Goal: Task Accomplishment & Management: Complete application form

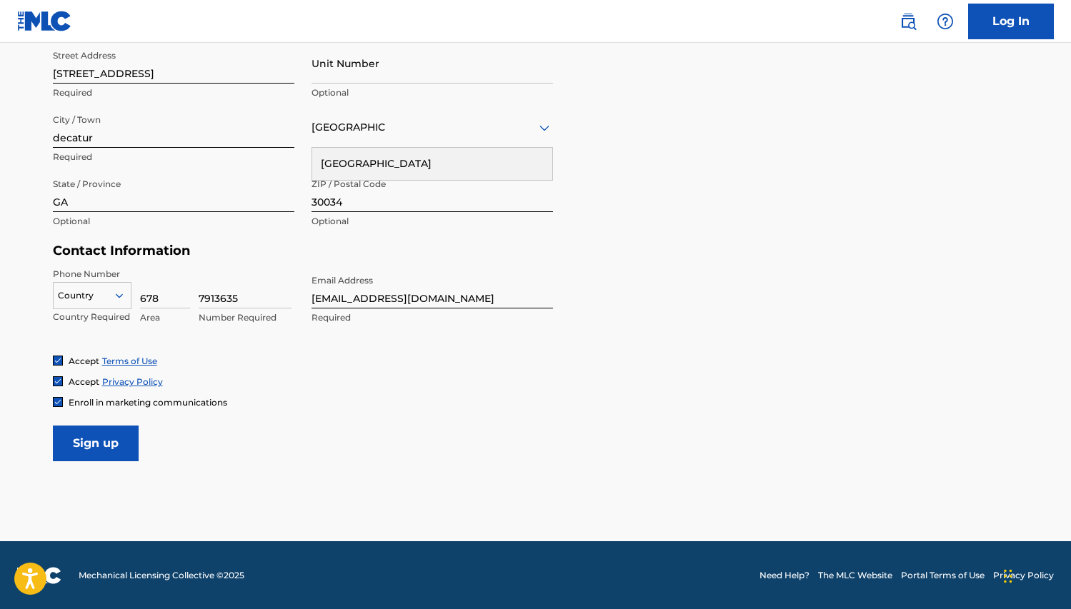
click at [98, 457] on input "Sign up" at bounding box center [96, 444] width 86 height 36
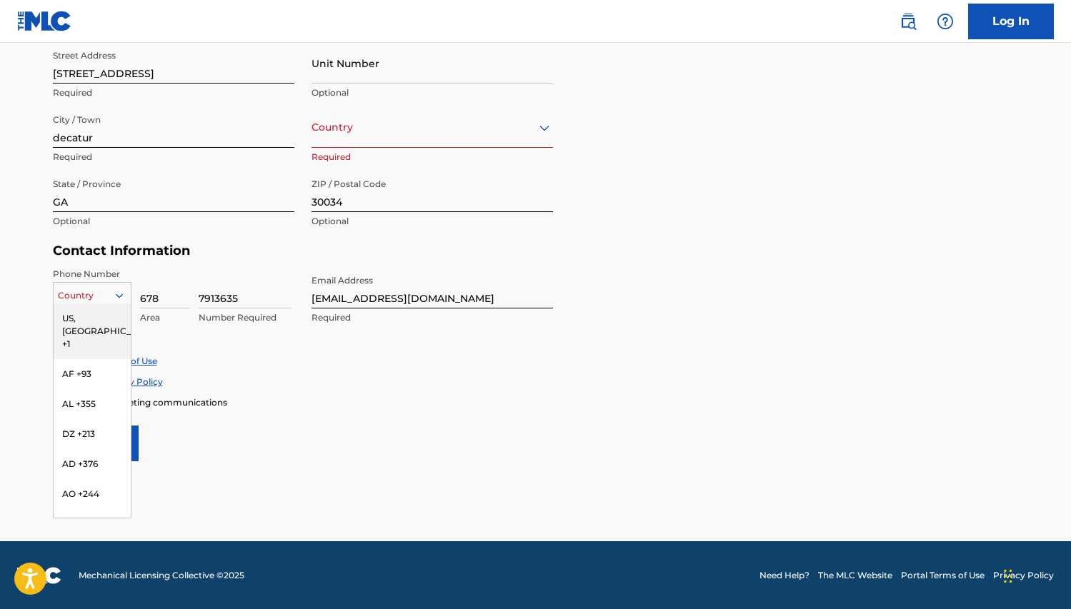
click at [121, 291] on icon at bounding box center [119, 295] width 13 height 13
click at [113, 313] on div "US, [GEOGRAPHIC_DATA] +1" at bounding box center [92, 332] width 77 height 56
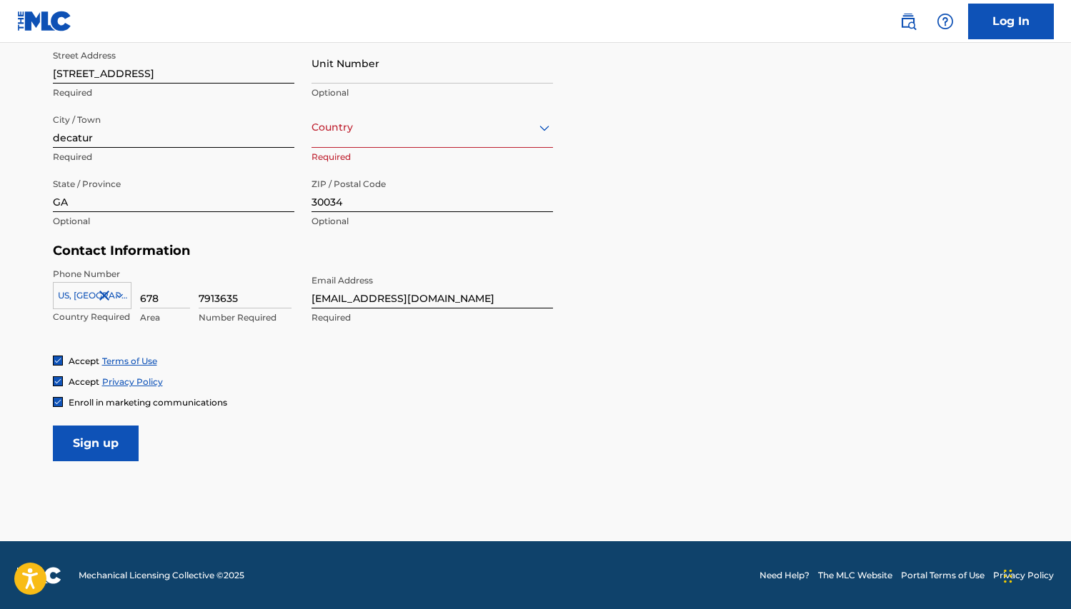
click at [89, 446] on input "Sign up" at bounding box center [96, 444] width 86 height 36
click at [544, 124] on icon at bounding box center [544, 127] width 17 height 17
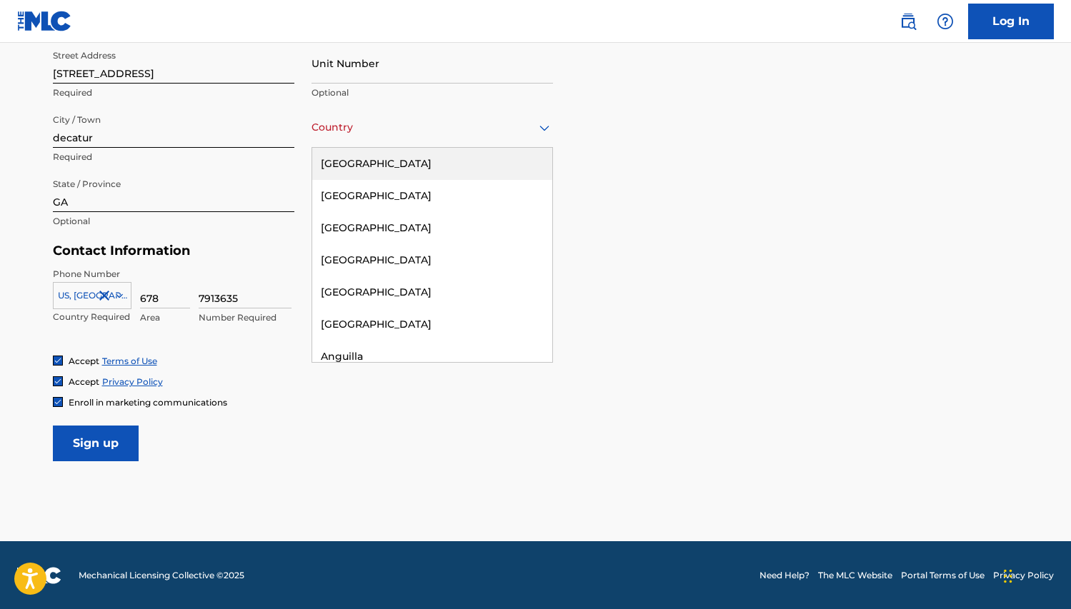
click at [487, 166] on div "[GEOGRAPHIC_DATA]" at bounding box center [432, 164] width 240 height 32
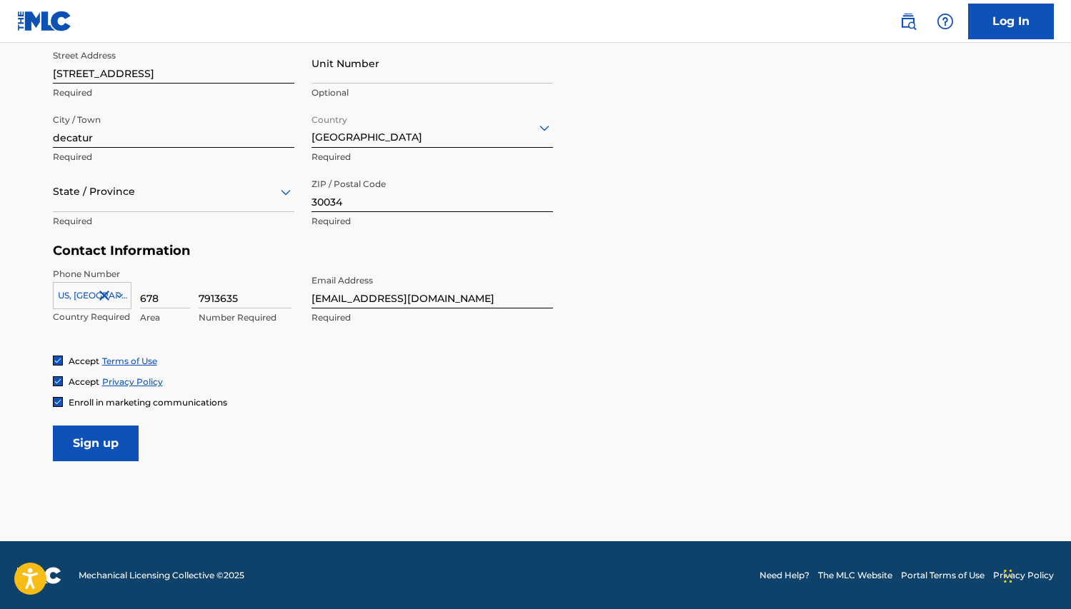
click at [97, 432] on input "Sign up" at bounding box center [96, 444] width 86 height 36
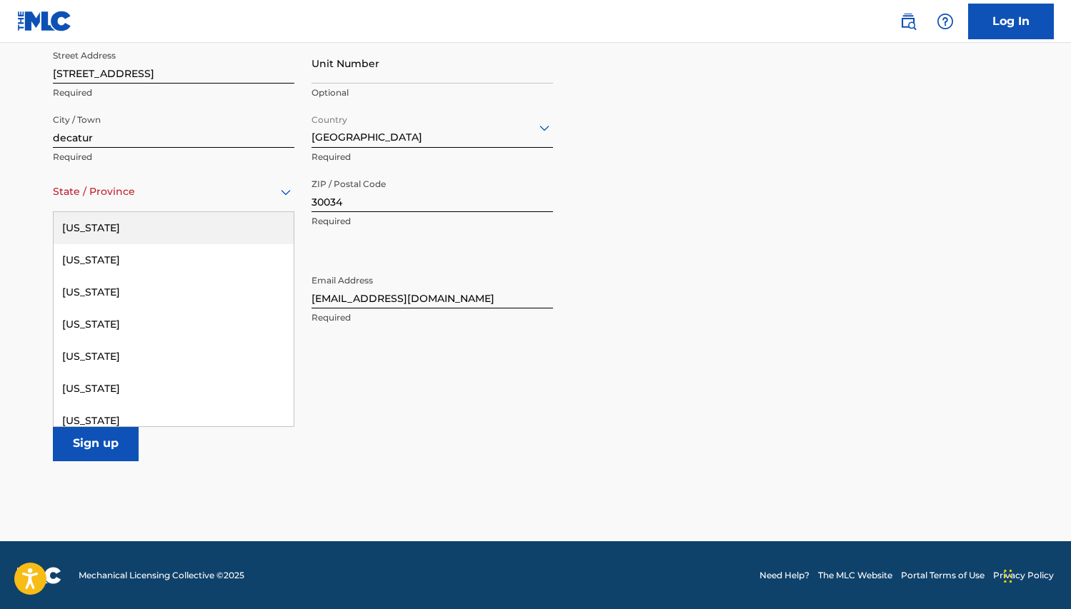
click at [281, 195] on icon at bounding box center [285, 192] width 17 height 17
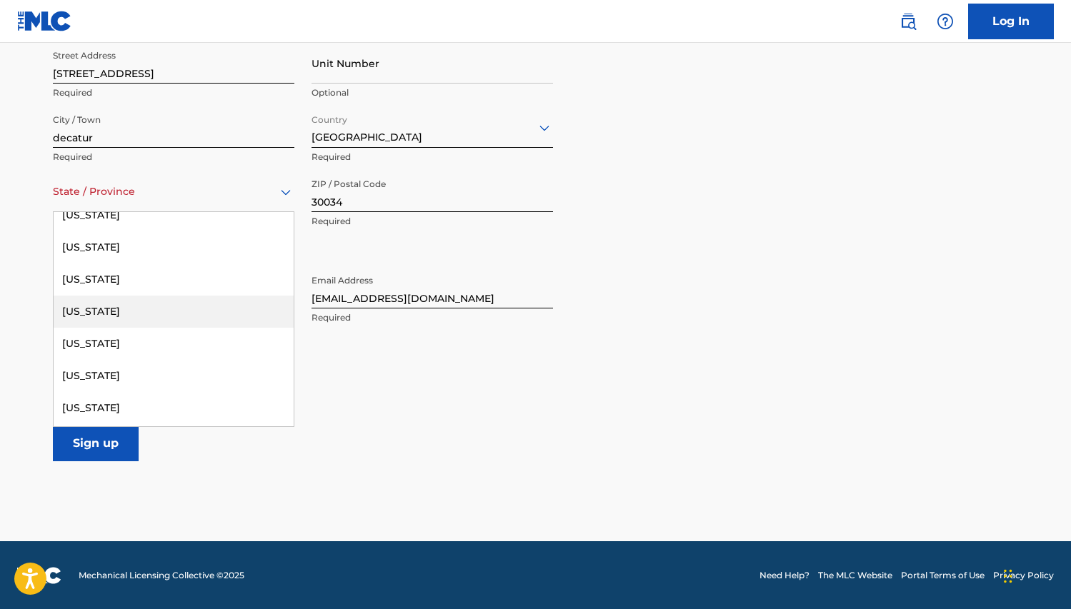
click at [149, 307] on div "[US_STATE]" at bounding box center [174, 312] width 240 height 32
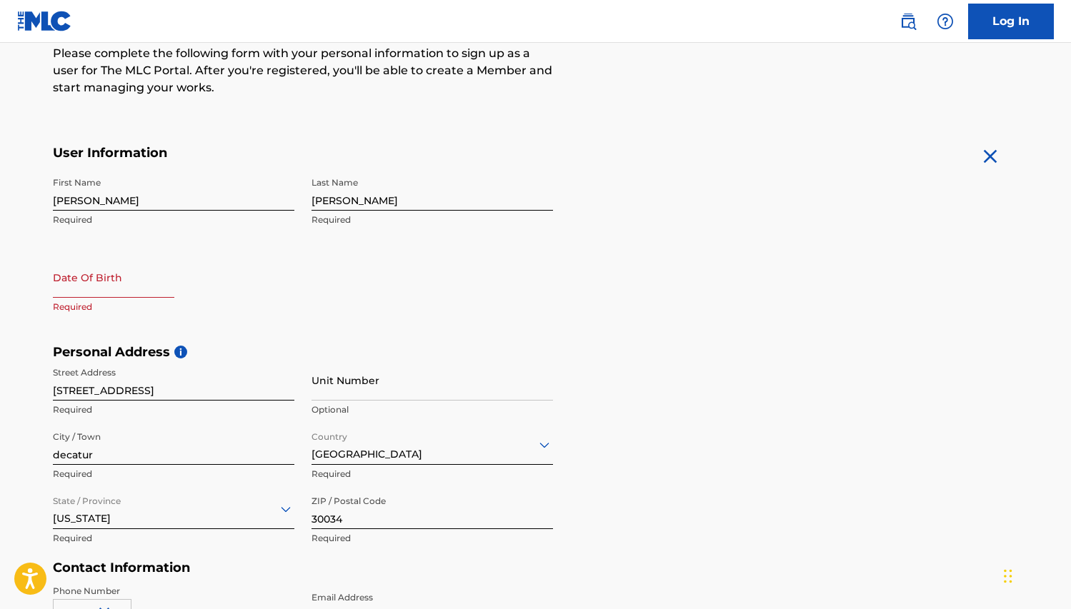
scroll to position [182, 0]
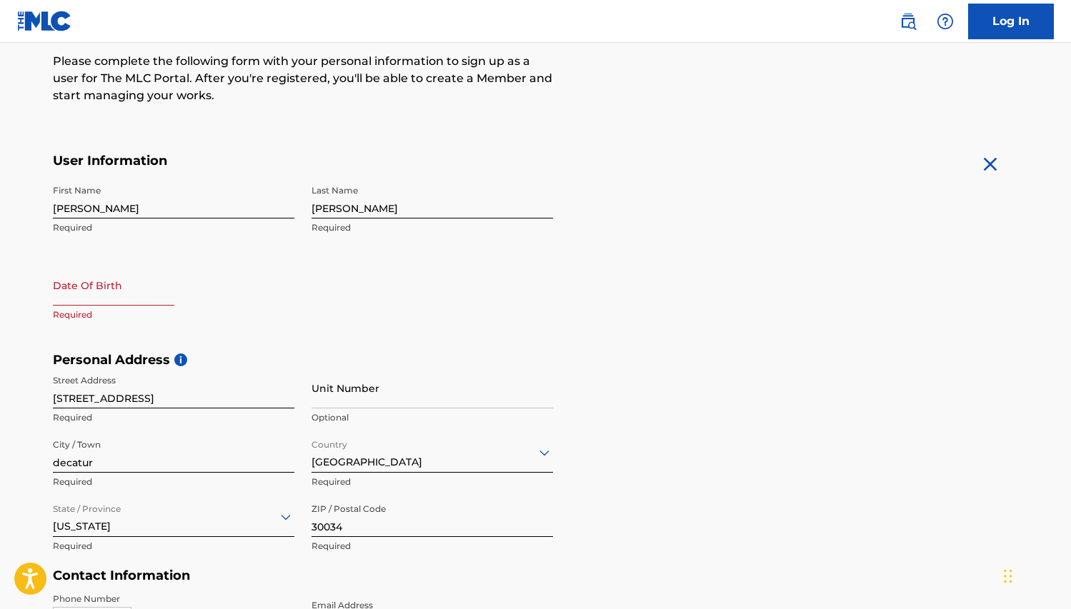
click at [69, 301] on input "text" at bounding box center [113, 285] width 121 height 41
select select "7"
select select "2025"
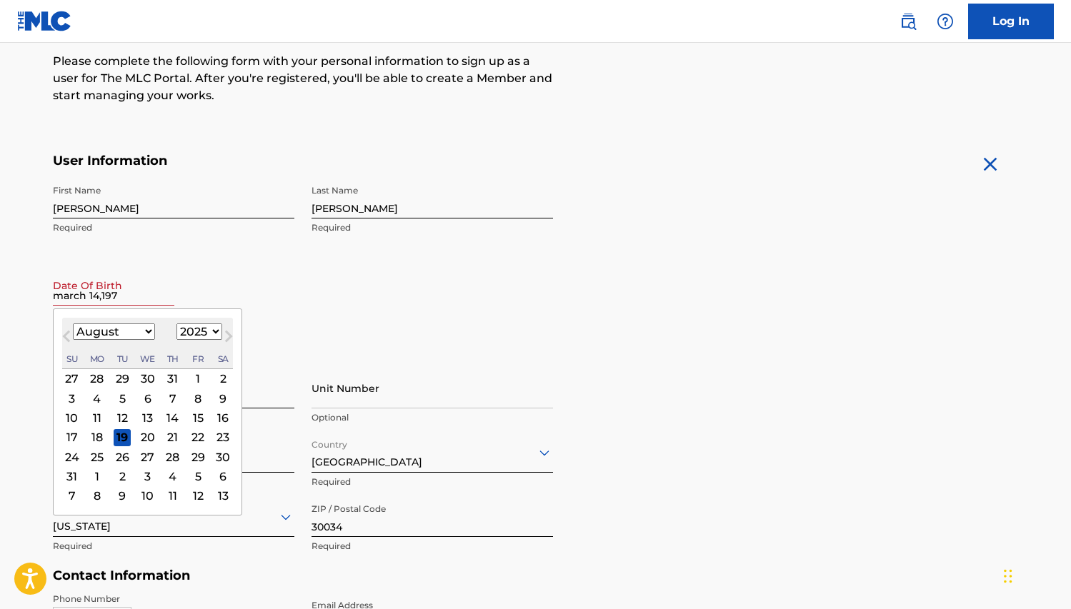
type input "[DATE]"
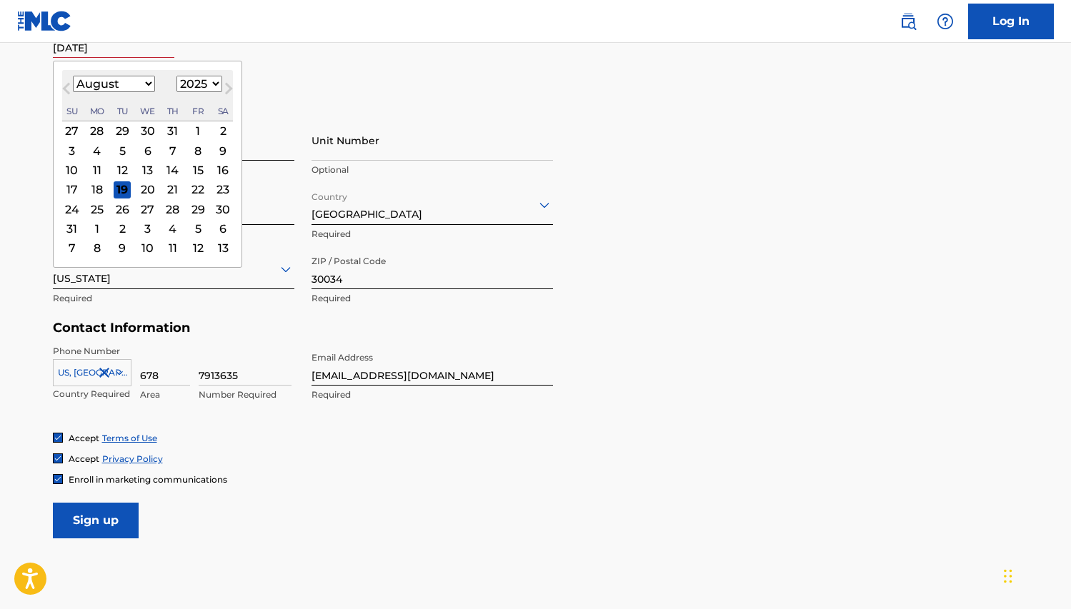
scroll to position [507, 0]
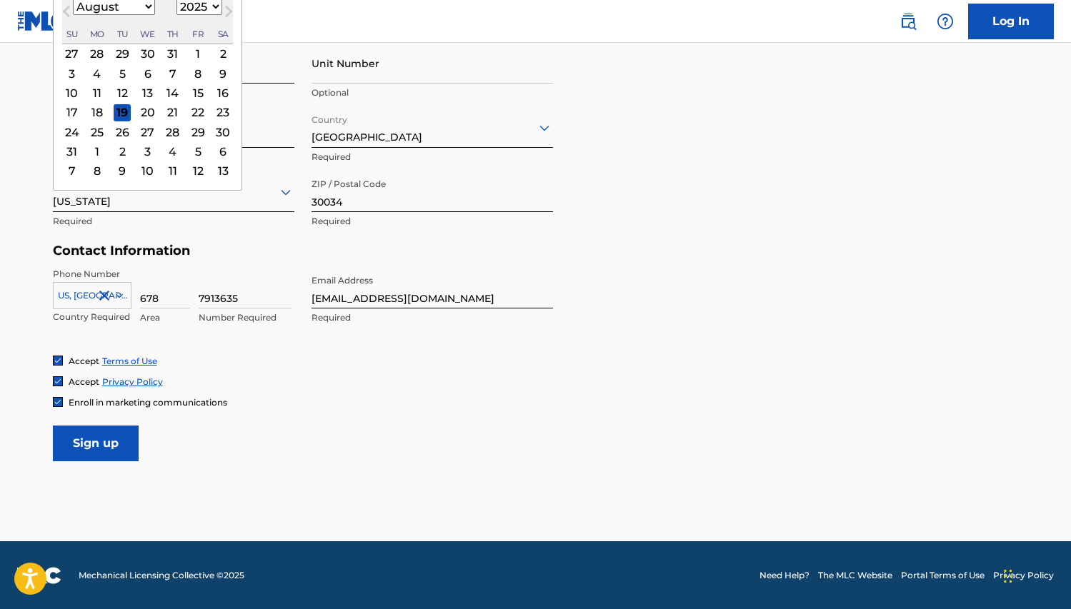
click at [91, 442] on input "Sign up" at bounding box center [96, 444] width 86 height 36
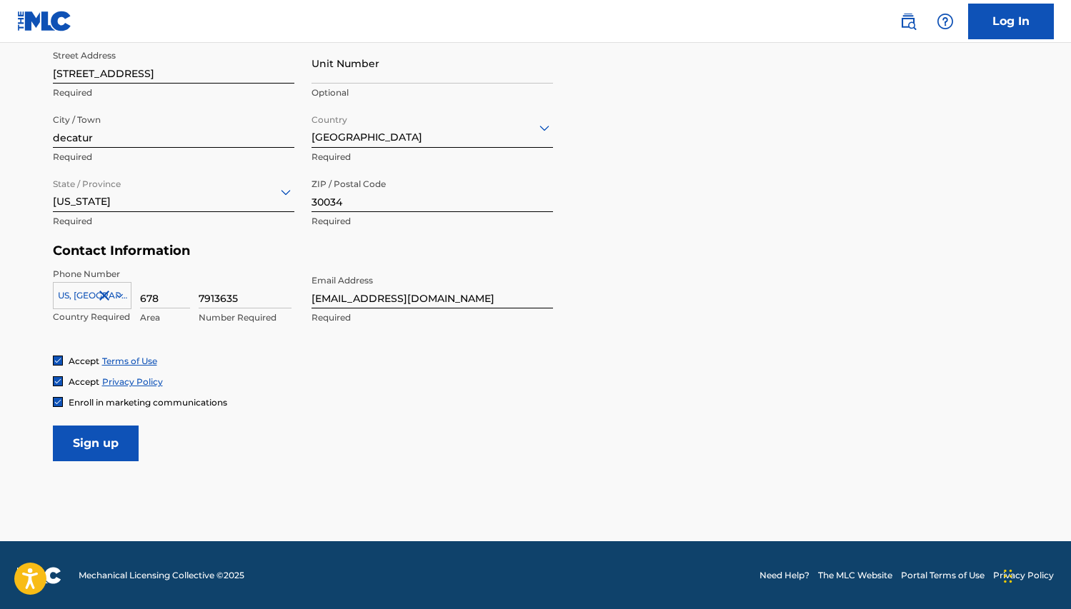
click at [91, 442] on input "Sign up" at bounding box center [96, 444] width 86 height 36
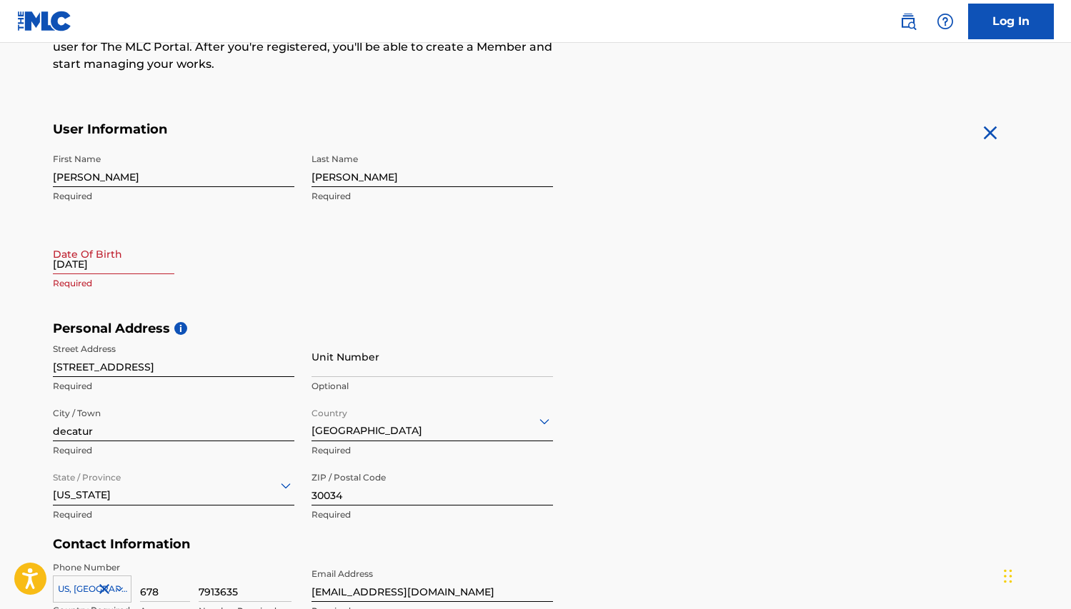
scroll to position [210, 0]
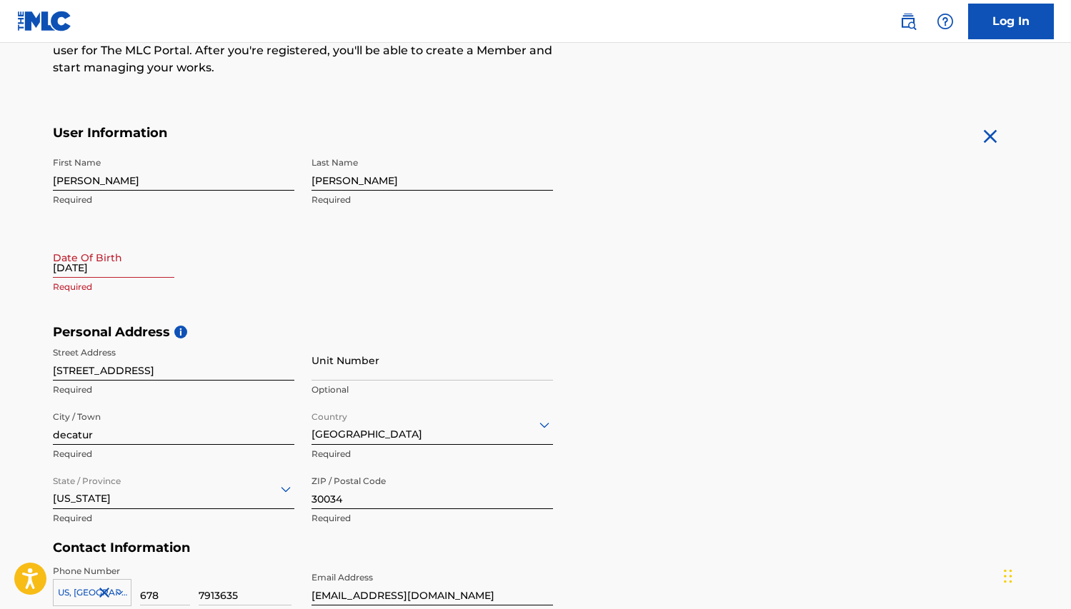
click at [85, 277] on div "[DATE]" at bounding box center [113, 259] width 121 height 44
select select "7"
select select "2025"
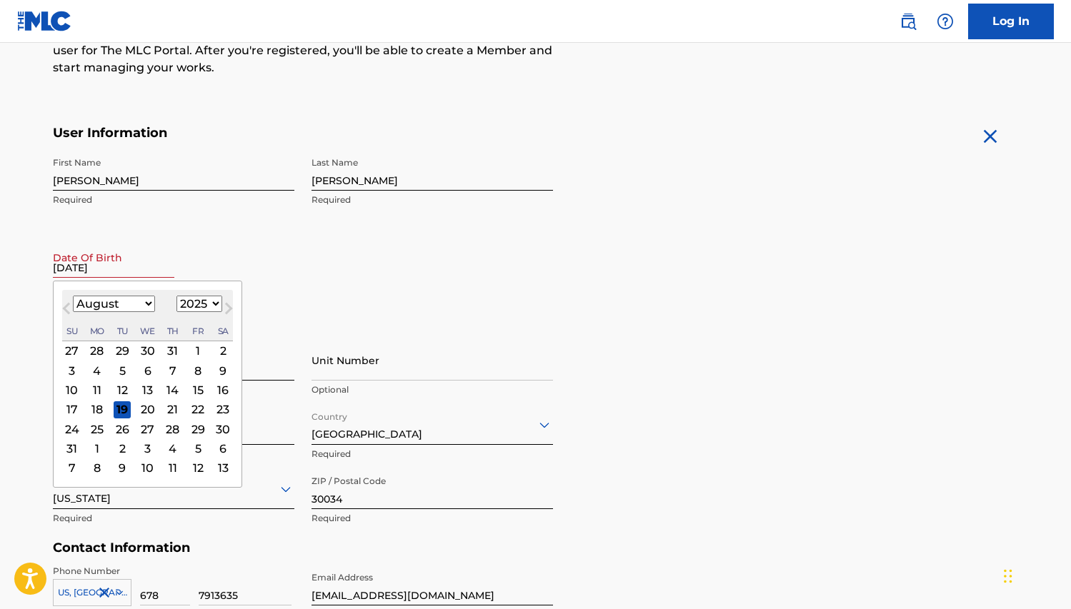
click at [84, 263] on input "[DATE]" at bounding box center [113, 257] width 121 height 41
click at [146, 302] on select "January February March April May June July August September October November De…" at bounding box center [114, 304] width 82 height 16
select select "2"
click at [73, 296] on select "January February March April May June July August September October November De…" at bounding box center [114, 304] width 82 height 16
click at [213, 299] on select "1899 1900 1901 1902 1903 1904 1905 1906 1907 1908 1909 1910 1911 1912 1913 1914…" at bounding box center [199, 304] width 46 height 16
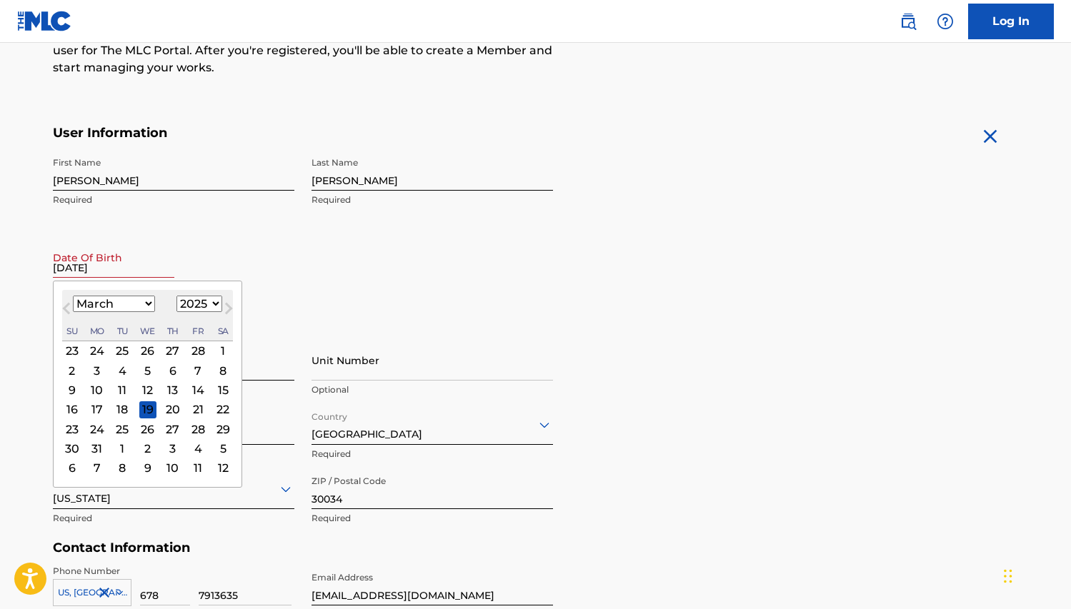
select select "1977"
click at [176, 296] on select "1899 1900 1901 1902 1903 1904 1905 1906 1907 1908 1909 1910 1911 1912 1913 1914…" at bounding box center [199, 304] width 46 height 16
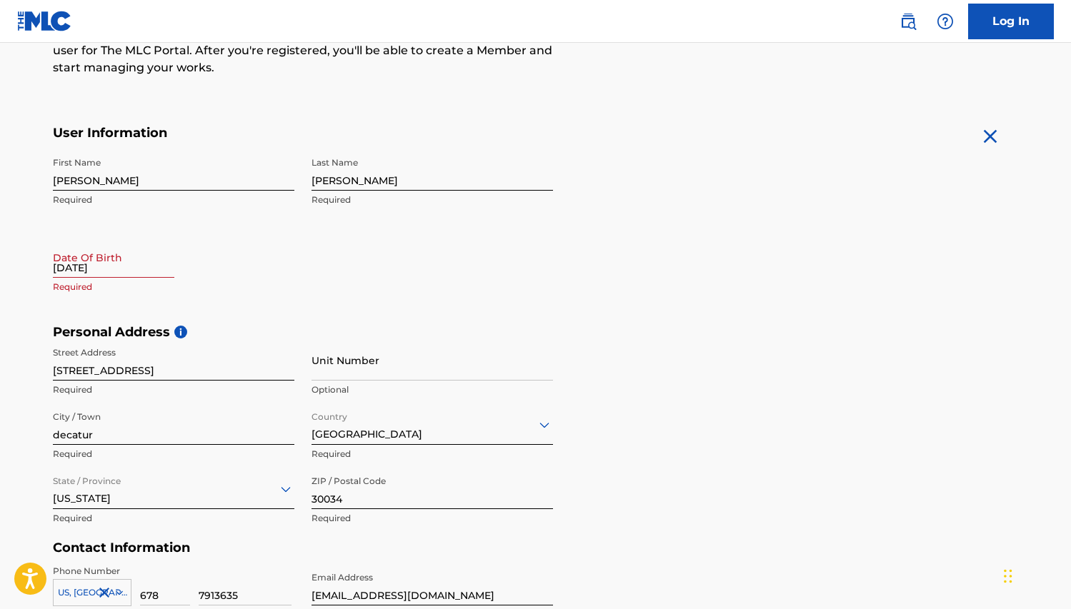
click at [295, 272] on div "First Name [PERSON_NAME] Required Last Name [PERSON_NAME] Required Date Of Birt…" at bounding box center [303, 237] width 500 height 174
select select "7"
select select "2025"
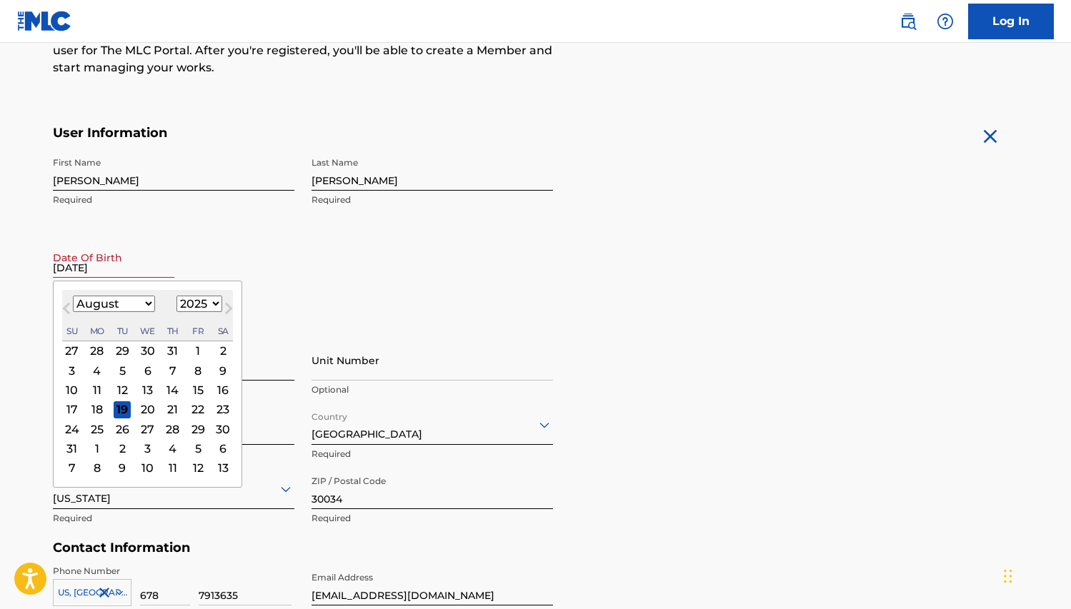
click at [126, 269] on input "[DATE]" at bounding box center [113, 257] width 121 height 41
click at [146, 301] on select "January February March April May June July August September October November De…" at bounding box center [114, 304] width 82 height 16
select select "2"
click at [73, 296] on select "January February March April May June July August September October November De…" at bounding box center [114, 304] width 82 height 16
click at [198, 390] on div "14" at bounding box center [197, 389] width 17 height 17
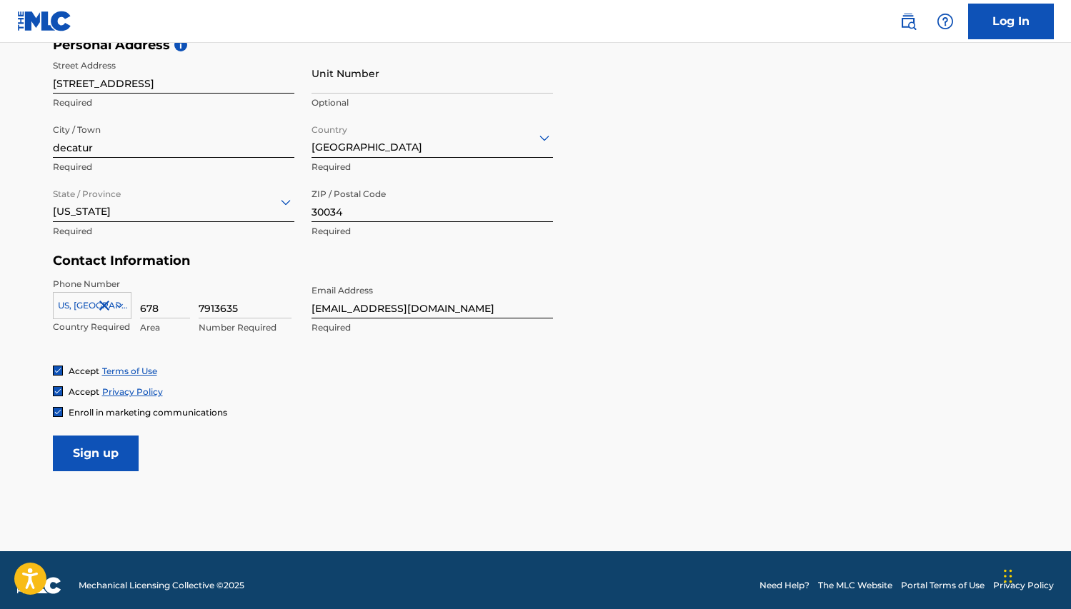
scroll to position [507, 0]
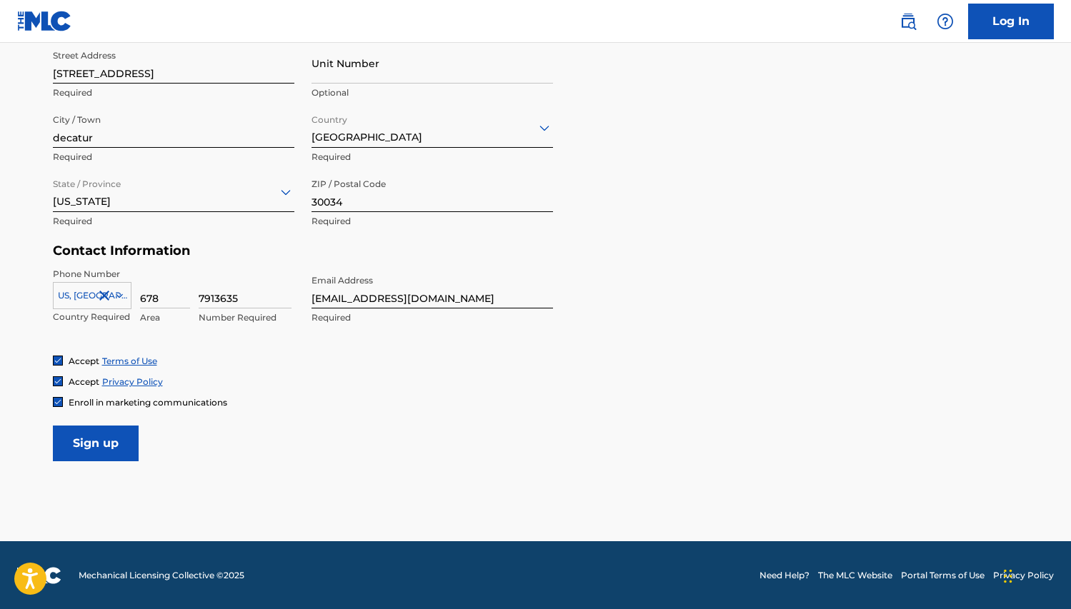
type input "[DATE]"
click at [93, 447] on input "Sign up" at bounding box center [96, 444] width 86 height 36
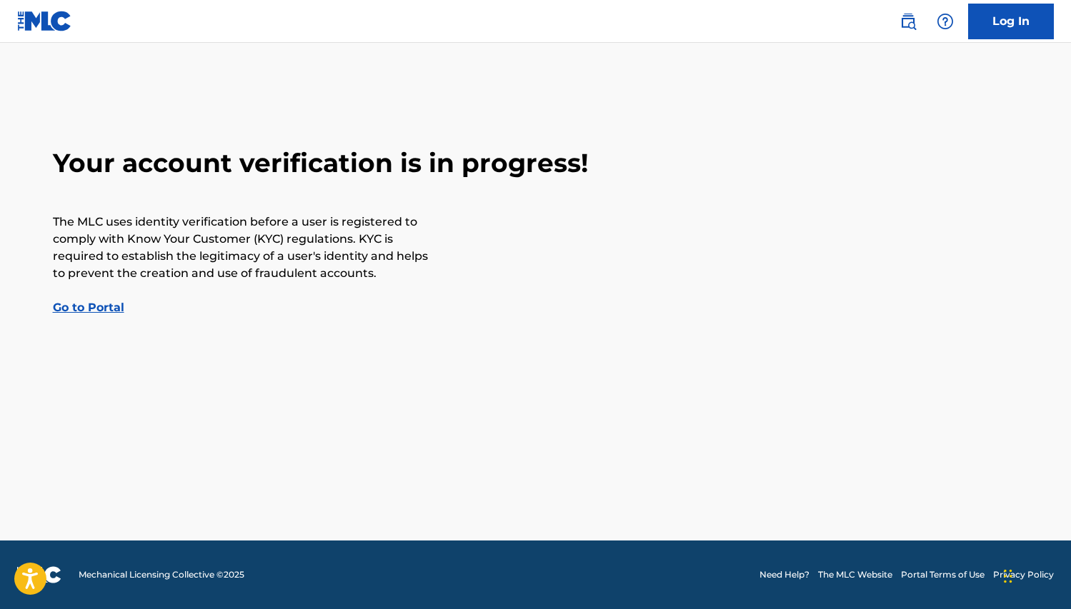
click at [100, 297] on div "Your account verification is in progress! The MLC uses identity verification be…" at bounding box center [536, 231] width 1000 height 169
click at [99, 311] on link "Go to Portal" at bounding box center [88, 308] width 71 height 14
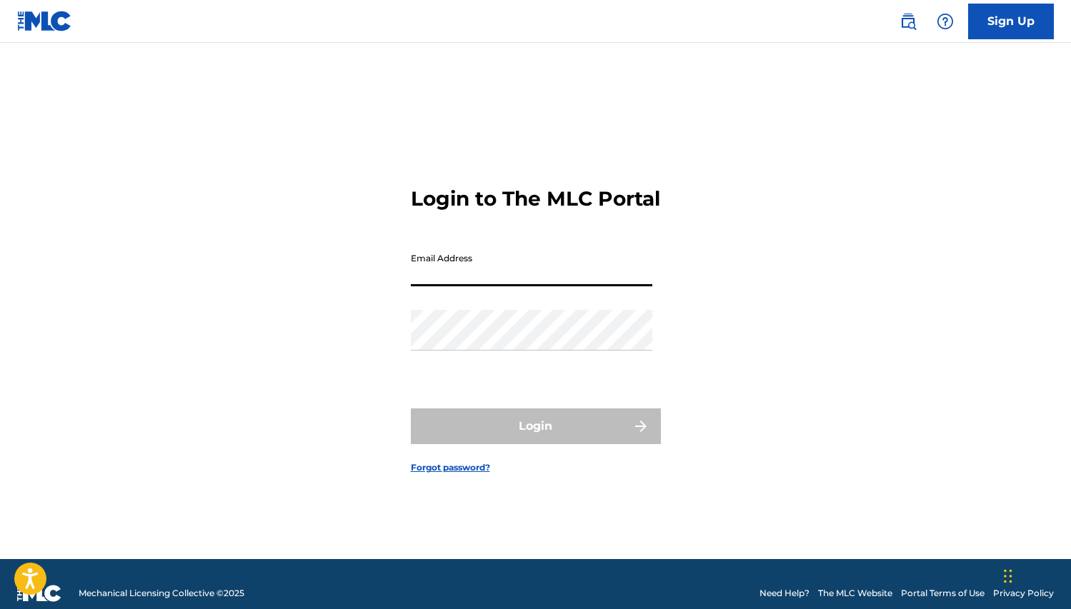
click at [490, 284] on input "Email Address" at bounding box center [531, 266] width 241 height 41
type input "[EMAIL_ADDRESS][DOMAIN_NAME]"
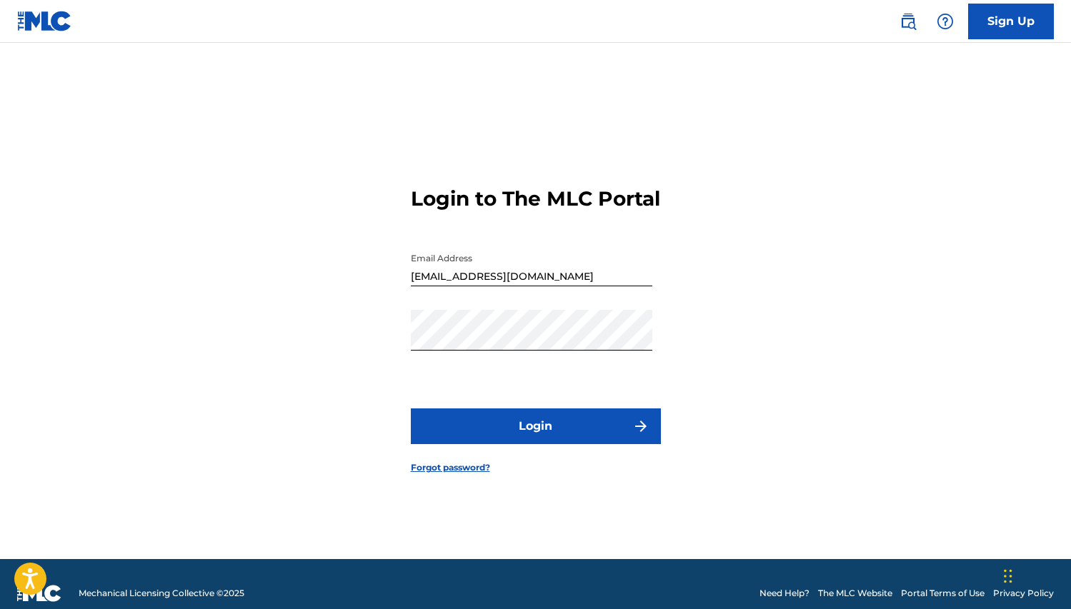
click at [584, 436] on button "Login" at bounding box center [536, 427] width 250 height 36
click at [541, 426] on button "Login" at bounding box center [536, 427] width 250 height 36
click at [504, 441] on button "Login" at bounding box center [536, 427] width 250 height 36
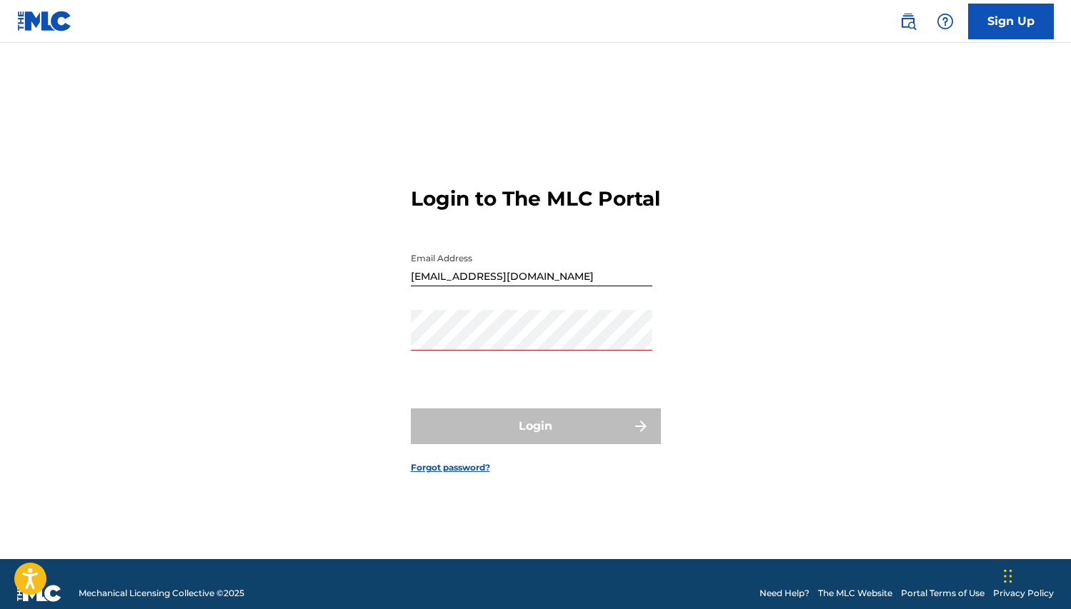
click at [437, 474] on link "Forgot password?" at bounding box center [450, 467] width 79 height 13
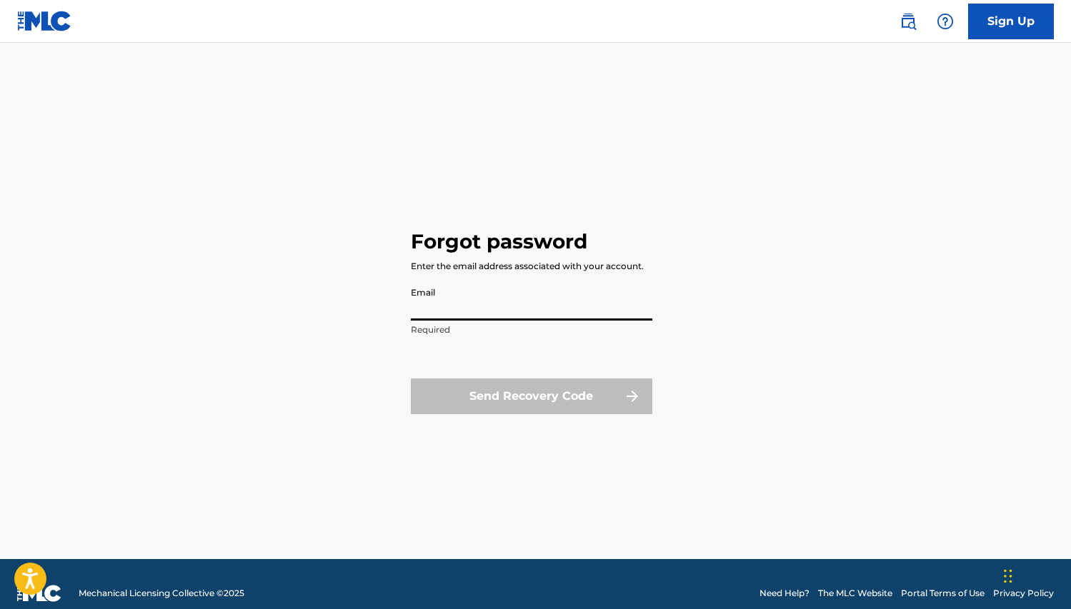
click at [442, 313] on input "Email" at bounding box center [531, 300] width 241 height 41
type input "[EMAIL_ADDRESS][DOMAIN_NAME]"
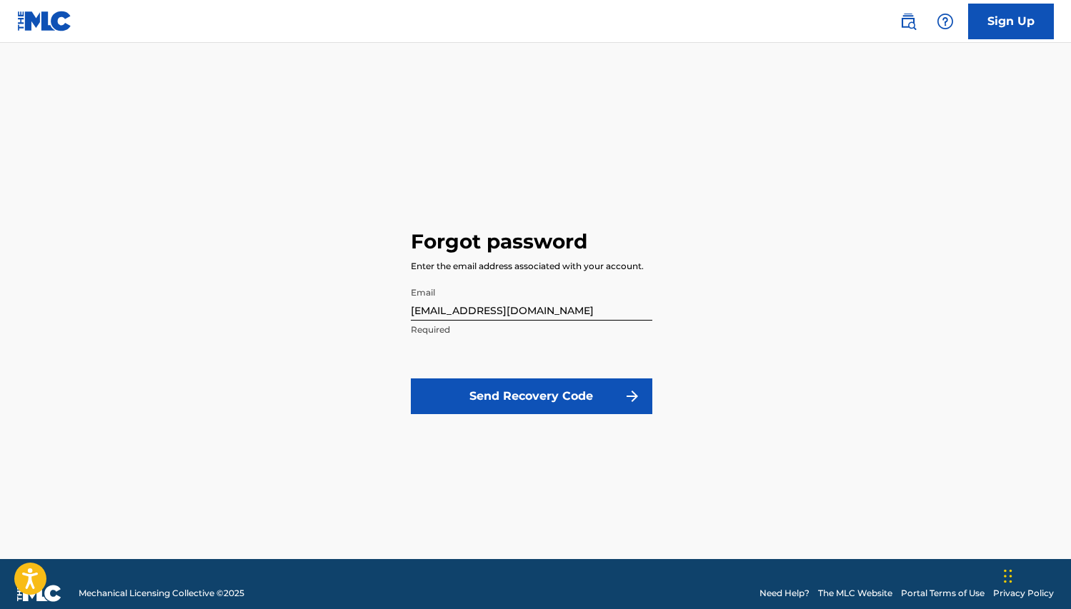
click at [512, 394] on button "Send Recovery Code" at bounding box center [531, 397] width 241 height 36
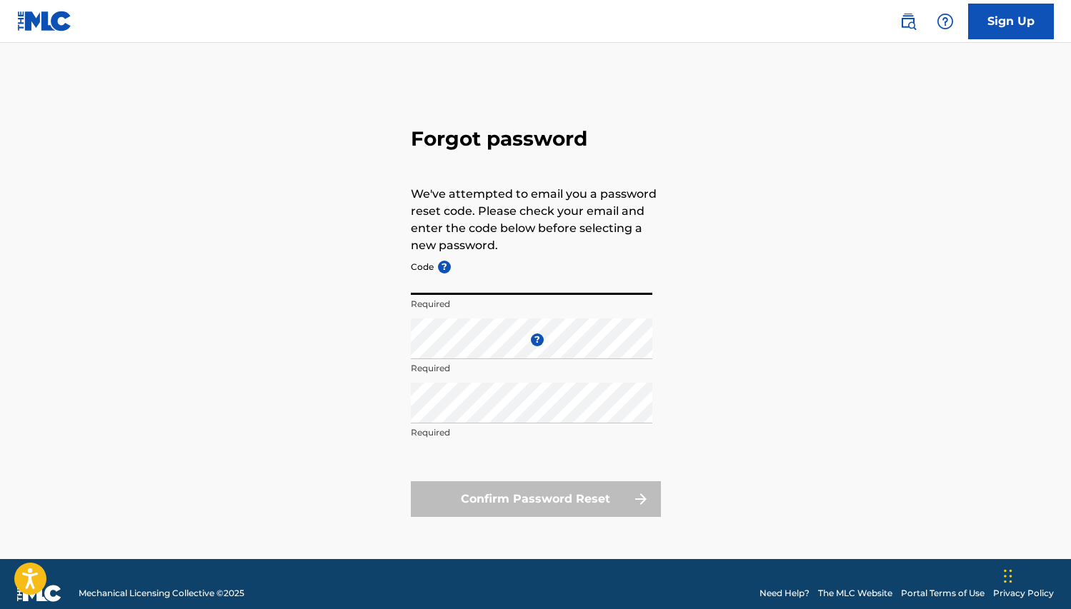
click at [487, 281] on input "Code ?" at bounding box center [531, 274] width 241 height 41
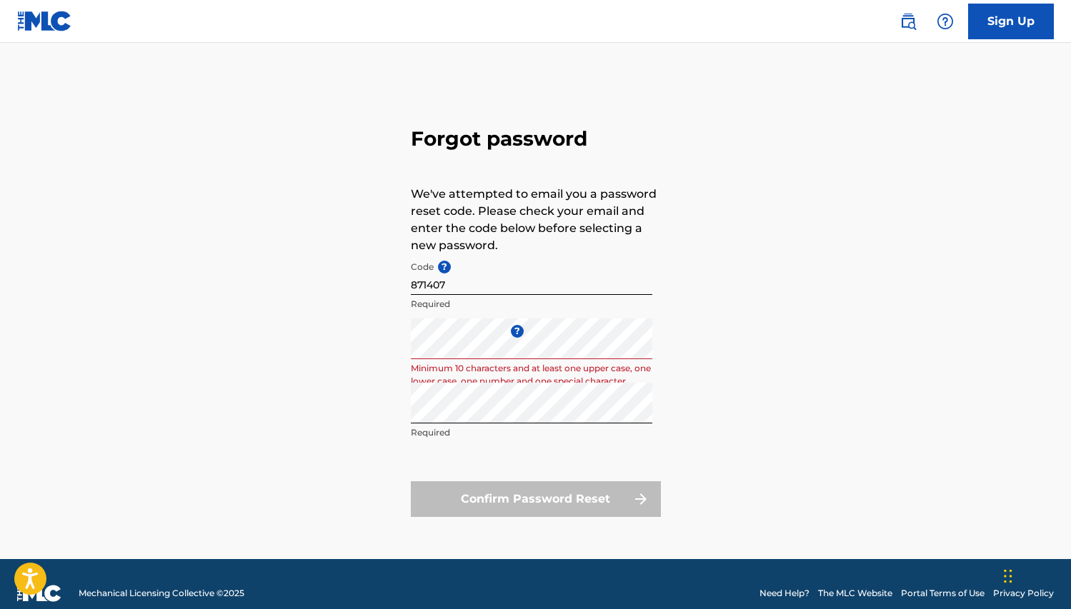
click at [711, 451] on div "Forgot password We've attempted to email you a password reset code. Please chec…" at bounding box center [536, 319] width 1000 height 481
click at [711, 453] on div "Forgot password We've attempted to email you a password reset code. Please chec…" at bounding box center [536, 319] width 1000 height 481
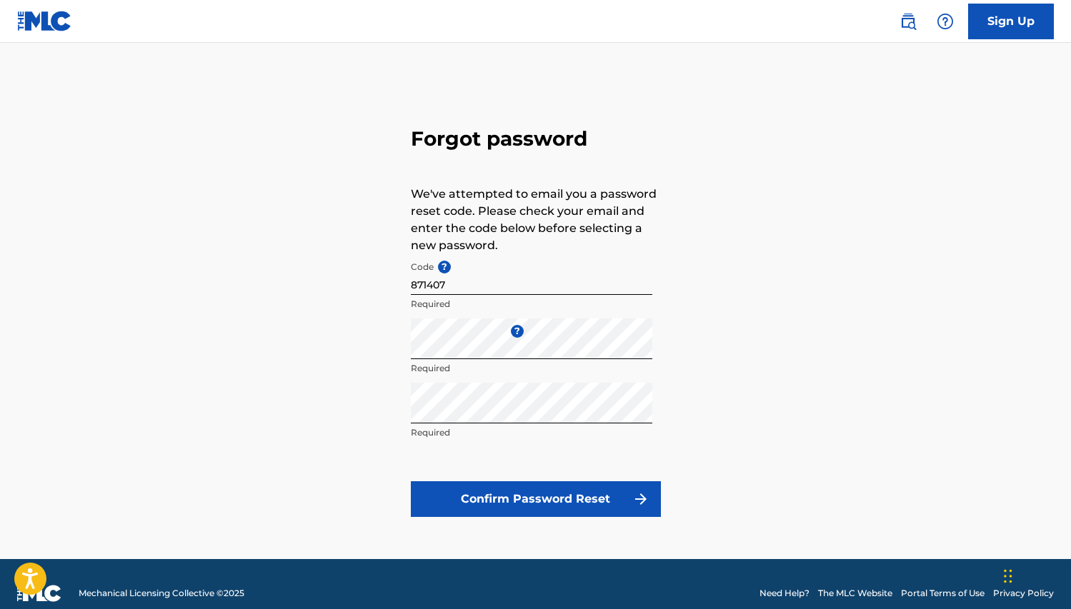
click at [510, 496] on button "Confirm Password Reset" at bounding box center [536, 499] width 250 height 36
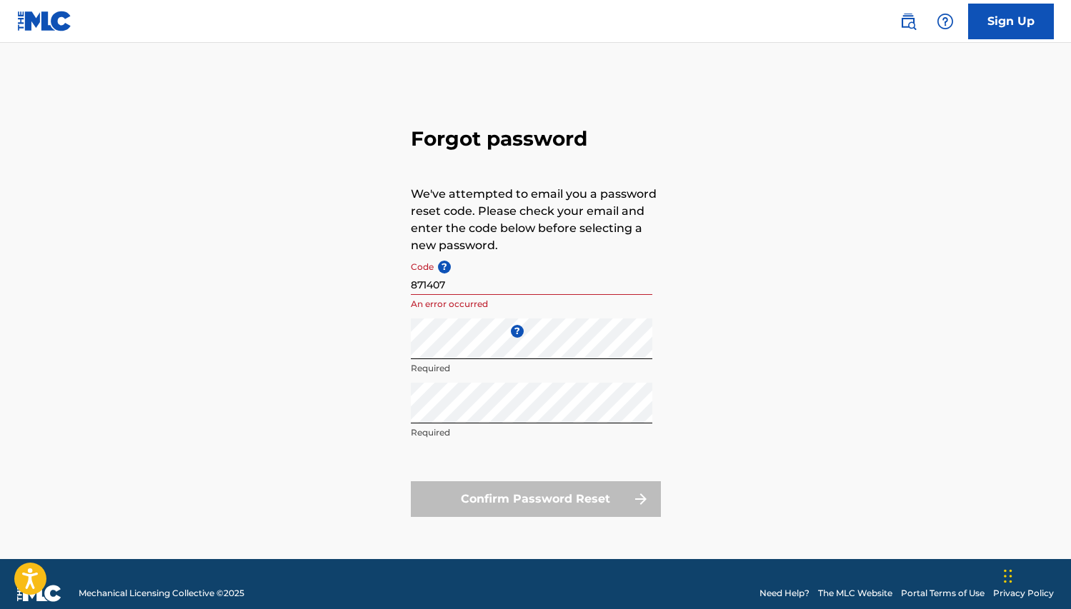
click at [573, 491] on div "Confirm Password Reset" at bounding box center [536, 499] width 250 height 36
click at [572, 494] on div "Confirm Password Reset" at bounding box center [536, 499] width 250 height 36
drag, startPoint x: 572, startPoint y: 494, endPoint x: 1049, endPoint y: 258, distance: 531.9
click at [596, 479] on form "Code ? 871407 An error occurred Enter a new password ? Required Repeat the pass…" at bounding box center [536, 385] width 250 height 263
drag, startPoint x: 302, startPoint y: 251, endPoint x: 522, endPoint y: 364, distance: 247.3
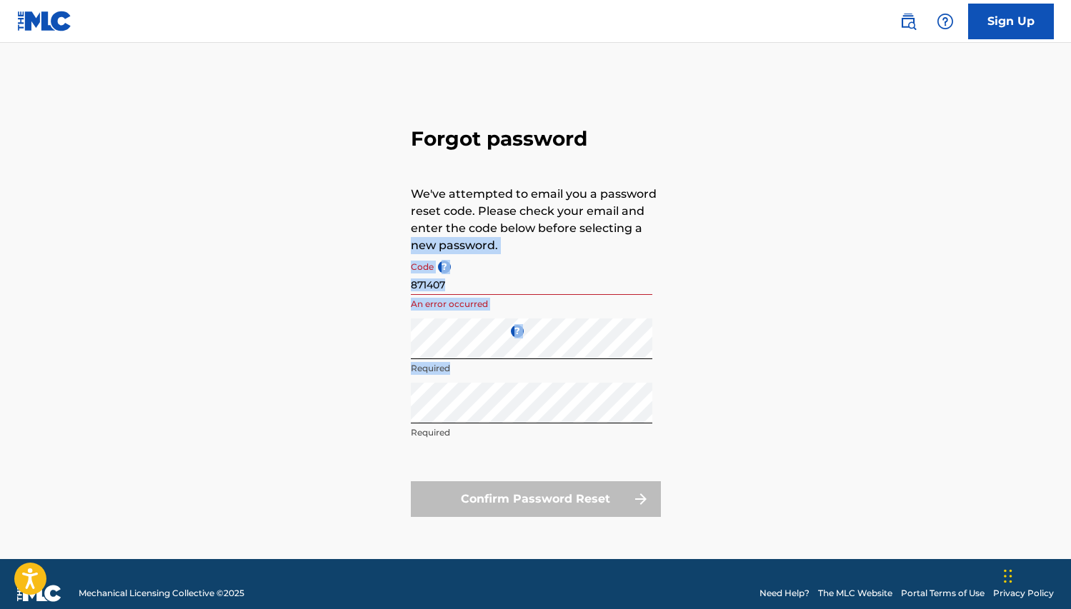
click at [519, 364] on div "Forgot password We've attempted to email you a password reset code. Please chec…" at bounding box center [536, 319] width 1000 height 481
click at [543, 411] on form "Code ? 871407 An error occurred Enter a new password ? Required Repeat the pass…" at bounding box center [536, 385] width 250 height 263
drag, startPoint x: 528, startPoint y: 484, endPoint x: 520, endPoint y: 513, distance: 29.6
click at [520, 505] on div "Confirm Password Reset" at bounding box center [536, 499] width 250 height 36
click at [641, 504] on div "Confirm Password Reset" at bounding box center [536, 499] width 250 height 36
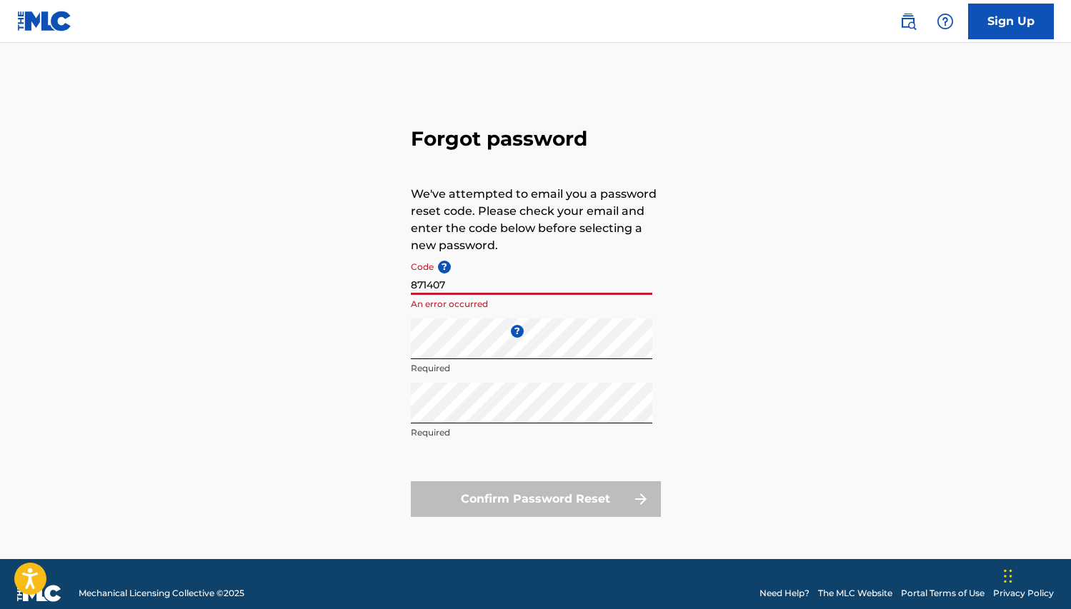
click at [504, 272] on input "871407" at bounding box center [531, 274] width 241 height 41
click at [504, 273] on input "871407" at bounding box center [531, 274] width 241 height 41
click at [470, 294] on input "871407" at bounding box center [531, 274] width 241 height 41
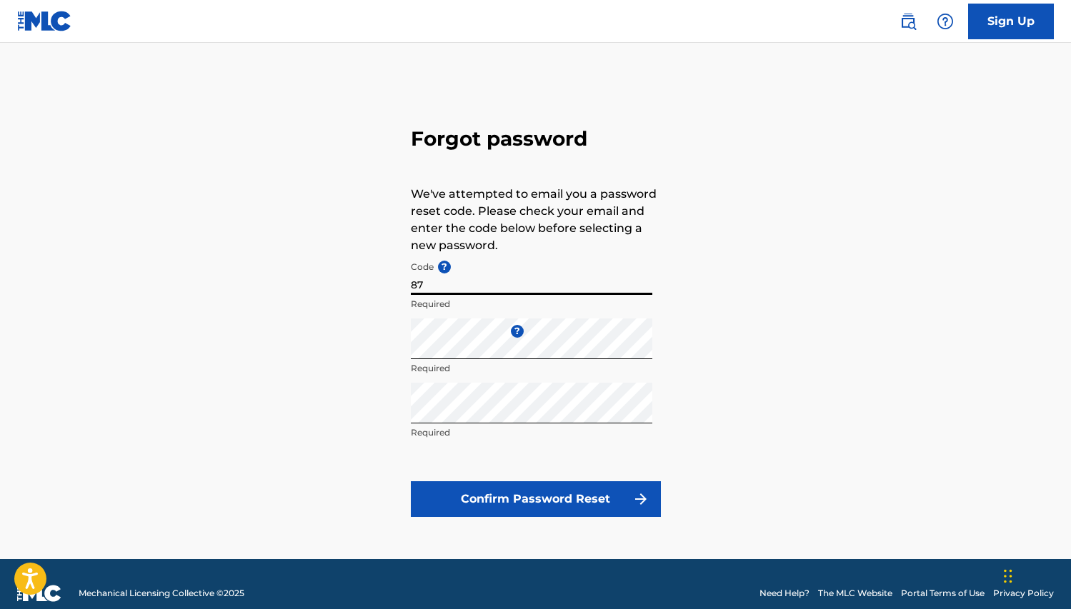
type input "8"
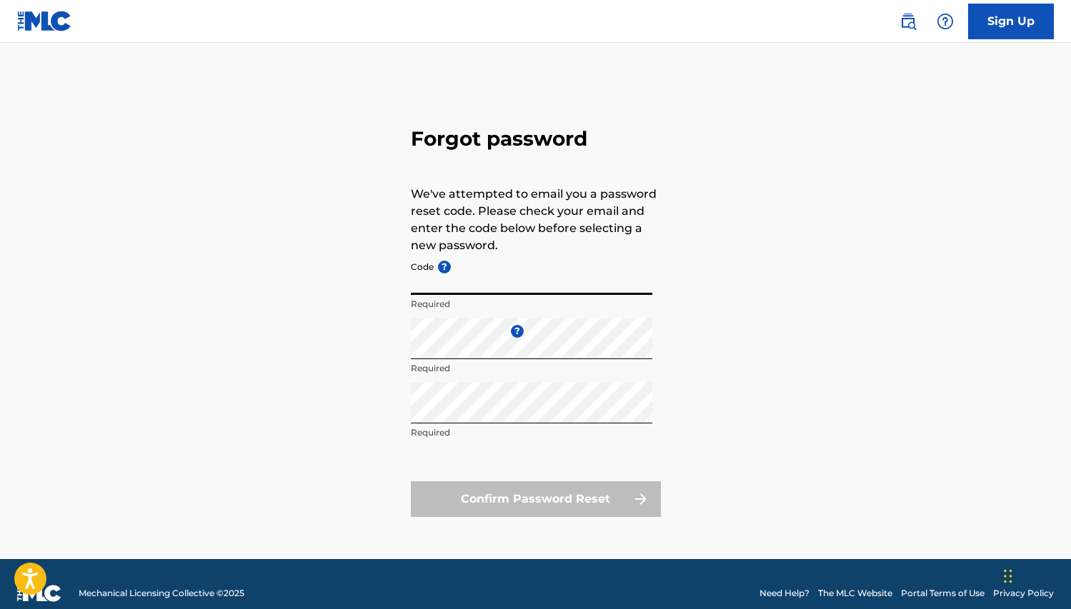
click at [466, 289] on input "Code ?" at bounding box center [531, 274] width 241 height 41
click at [439, 291] on input "Code ?" at bounding box center [531, 274] width 241 height 41
click at [423, 282] on input "Code ?" at bounding box center [531, 274] width 241 height 41
type input "871407"
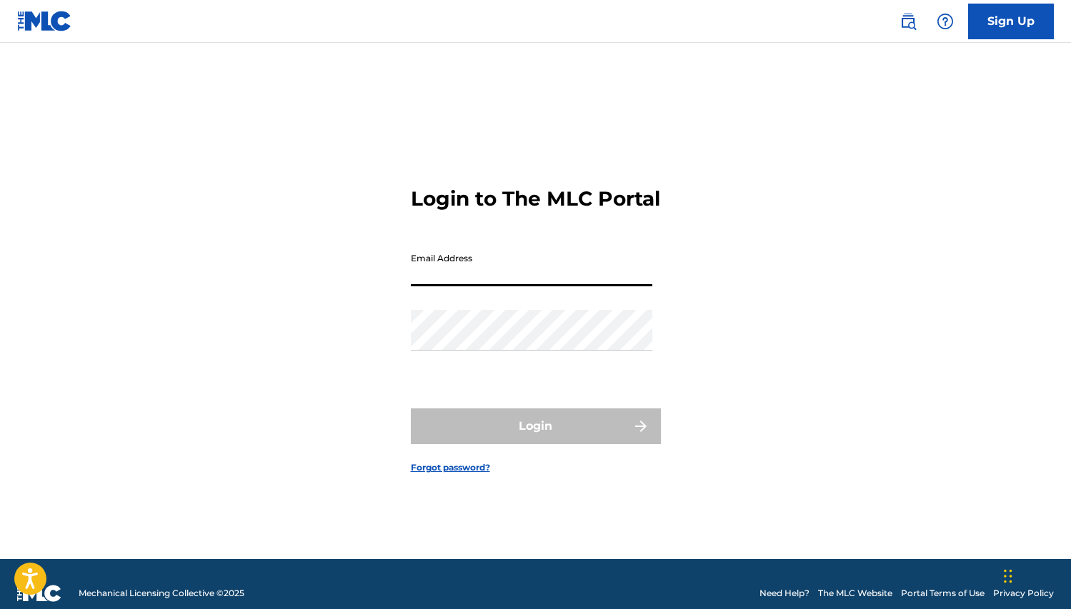
click at [470, 286] on input "Email Address" at bounding box center [531, 266] width 241 height 41
type input "[EMAIL_ADDRESS][DOMAIN_NAME]"
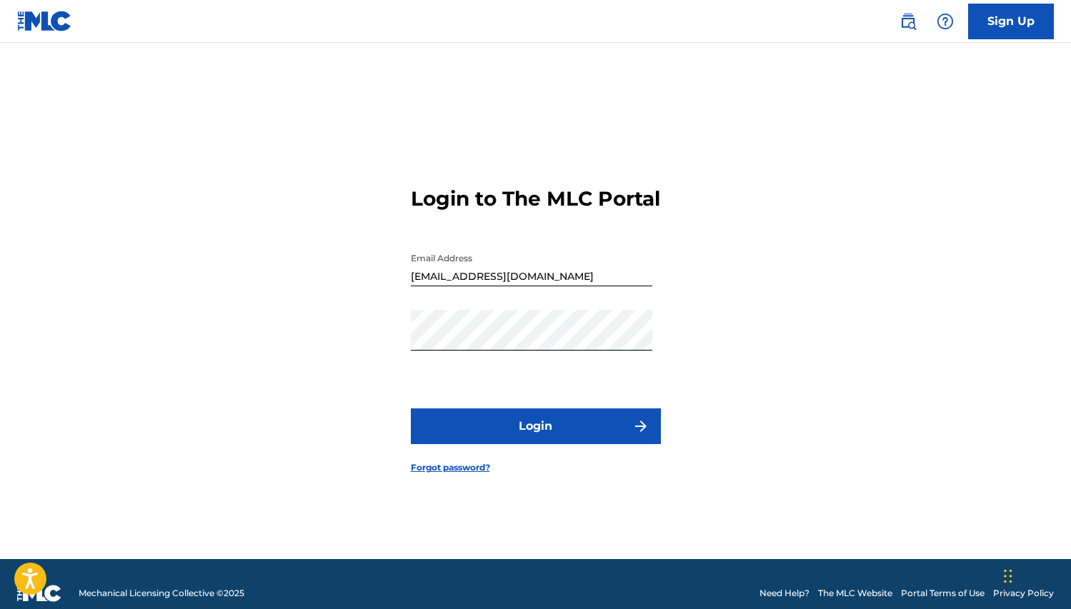
click at [563, 433] on button "Login" at bounding box center [536, 427] width 250 height 36
click at [457, 474] on link "Forgot password?" at bounding box center [450, 467] width 79 height 13
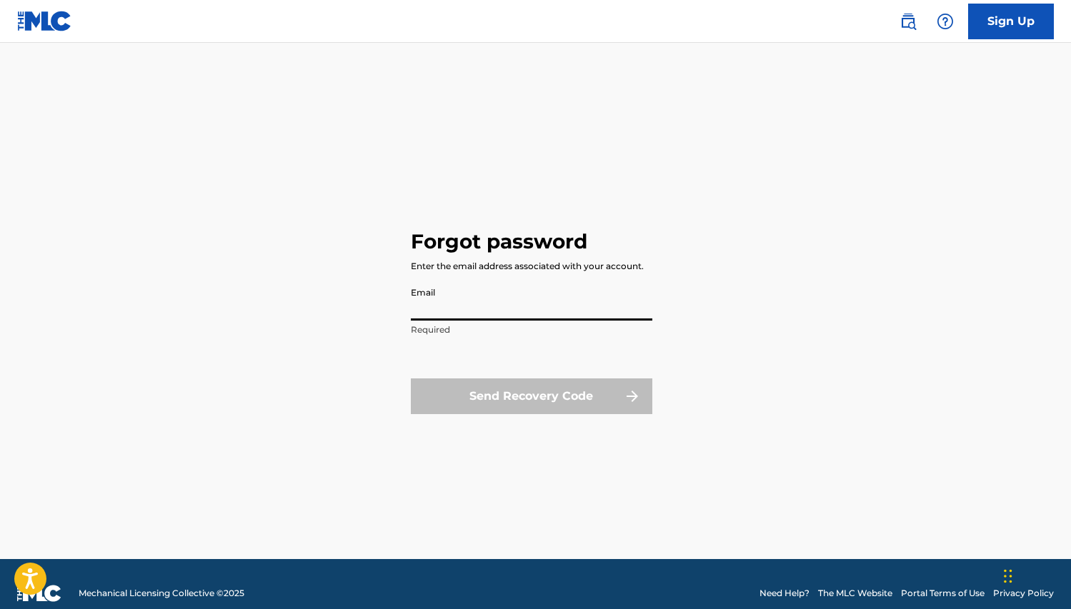
click at [458, 302] on input "Email" at bounding box center [531, 300] width 241 height 41
type input "[EMAIL_ADDRESS][DOMAIN_NAME]"
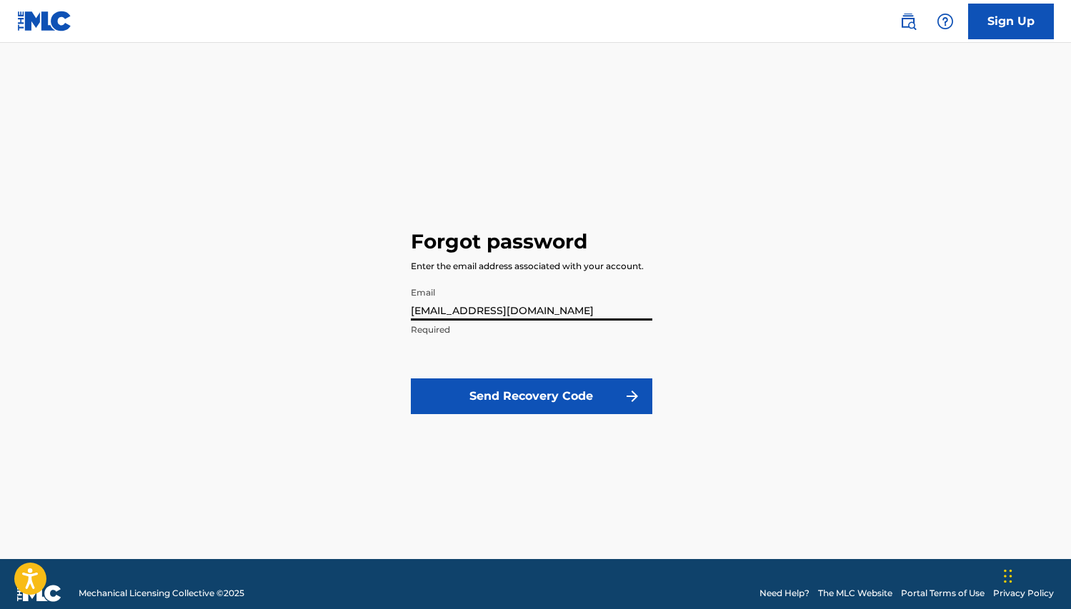
click at [572, 402] on button "Send Recovery Code" at bounding box center [531, 397] width 241 height 36
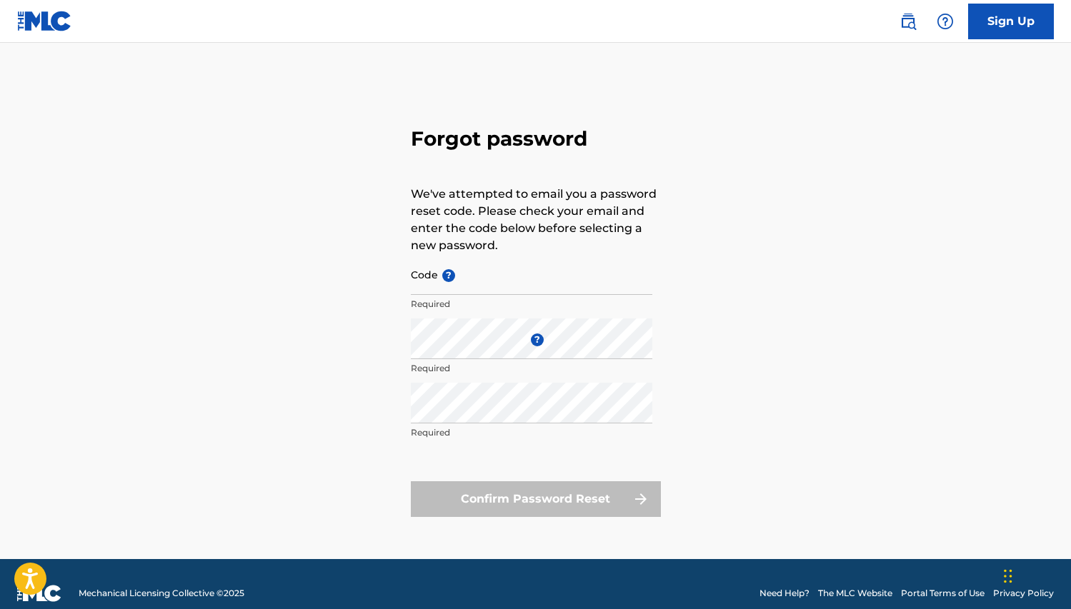
click at [469, 279] on input "Code ?" at bounding box center [531, 274] width 241 height 41
click at [430, 281] on input "Code ?" at bounding box center [531, 274] width 241 height 41
click at [456, 293] on input "Code ?" at bounding box center [531, 274] width 241 height 41
click at [446, 424] on div "Repeat the password Required" at bounding box center [531, 415] width 241 height 64
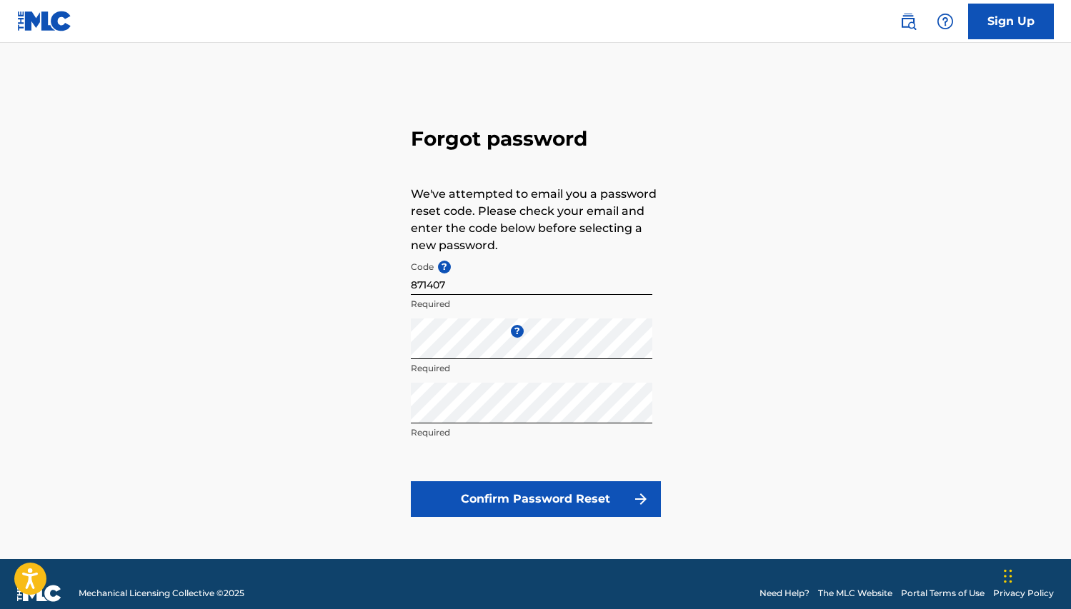
click at [483, 495] on button "Confirm Password Reset" at bounding box center [536, 499] width 250 height 36
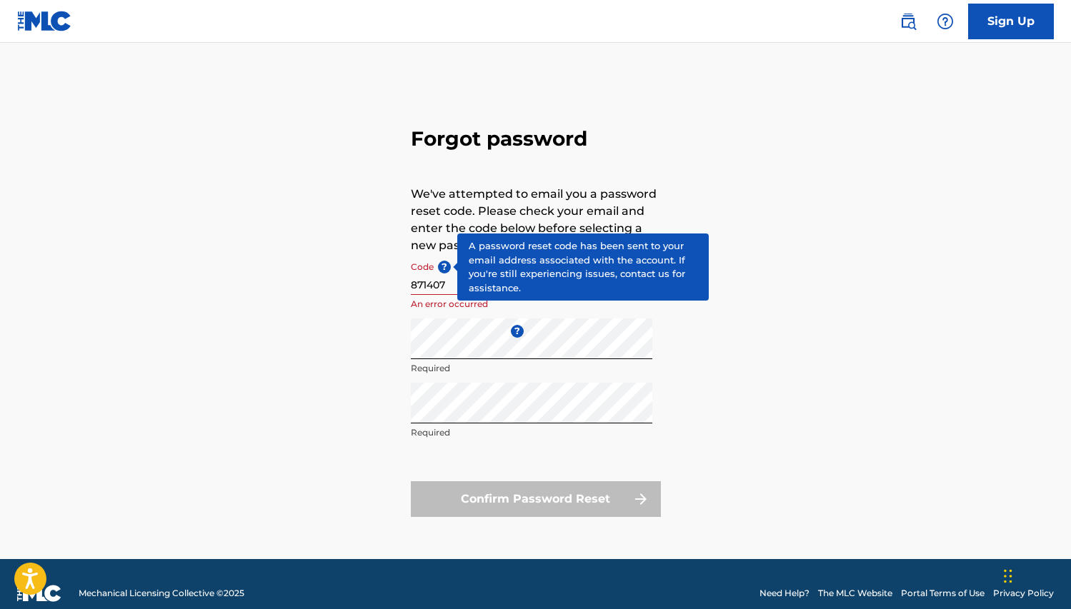
click at [440, 265] on span "?" at bounding box center [444, 267] width 13 height 13
click at [440, 265] on input "871407" at bounding box center [531, 274] width 241 height 41
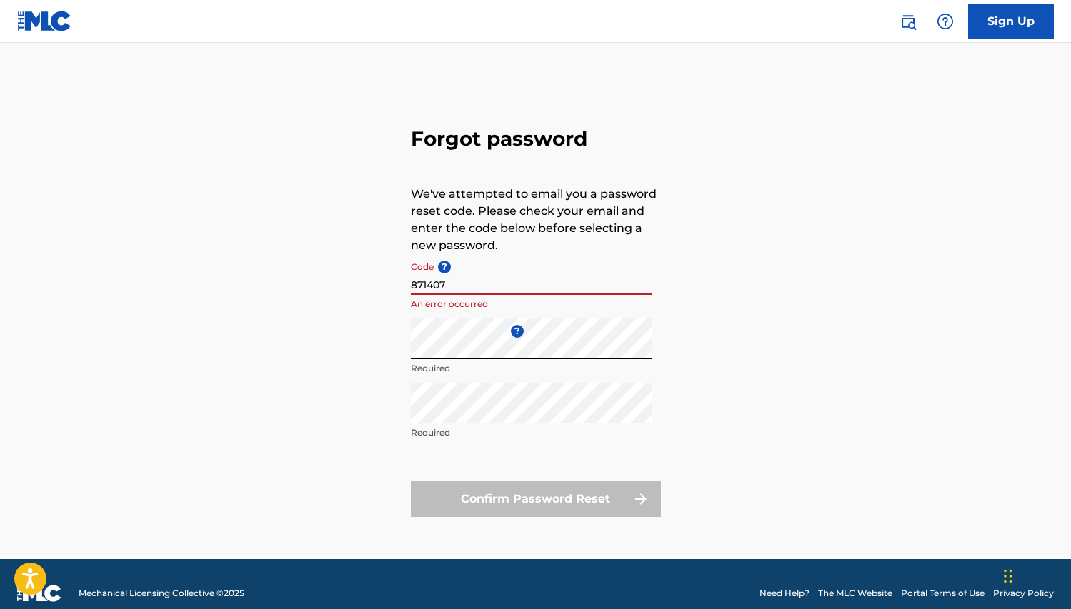
click at [453, 289] on input "871407" at bounding box center [531, 274] width 241 height 41
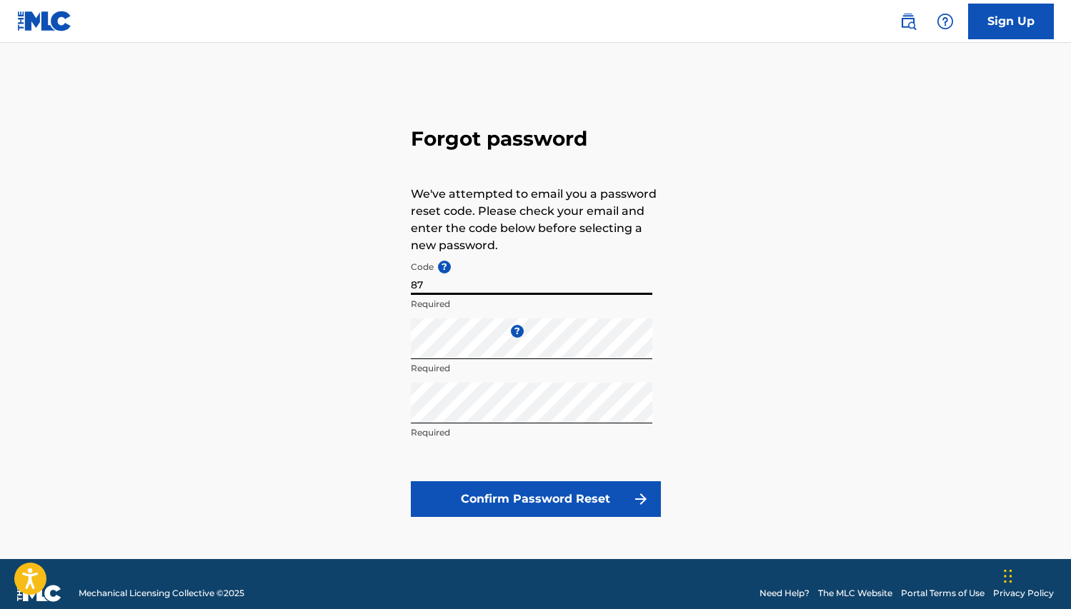
type input "8"
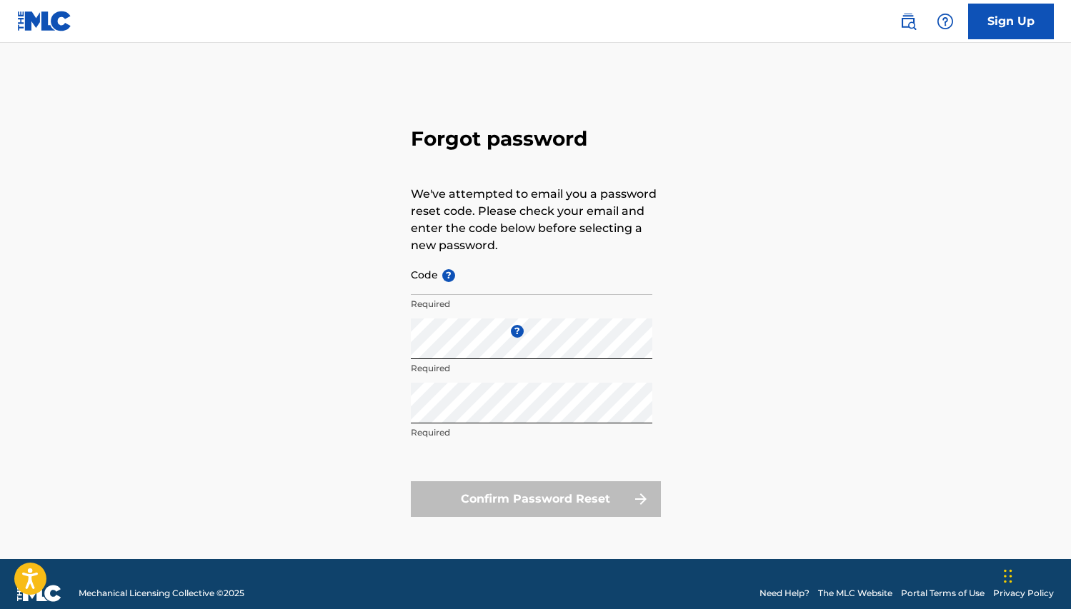
click at [566, 495] on div "Confirm Password Reset" at bounding box center [536, 499] width 250 height 36
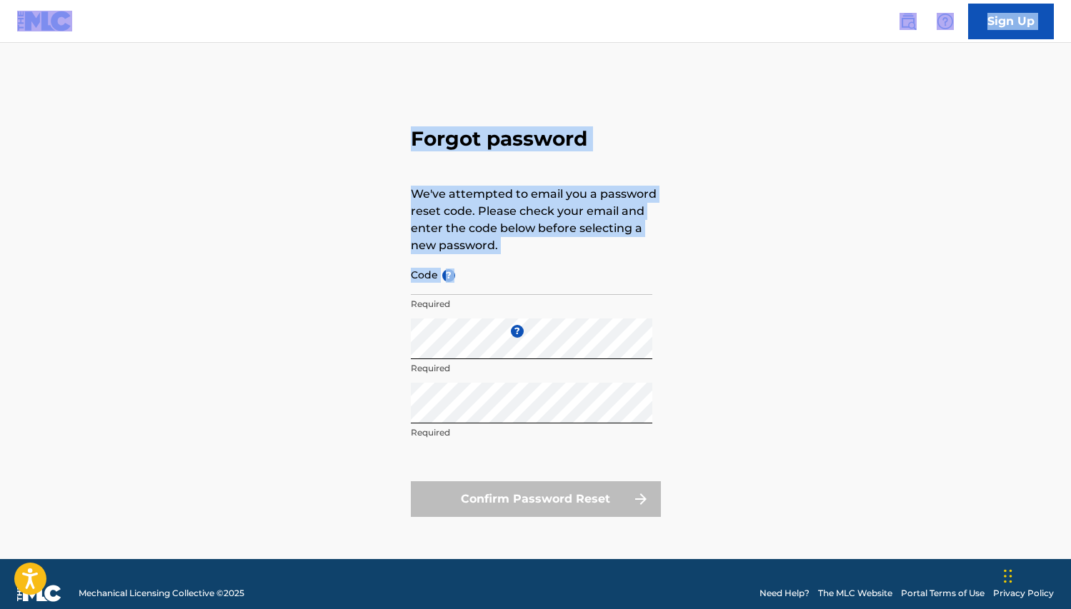
drag, startPoint x: 91, startPoint y: 87, endPoint x: 91, endPoint y: -9, distance: 95.7
click at [91, 0] on html "Accessibility Screen-Reader Guide, Feedback, and Issue Reporting | New window C…" at bounding box center [535, 304] width 1071 height 609
click at [507, 283] on input "Code ?" at bounding box center [531, 274] width 241 height 41
type input "871407"
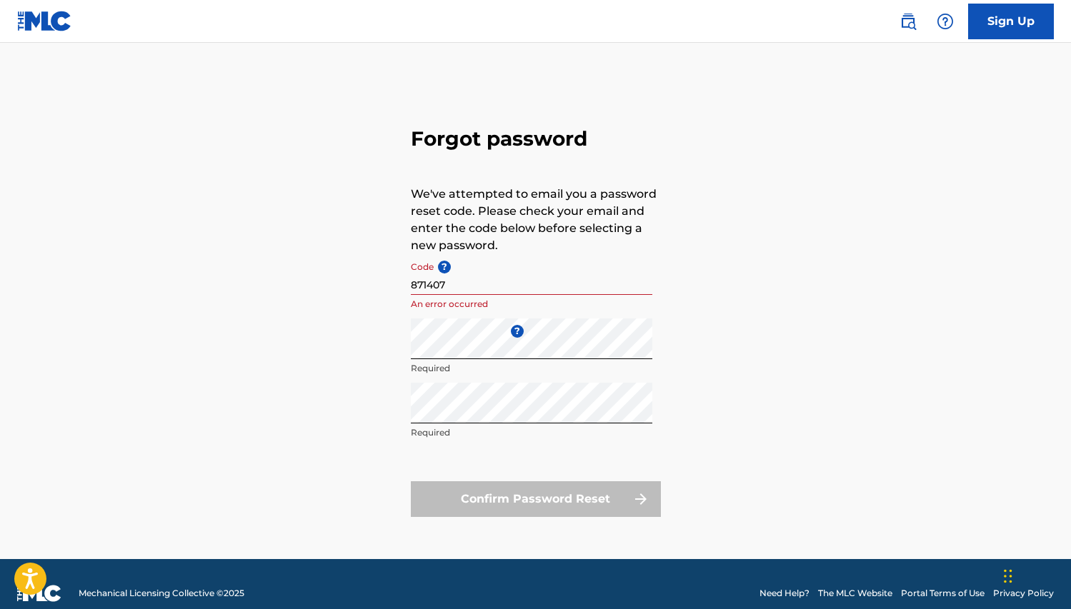
click at [467, 484] on div "Confirm Password Reset" at bounding box center [536, 499] width 250 height 36
click at [468, 499] on div "Confirm Password Reset" at bounding box center [536, 499] width 250 height 36
click at [458, 287] on input "871407" at bounding box center [531, 274] width 241 height 41
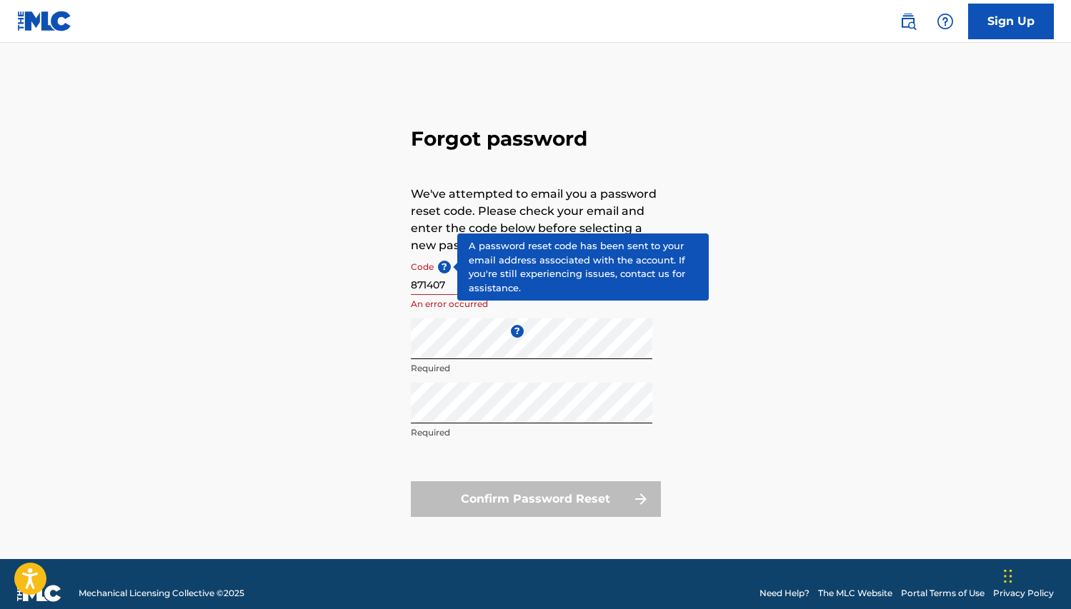
click at [439, 269] on span "?" at bounding box center [444, 267] width 13 height 13
click at [439, 269] on input "871407" at bounding box center [531, 274] width 241 height 41
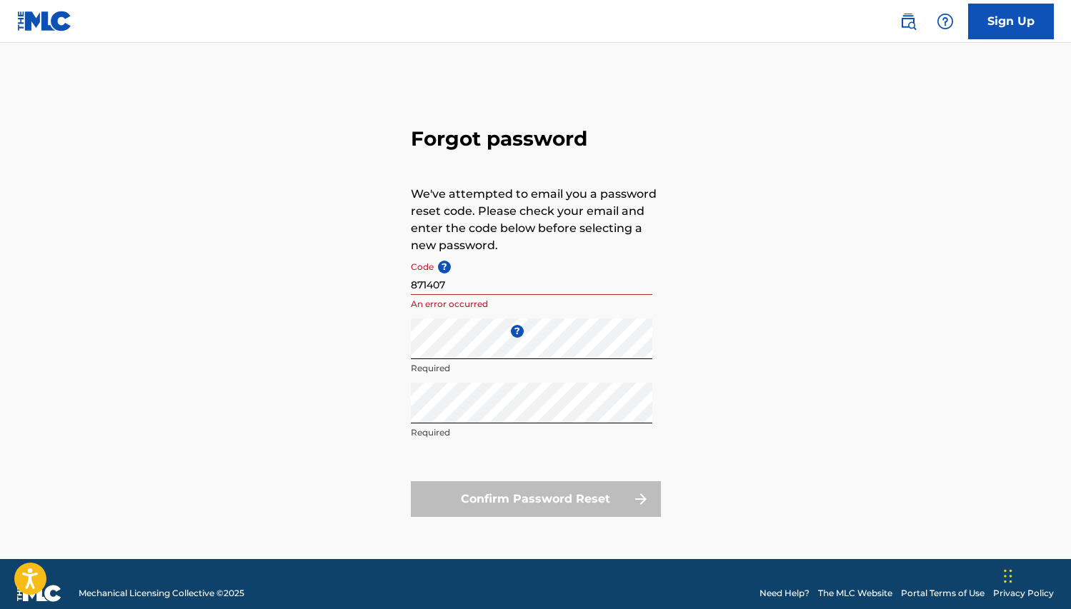
click at [456, 304] on p "An error occurred" at bounding box center [531, 304] width 241 height 13
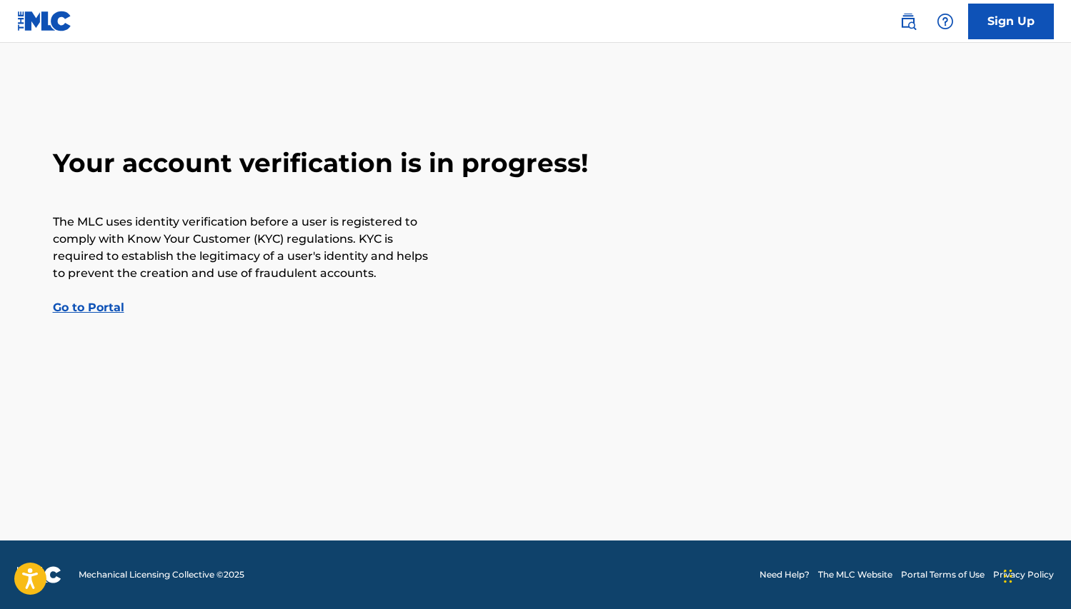
click at [74, 309] on link "Go to Portal" at bounding box center [88, 308] width 71 height 14
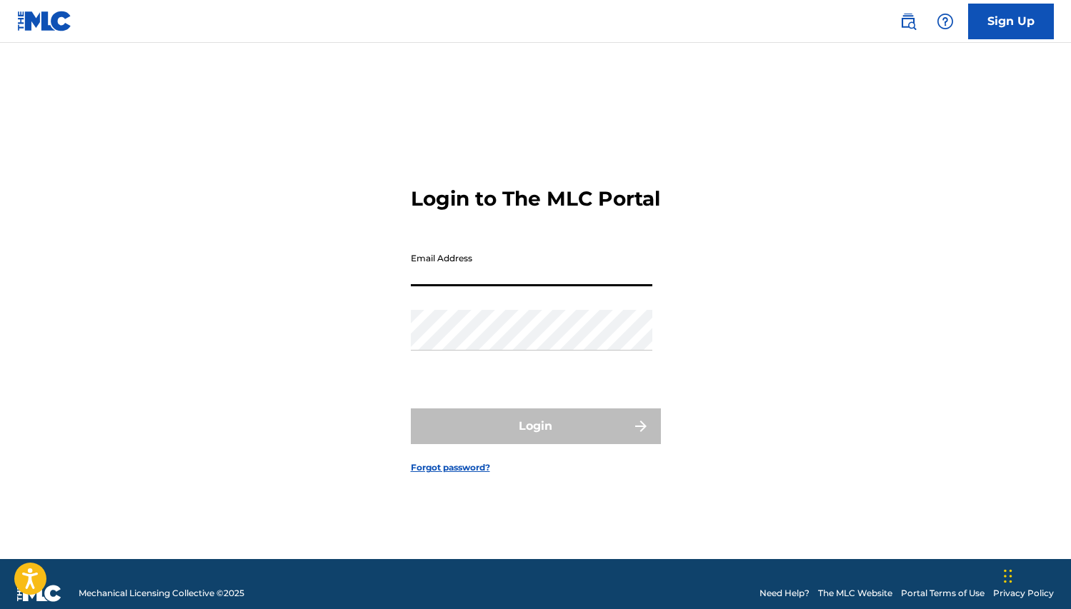
click at [435, 284] on input "Email Address" at bounding box center [531, 266] width 241 height 41
type input "[EMAIL_ADDRESS][DOMAIN_NAME]"
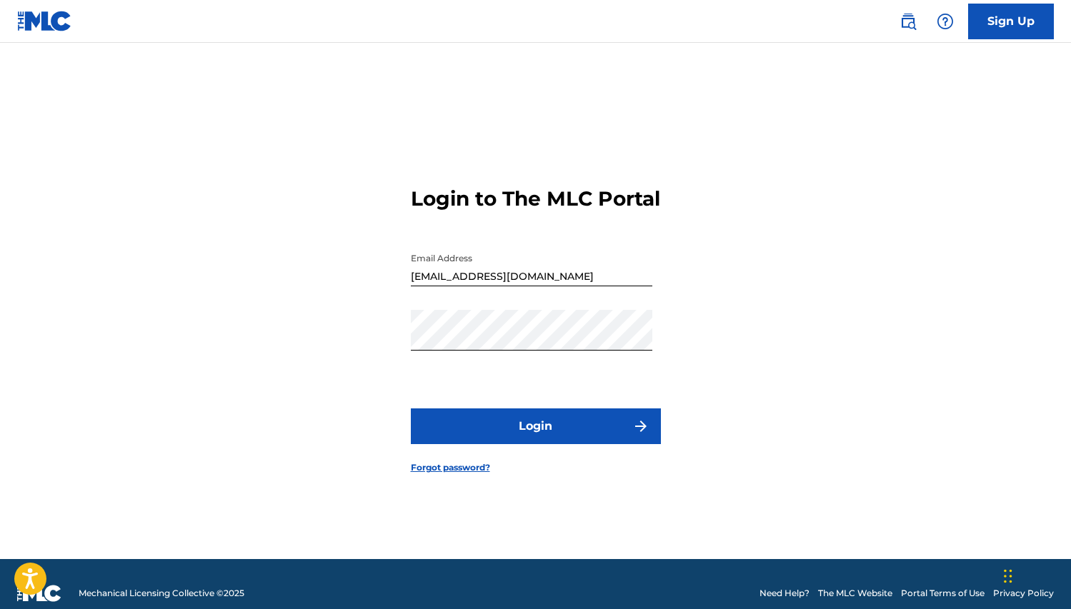
click at [555, 429] on button "Login" at bounding box center [536, 427] width 250 height 36
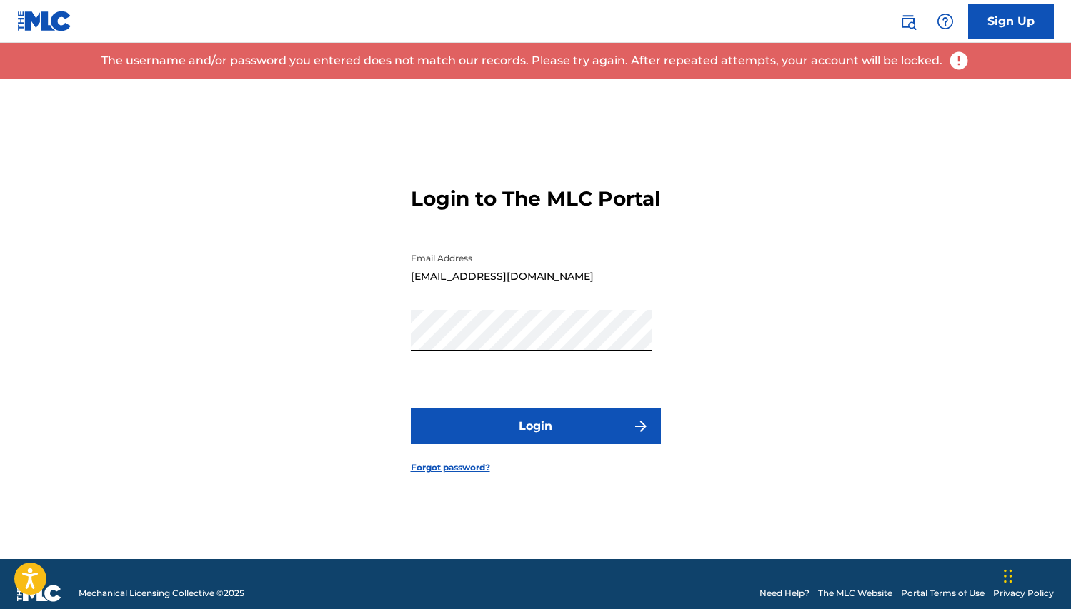
click at [471, 474] on link "Forgot password?" at bounding box center [450, 467] width 79 height 13
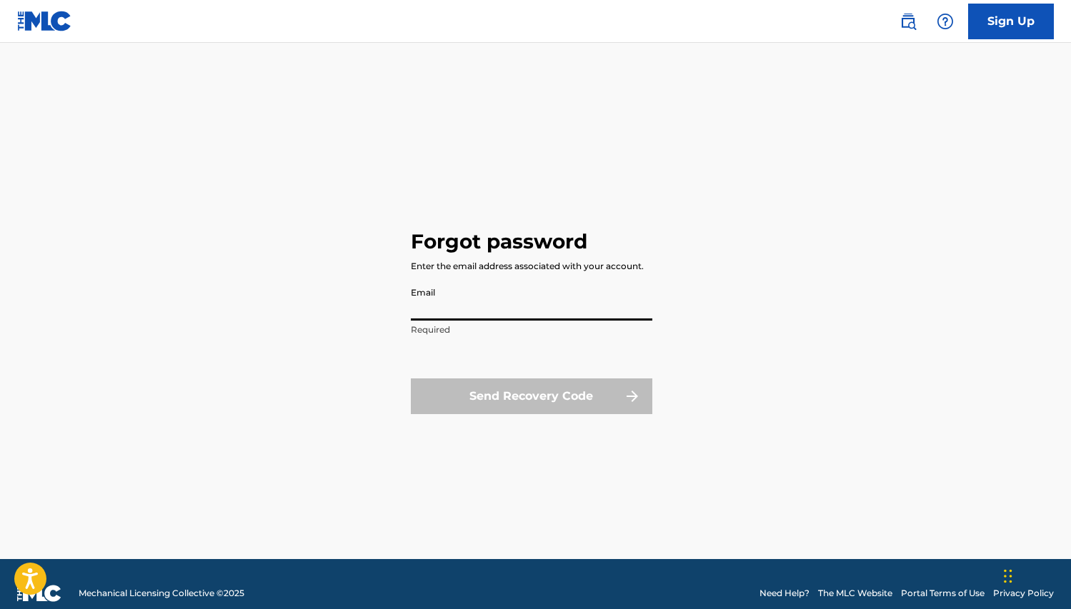
click at [437, 312] on input "Email" at bounding box center [531, 300] width 241 height 41
type input "[EMAIL_ADDRESS][DOMAIN_NAME]"
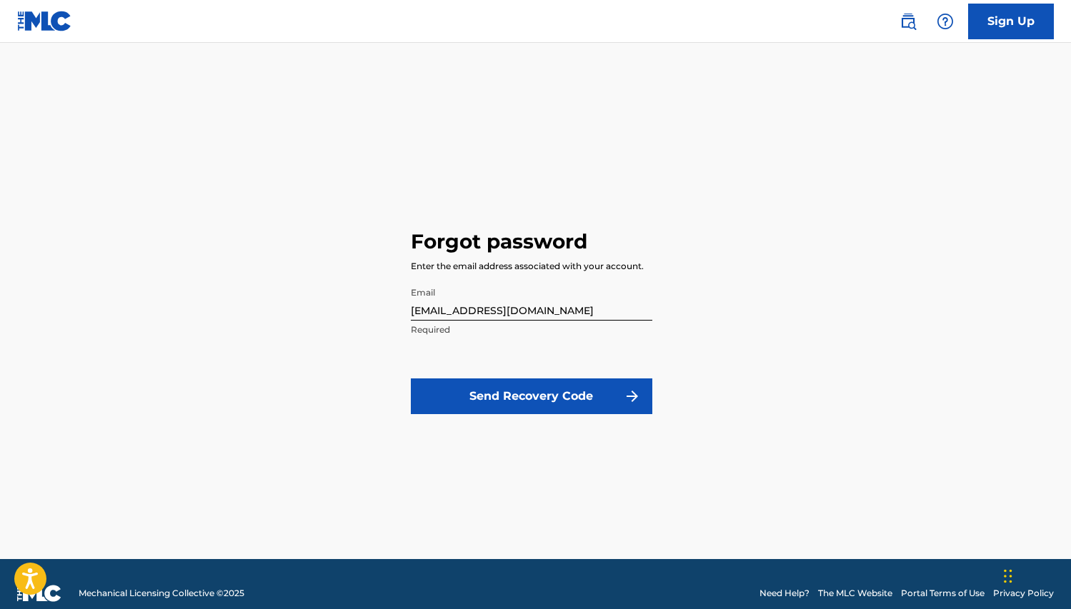
click at [532, 393] on button "Send Recovery Code" at bounding box center [531, 397] width 241 height 36
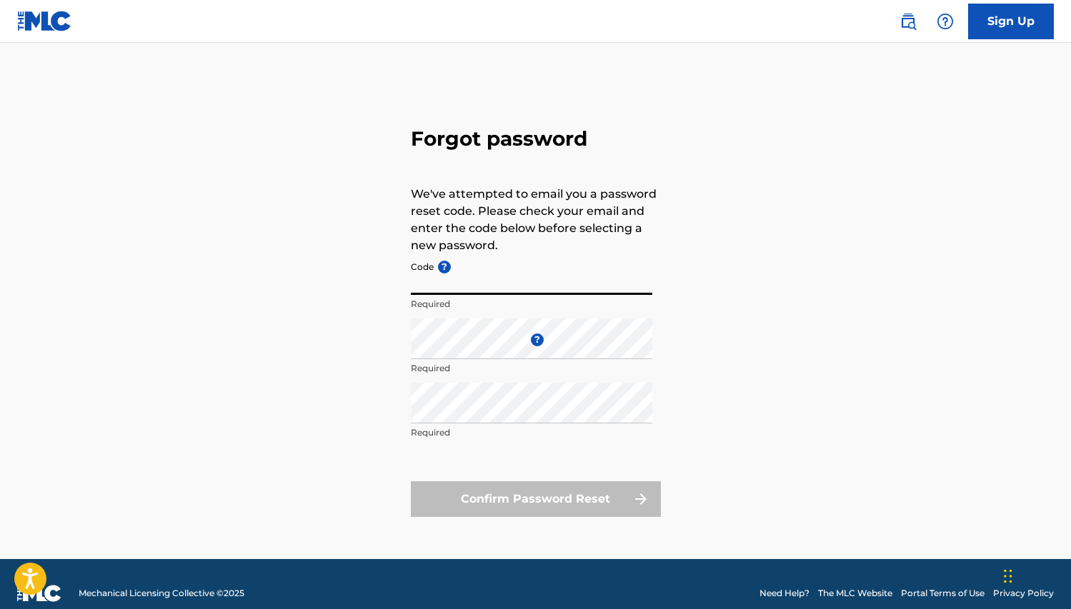
click at [425, 294] on input "Code ?" at bounding box center [531, 274] width 241 height 41
click at [364, 301] on div "Forgot password We've attempted to email you a password reset code. Please chec…" at bounding box center [536, 319] width 1000 height 481
click at [477, 288] on input "Code ?" at bounding box center [531, 274] width 241 height 41
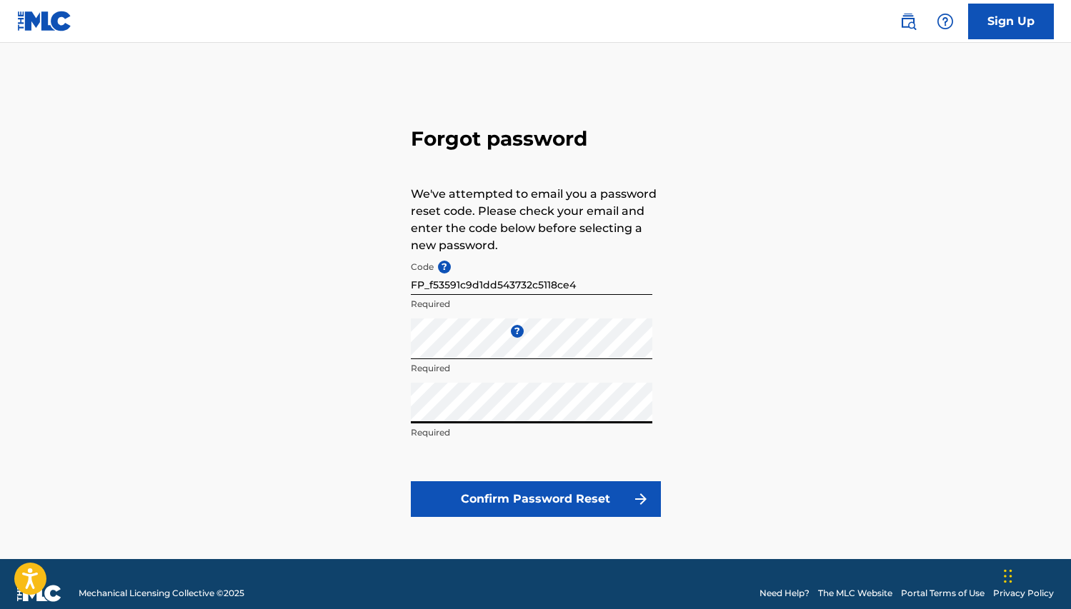
click at [541, 494] on button "Confirm Password Reset" at bounding box center [536, 499] width 250 height 36
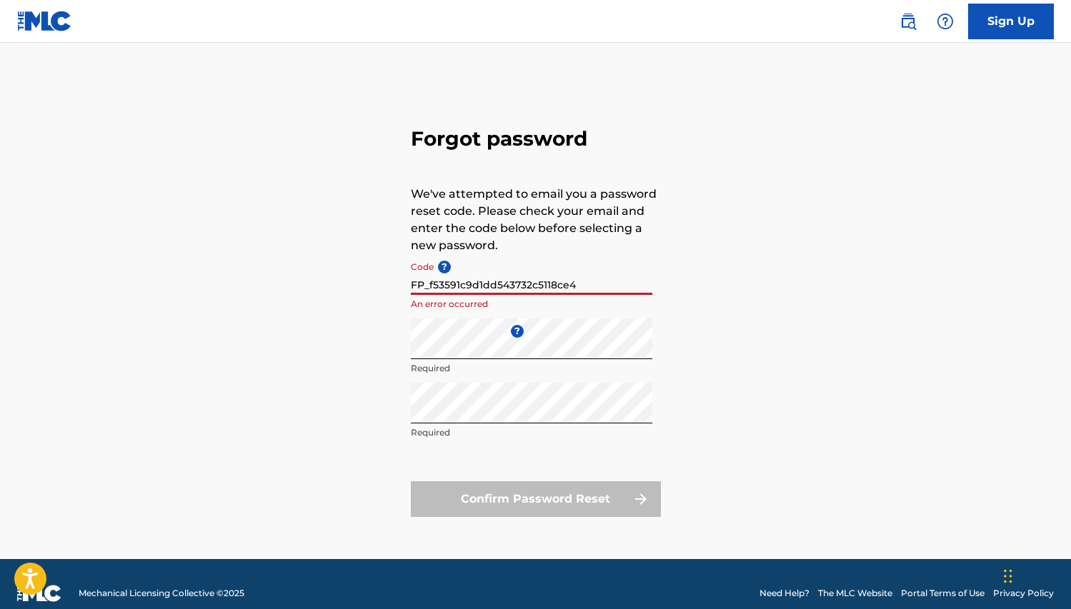
click at [591, 287] on input "FP_f53591c9d1dd543732c5118ce4" at bounding box center [531, 274] width 241 height 41
drag, startPoint x: 591, startPoint y: 287, endPoint x: 479, endPoint y: 294, distance: 111.6
click at [476, 282] on input "FP_f53591c9d1dd543732c5118ce4" at bounding box center [531, 274] width 241 height 41
click at [481, 290] on input "FP_f53591c9d1dd543732c5118ce4" at bounding box center [531, 274] width 241 height 41
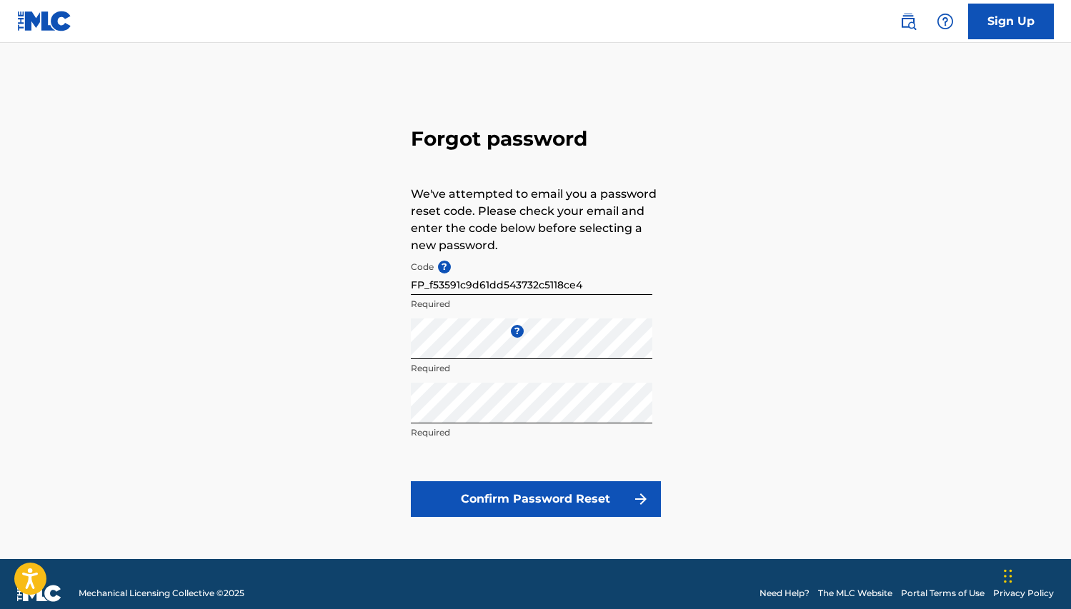
click at [514, 504] on button "Confirm Password Reset" at bounding box center [536, 499] width 250 height 36
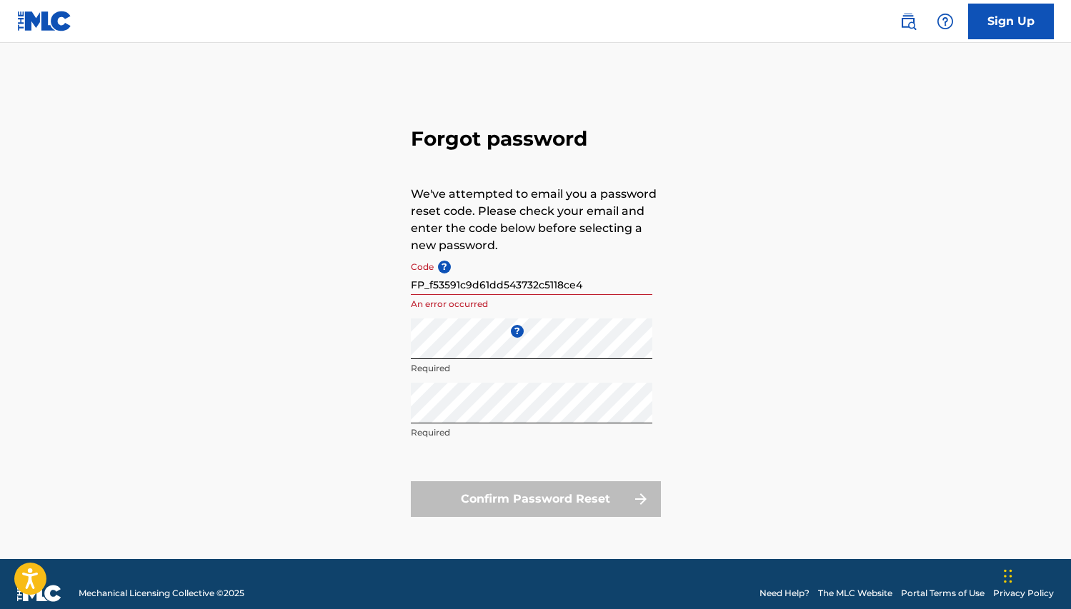
click at [514, 504] on div "Confirm Password Reset" at bounding box center [536, 499] width 250 height 36
click at [586, 293] on input "FP_f53591c9d61dd543732c5118ce4" at bounding box center [531, 274] width 241 height 41
click at [429, 269] on input "FP_f53591c9d61dd543732c5118ce4" at bounding box center [531, 274] width 241 height 41
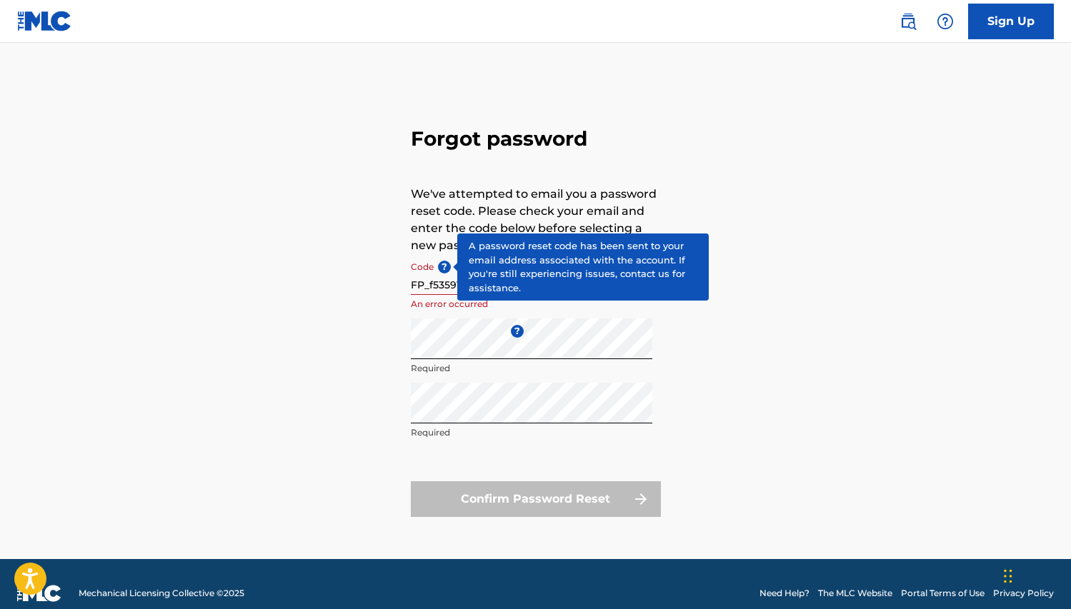
click at [441, 261] on span "?" at bounding box center [444, 267] width 13 height 13
click at [441, 261] on input "FP_f53591c9d61dd543732c5118ce4" at bounding box center [531, 274] width 241 height 41
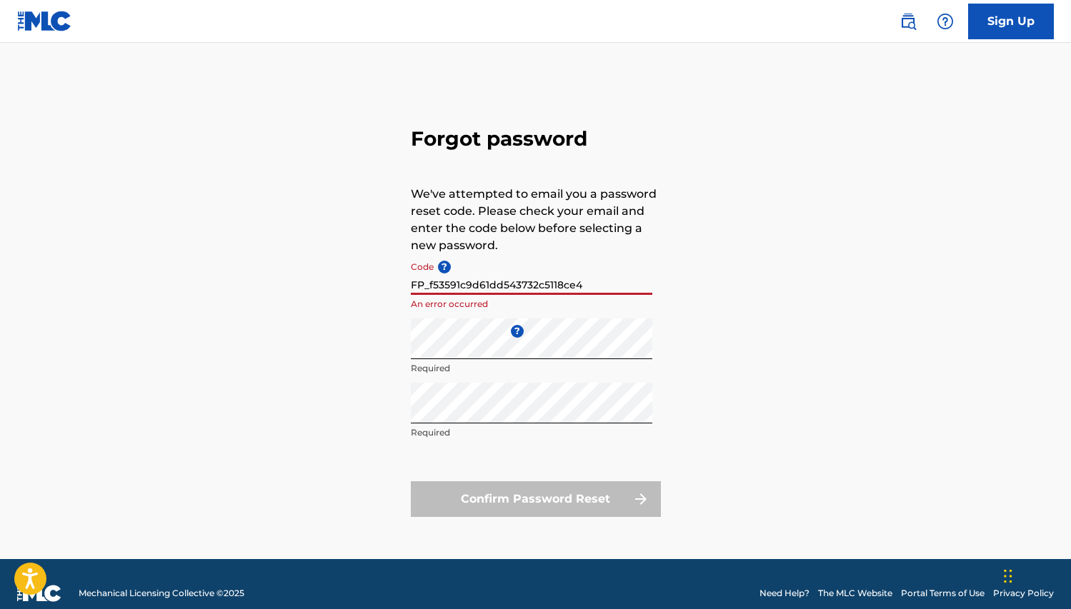
click at [429, 283] on input "FP_f53591c9d61dd543732c5118ce4" at bounding box center [531, 274] width 241 height 41
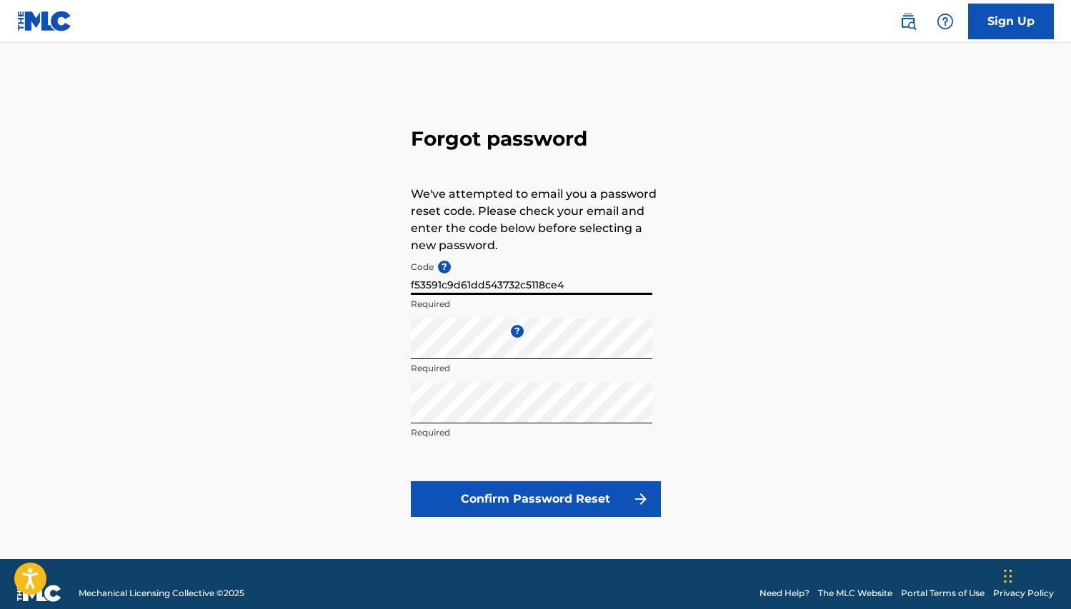
click at [411, 481] on button "Confirm Password Reset" at bounding box center [536, 499] width 250 height 36
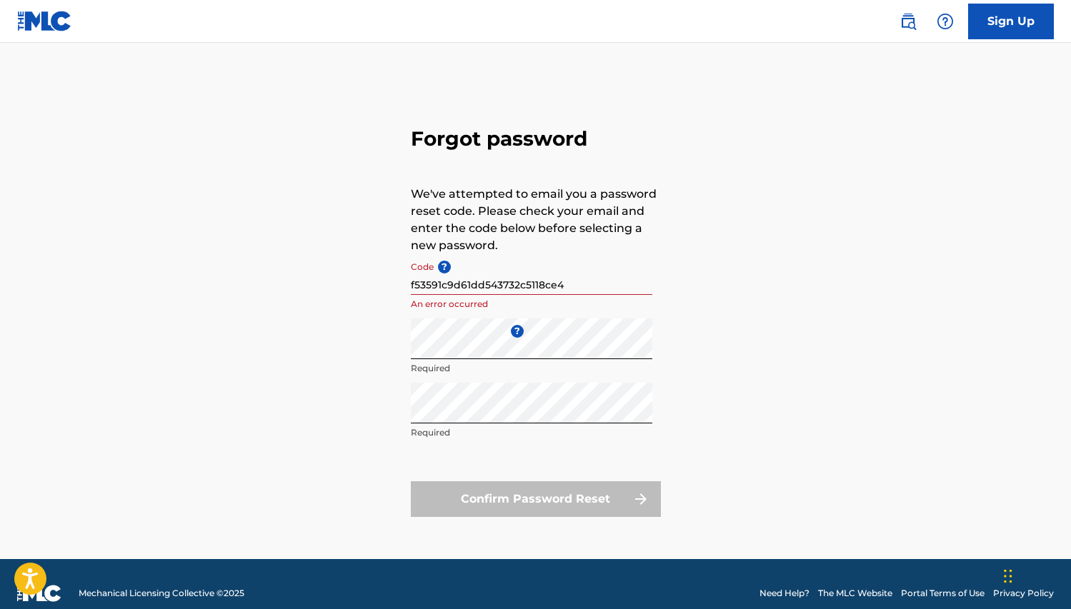
click at [514, 499] on div "Confirm Password Reset" at bounding box center [536, 499] width 250 height 36
click at [512, 494] on div "Confirm Password Reset" at bounding box center [536, 499] width 250 height 36
click at [597, 281] on input "f53591c9d61dd543732c5118ce4" at bounding box center [531, 274] width 241 height 41
drag, startPoint x: 511, startPoint y: 605, endPoint x: 511, endPoint y: 584, distance: 21.4
click at [511, 601] on footer "Mechanical Licensing Collective © 2025 Need Help? The MLC Website Portal Terms …" at bounding box center [535, 593] width 1071 height 69
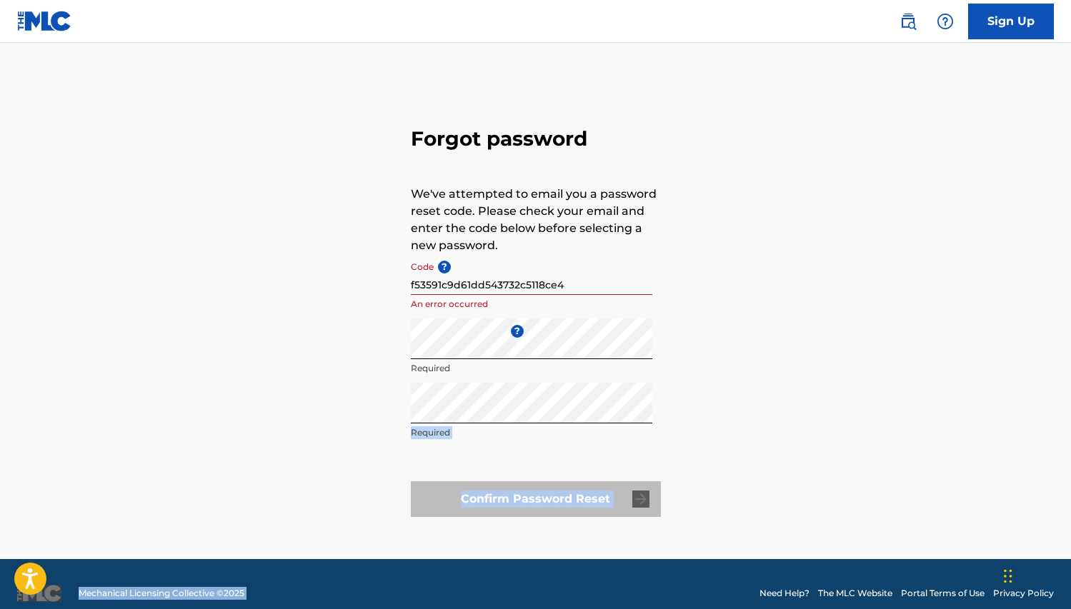
click at [594, 391] on div "Sign Up Forgot password We've attempted to email you a password reset code. Ple…" at bounding box center [535, 314] width 1071 height 628
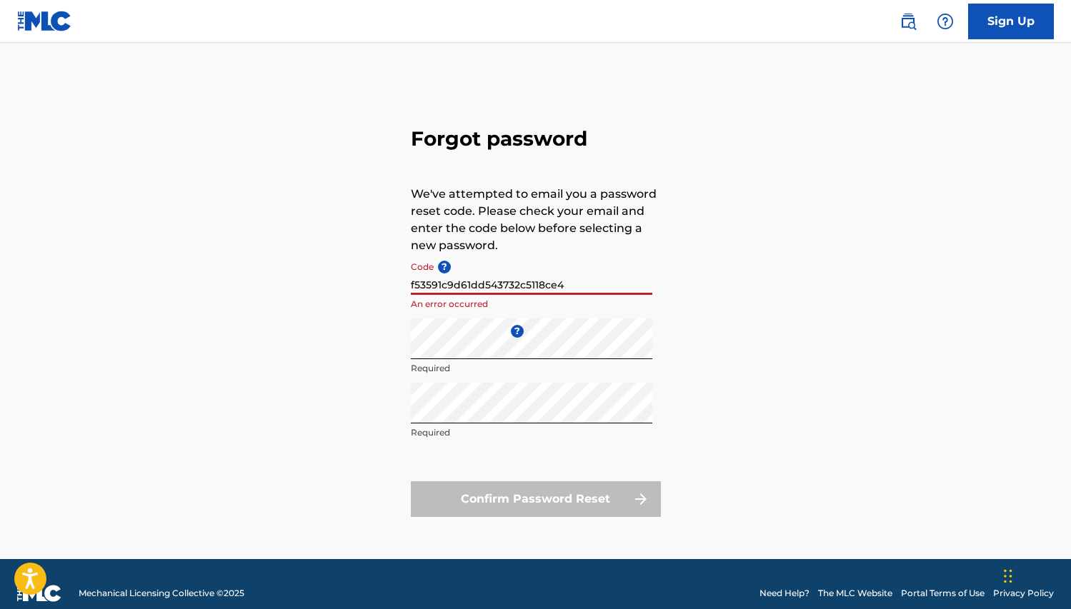
click at [594, 277] on input "f53591c9d61dd543732c5118ce4" at bounding box center [531, 274] width 241 height 41
click at [594, 279] on input "f53591c9d61dd543732c5118ce4" at bounding box center [531, 274] width 241 height 41
click at [593, 286] on input "f53591c9d61dd543732c5118ce4" at bounding box center [531, 274] width 241 height 41
click at [409, 283] on div "Forgot password We've attempted to email you a password reset code. Please chec…" at bounding box center [536, 319] width 1000 height 481
click at [409, 284] on div "Forgot password We've attempted to email you a password reset code. Please chec…" at bounding box center [536, 319] width 1000 height 481
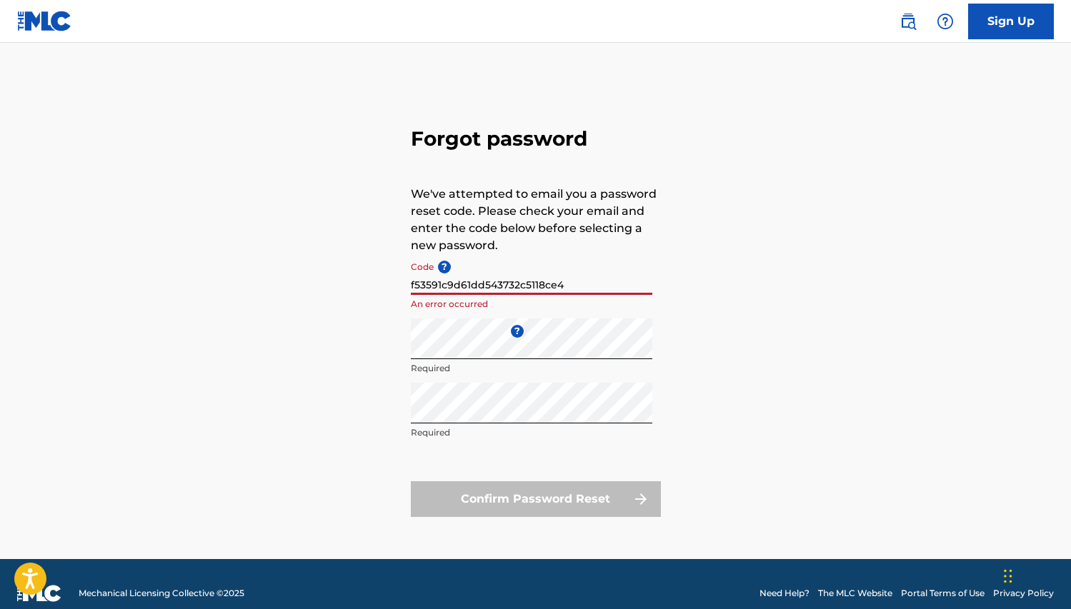
click at [411, 286] on input "f53591c9d61dd543732c5118ce4" at bounding box center [531, 274] width 241 height 41
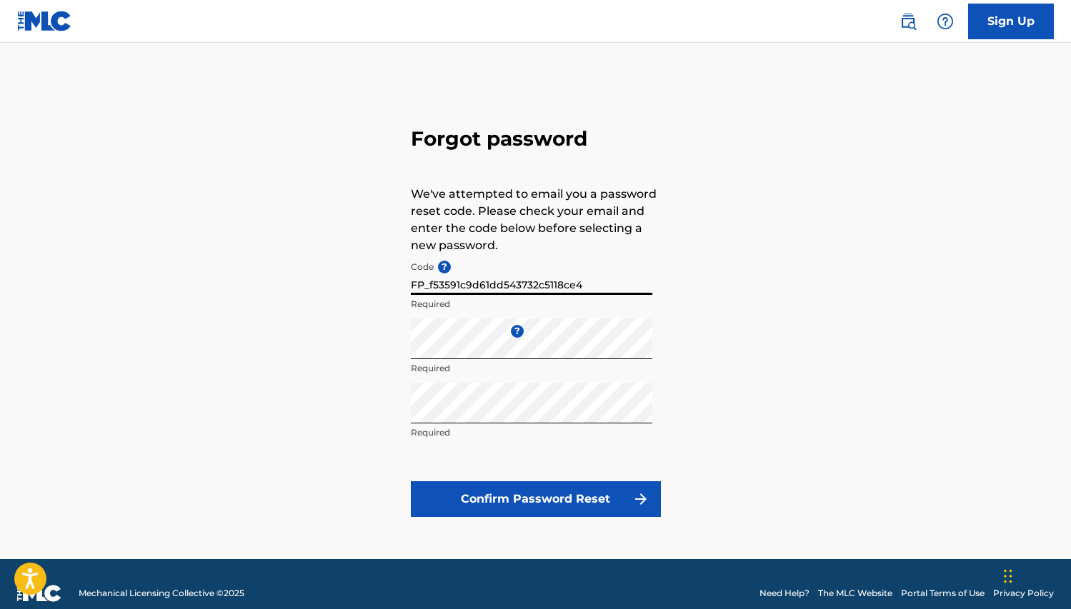
type input "FP_f53591c9d61dd543732c5118ce4"
click at [411, 481] on button "Confirm Password Reset" at bounding box center [536, 499] width 250 height 36
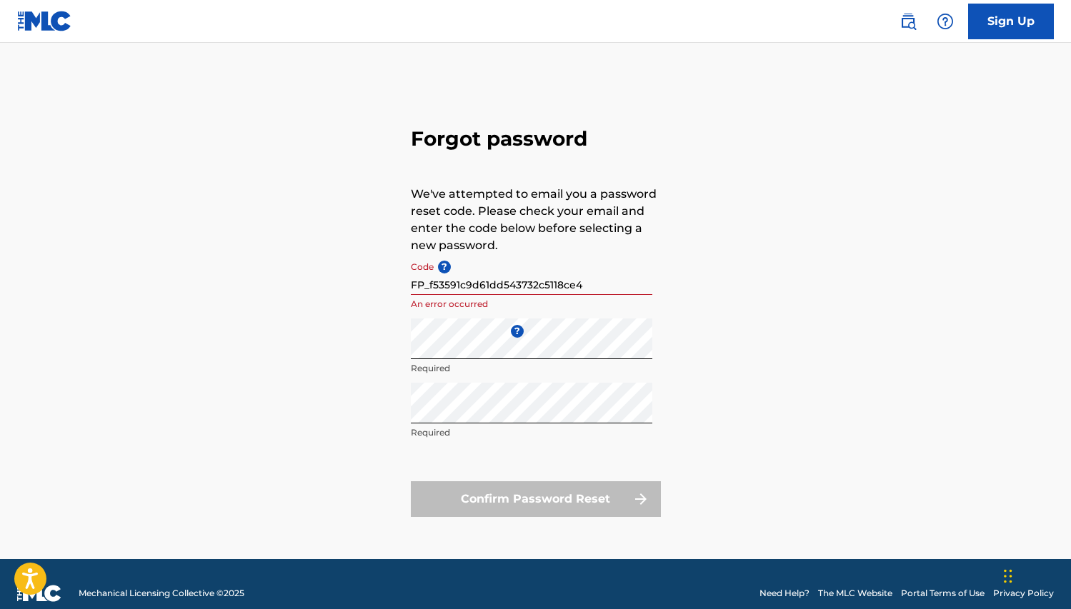
click at [497, 499] on div "Confirm Password Reset" at bounding box center [536, 499] width 250 height 36
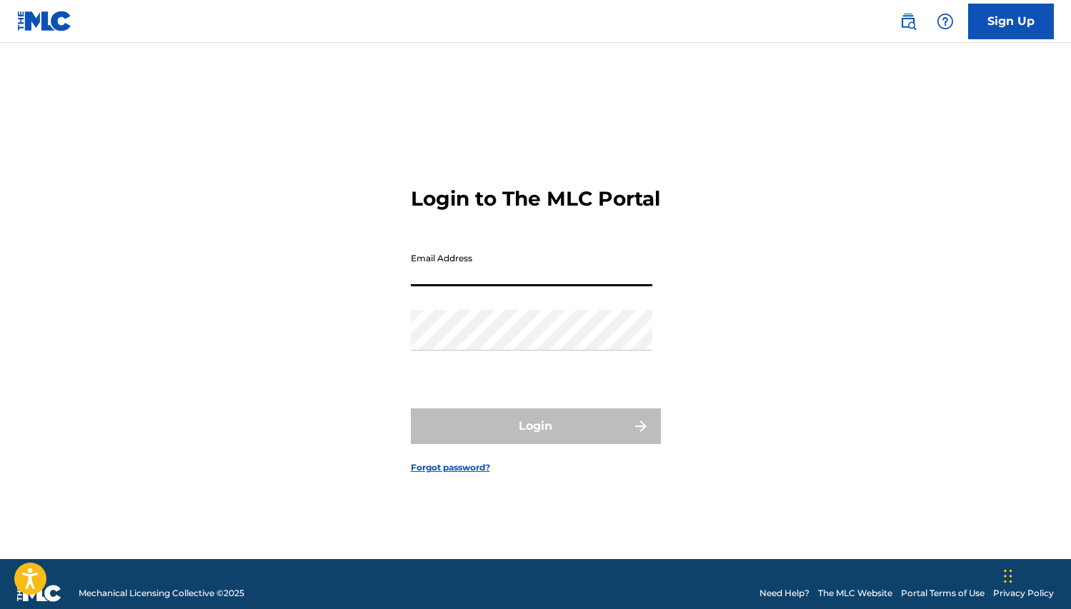
click at [430, 276] on input "Email Address" at bounding box center [531, 266] width 241 height 41
click at [556, 286] on input "[EMAIL_ADDRESS][DOMAIN_NAME]" at bounding box center [531, 266] width 241 height 41
type input "[EMAIL_ADDRESS][DOMAIN_NAME]"
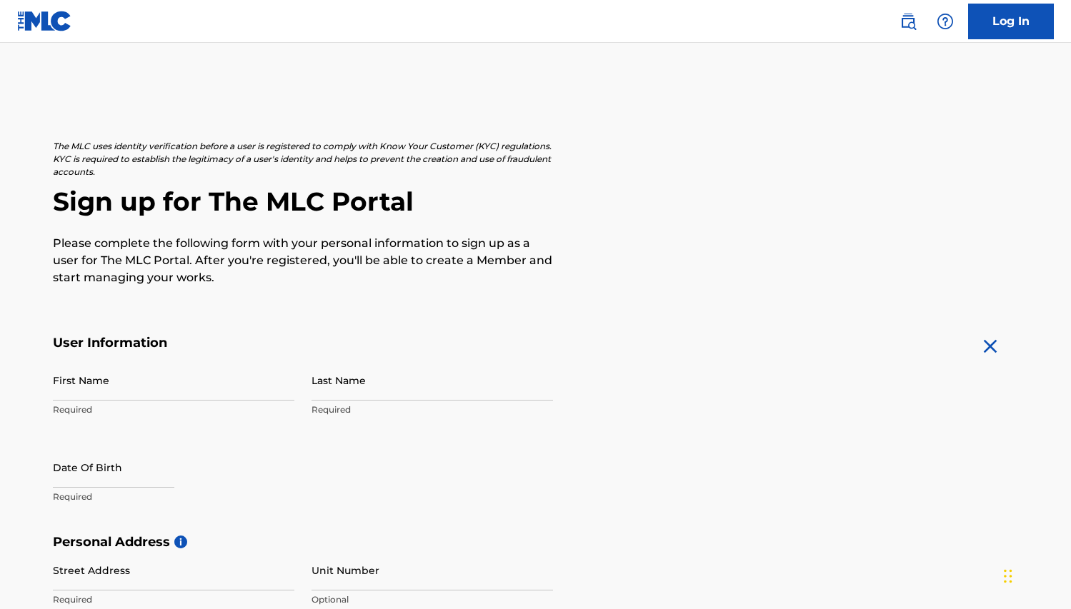
click at [84, 396] on input "First Name" at bounding box center [173, 380] width 241 height 41
type input "[PERSON_NAME]"
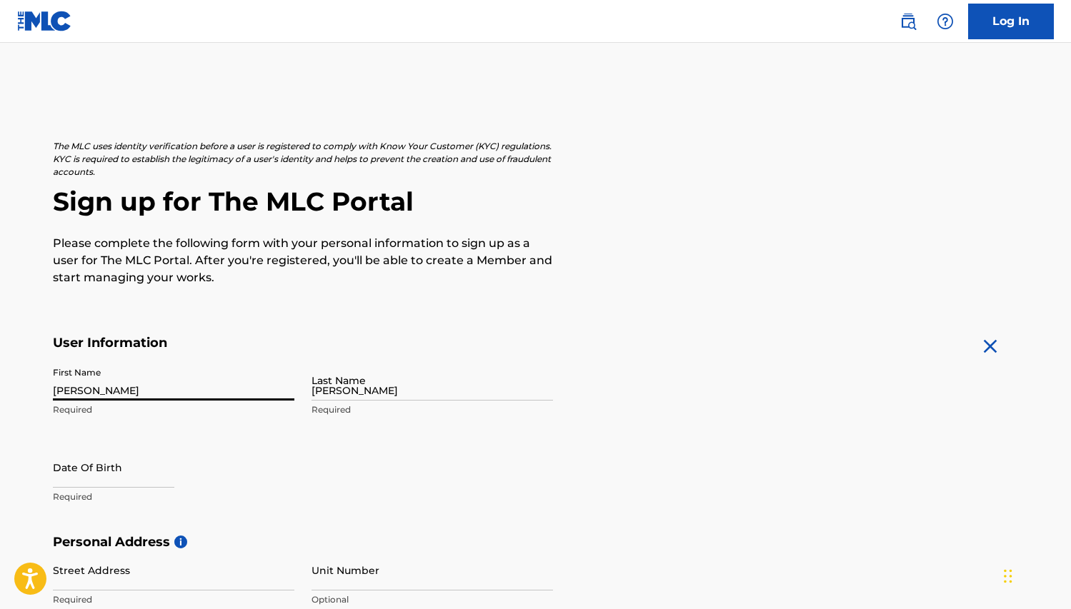
type input "[STREET_ADDRESS]"
type input "decatur"
type input "[GEOGRAPHIC_DATA]"
type input "GA"
type input "30034"
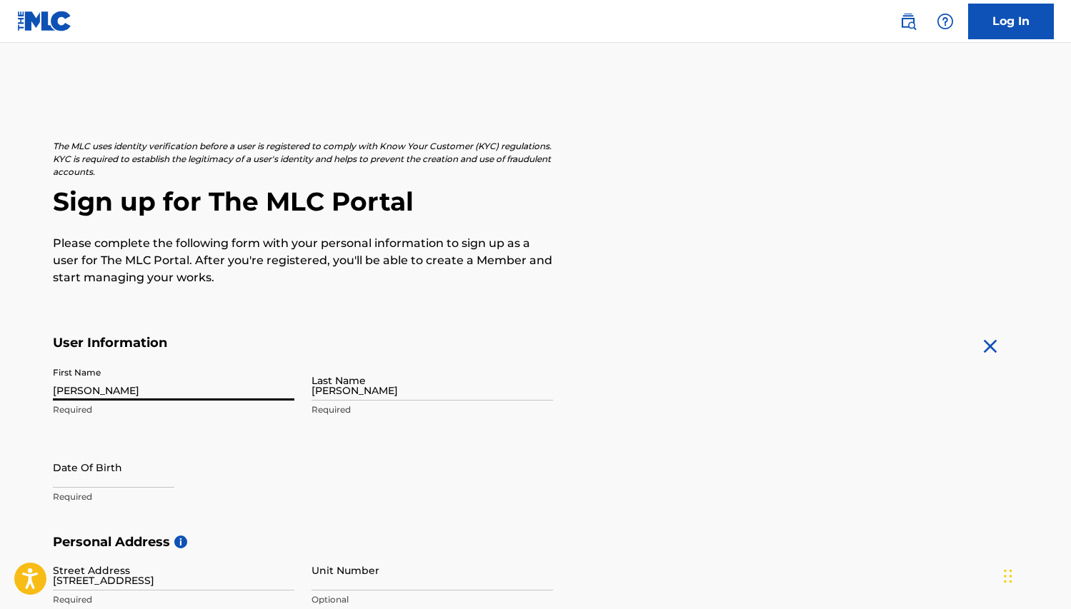
type input "678"
type input "7913635"
type input "[EMAIL_ADDRESS][DOMAIN_NAME]"
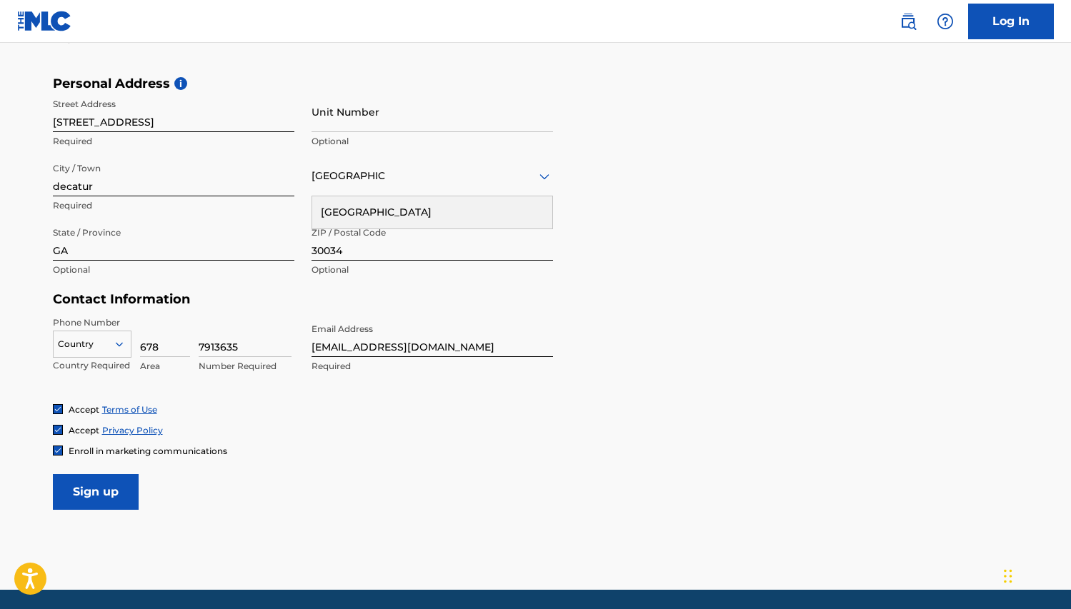
scroll to position [459, 0]
click at [86, 484] on input "Sign up" at bounding box center [96, 492] width 86 height 36
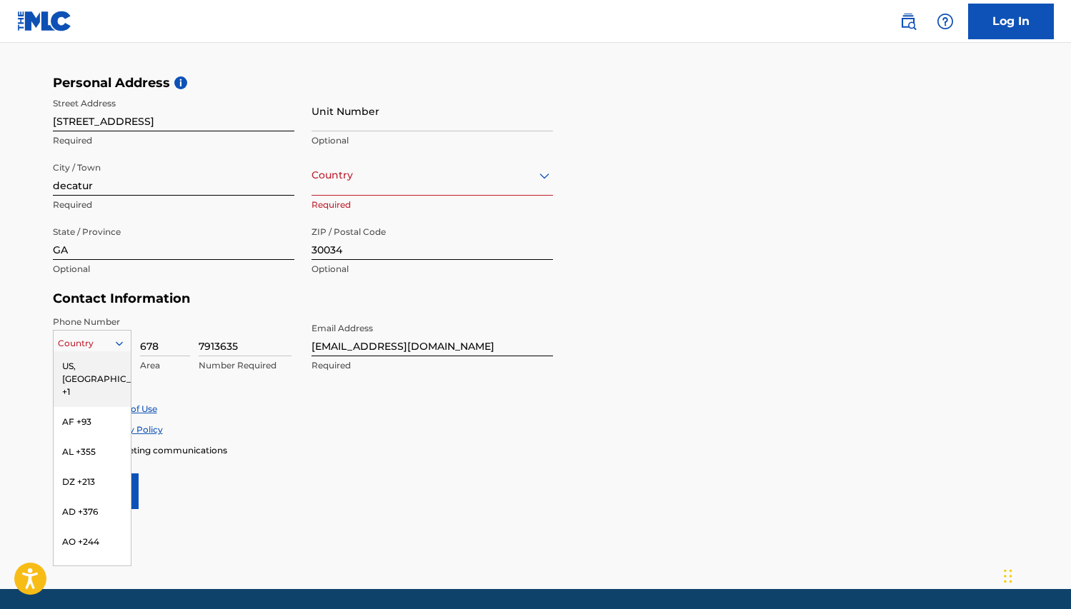
click at [121, 344] on icon at bounding box center [119, 343] width 13 height 13
click at [80, 369] on div "US, [GEOGRAPHIC_DATA] +1" at bounding box center [92, 379] width 77 height 56
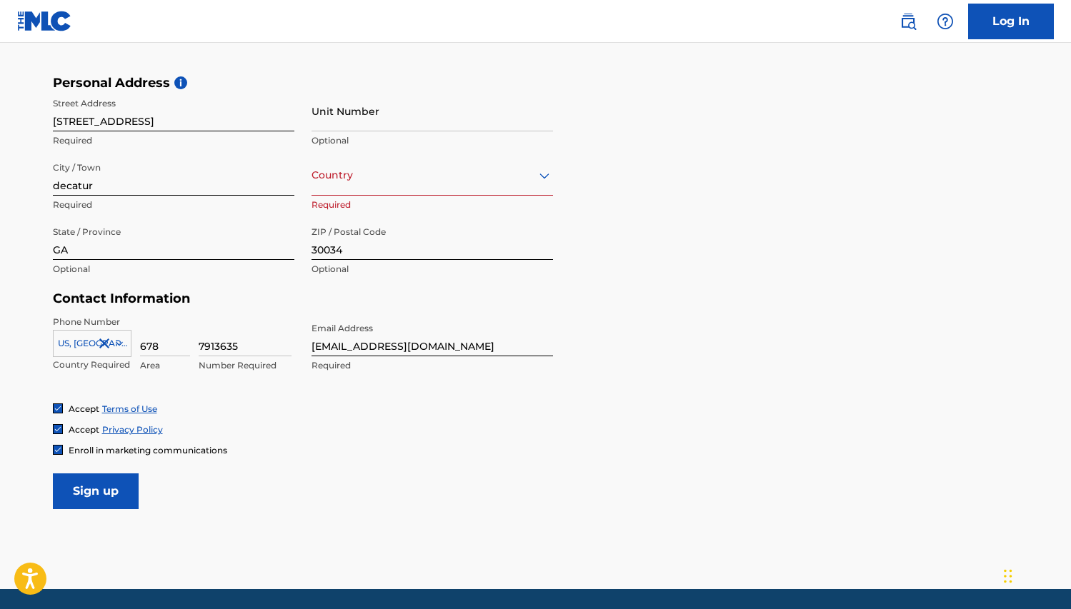
click at [96, 483] on input "Sign up" at bounding box center [96, 492] width 86 height 36
click at [546, 172] on icon at bounding box center [544, 175] width 17 height 17
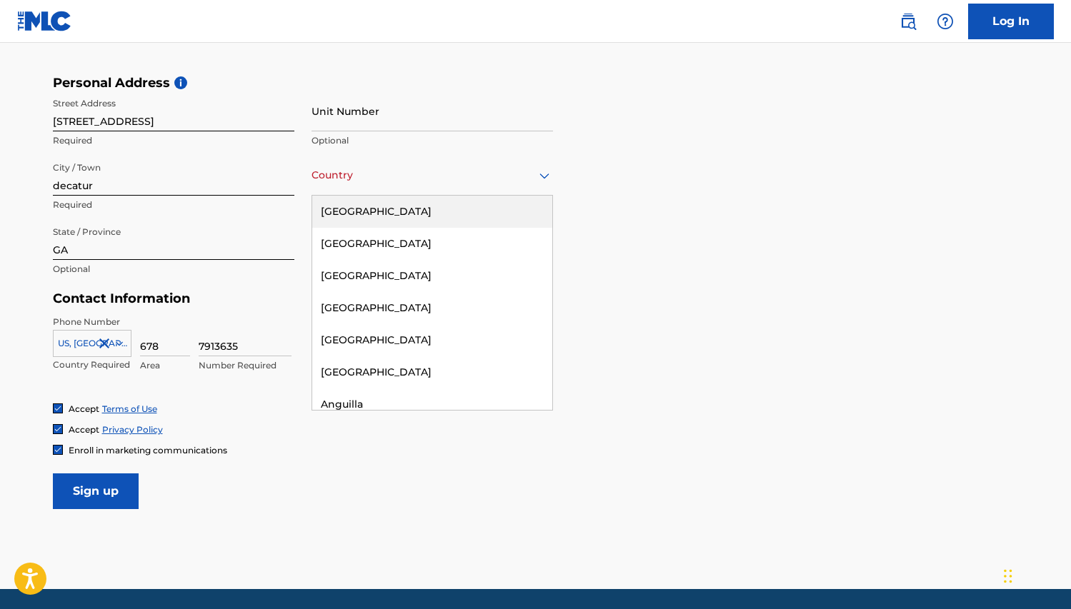
click at [531, 201] on div "[GEOGRAPHIC_DATA]" at bounding box center [432, 212] width 240 height 32
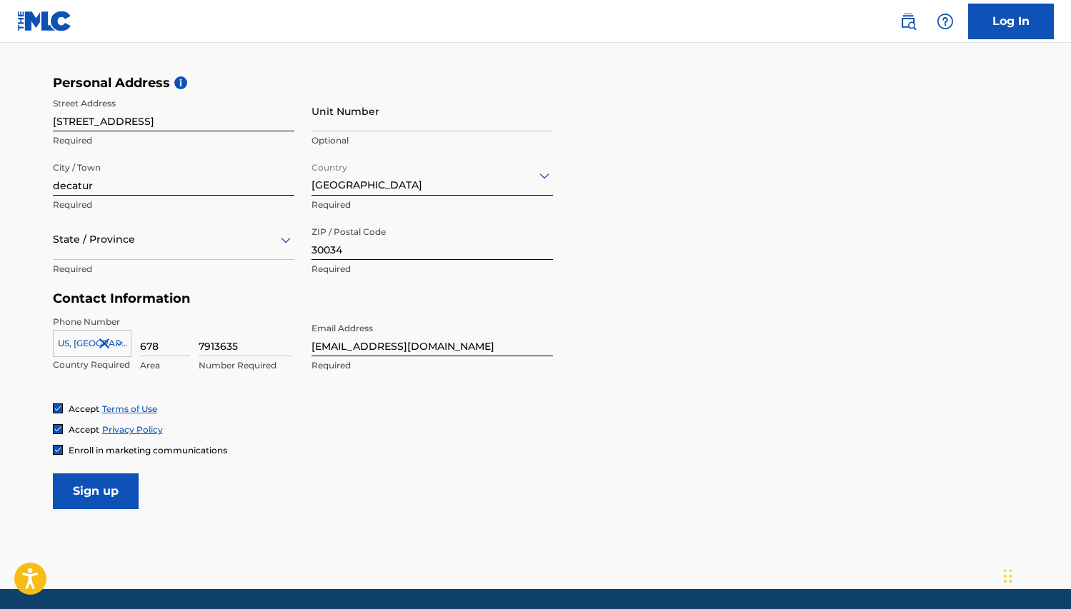
click at [91, 488] on input "Sign up" at bounding box center [96, 492] width 86 height 36
click at [285, 235] on icon at bounding box center [285, 239] width 17 height 17
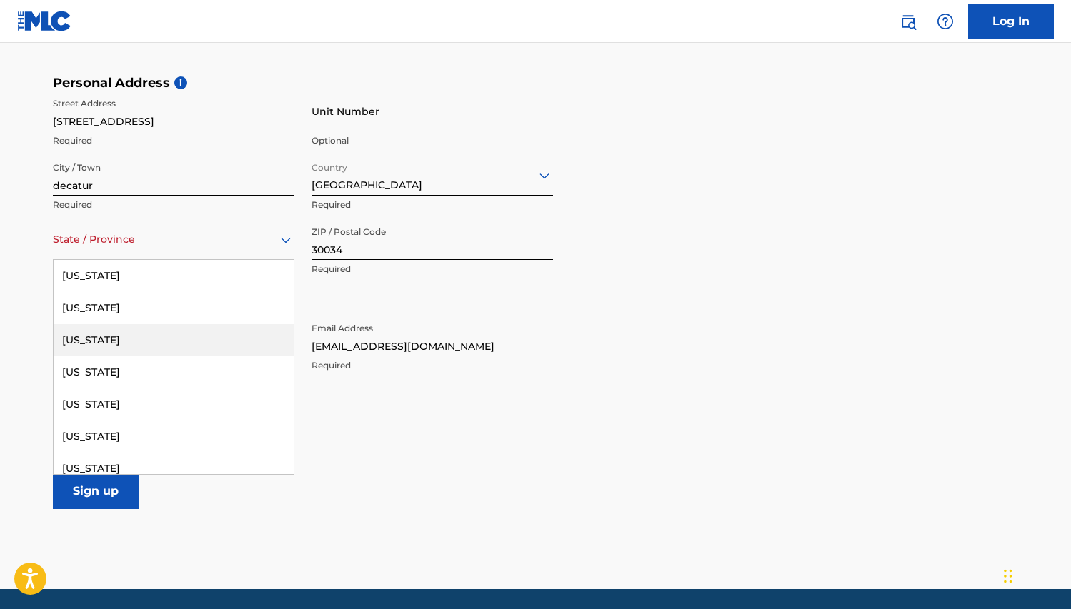
scroll to position [234, 0]
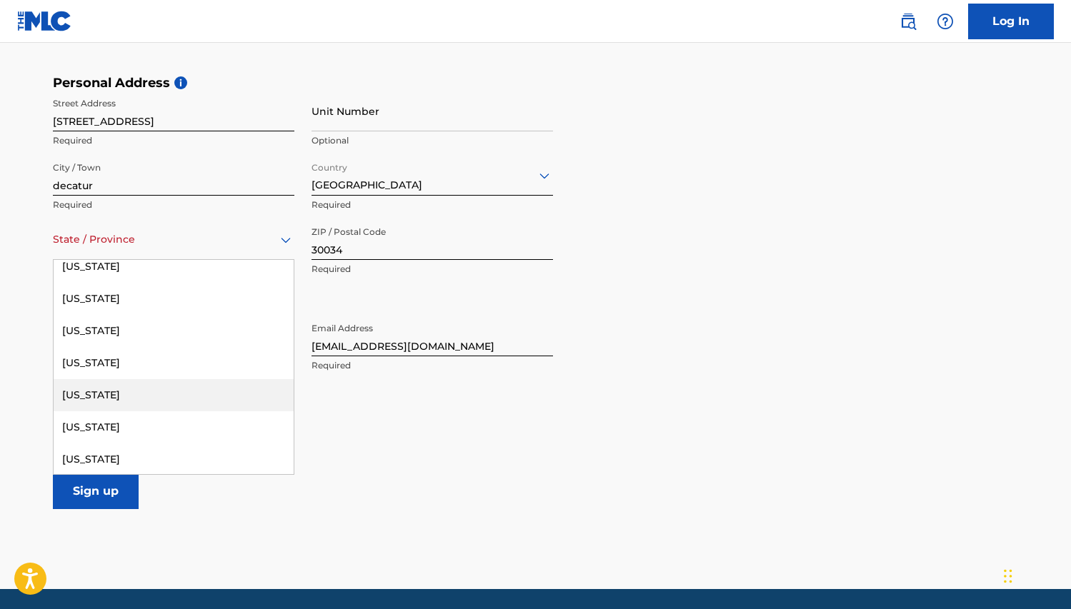
click at [82, 399] on div "[US_STATE]" at bounding box center [174, 395] width 240 height 32
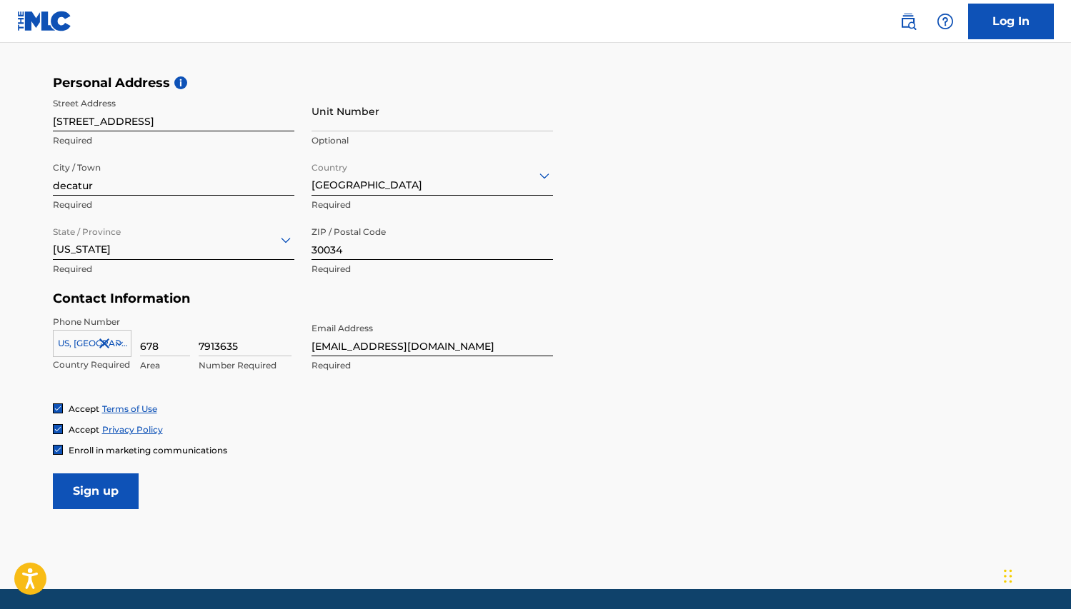
click at [84, 494] on input "Sign up" at bounding box center [96, 492] width 86 height 36
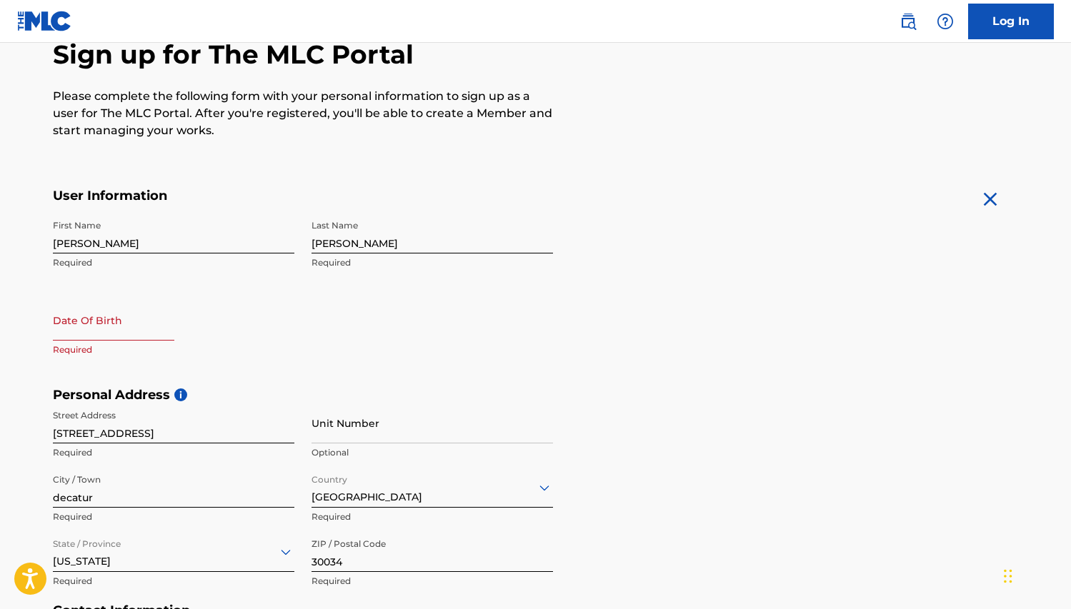
scroll to position [144, 0]
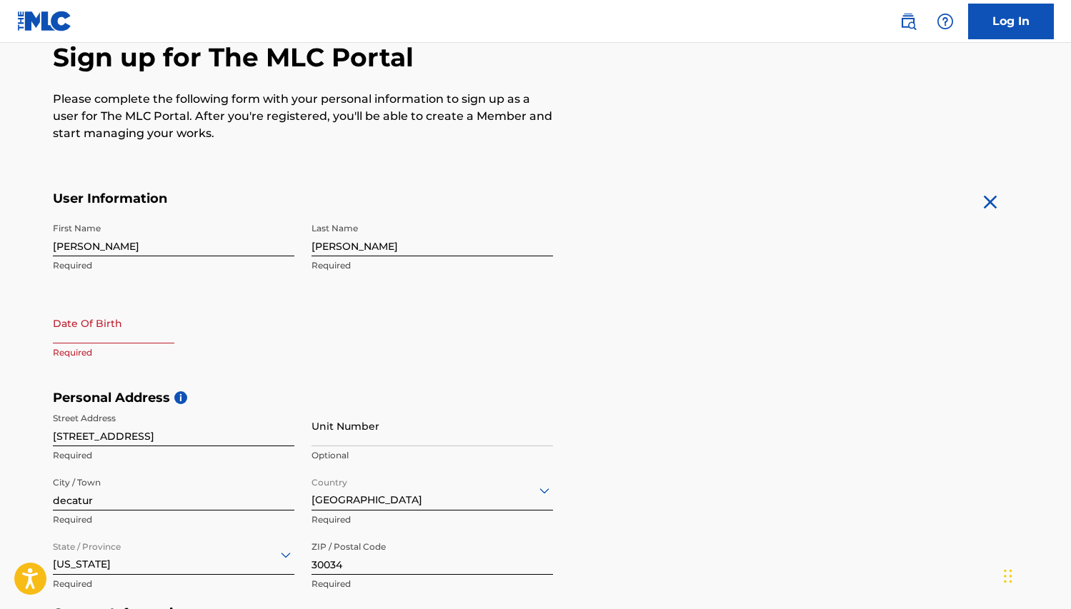
select select "7"
select select "2025"
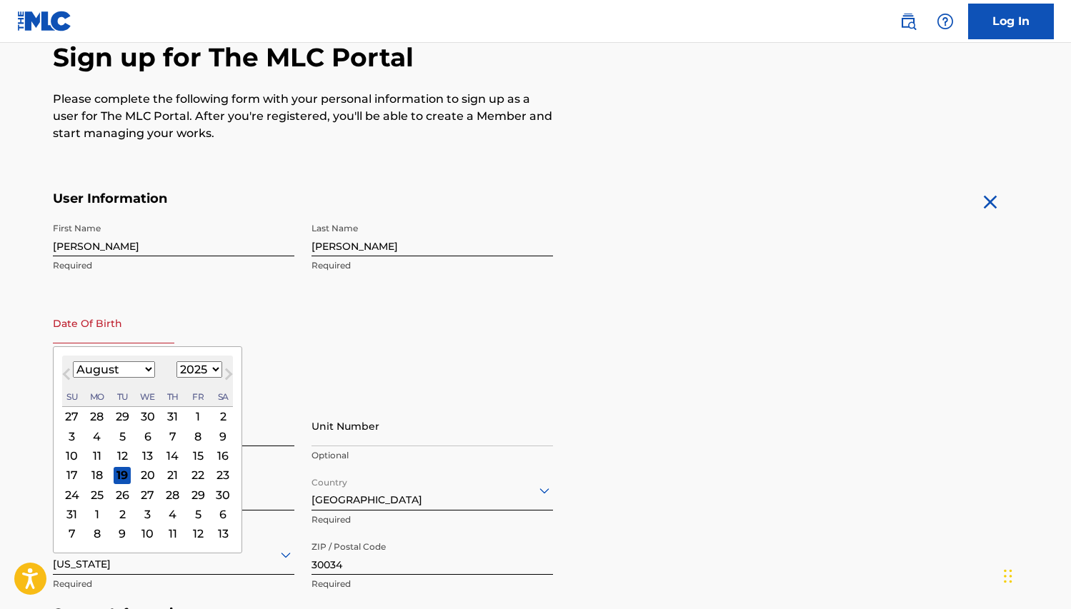
click at [74, 339] on input "text" at bounding box center [113, 323] width 121 height 41
click at [146, 369] on select "January February March April May June July August September October November De…" at bounding box center [114, 369] width 82 height 16
select select "2"
click at [73, 361] on select "January February March April May June July August September October November De…" at bounding box center [114, 369] width 82 height 16
click at [198, 452] on div "14" at bounding box center [197, 455] width 17 height 17
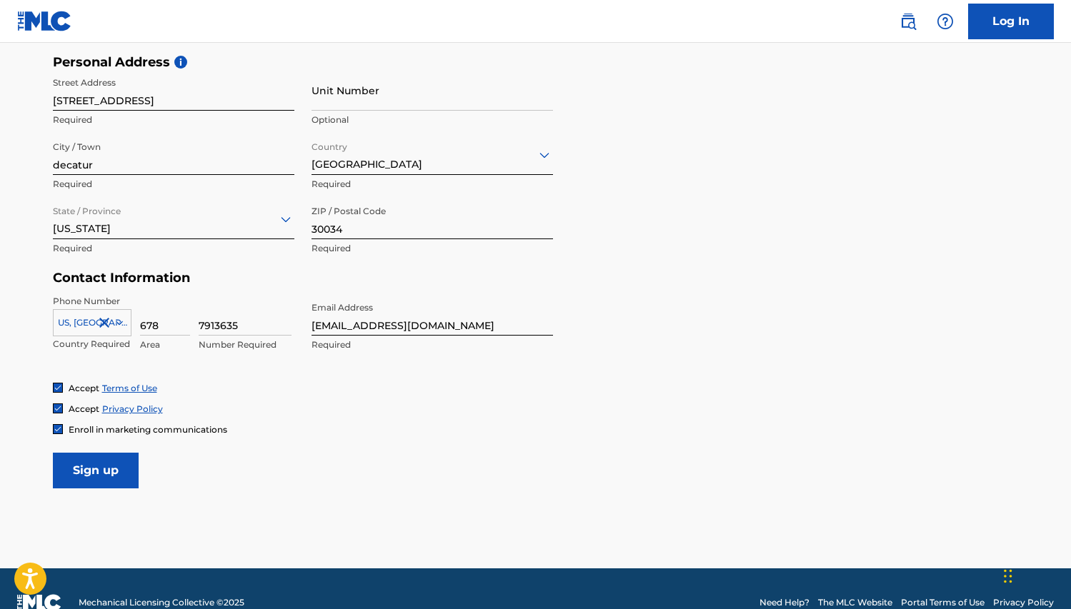
scroll to position [507, 0]
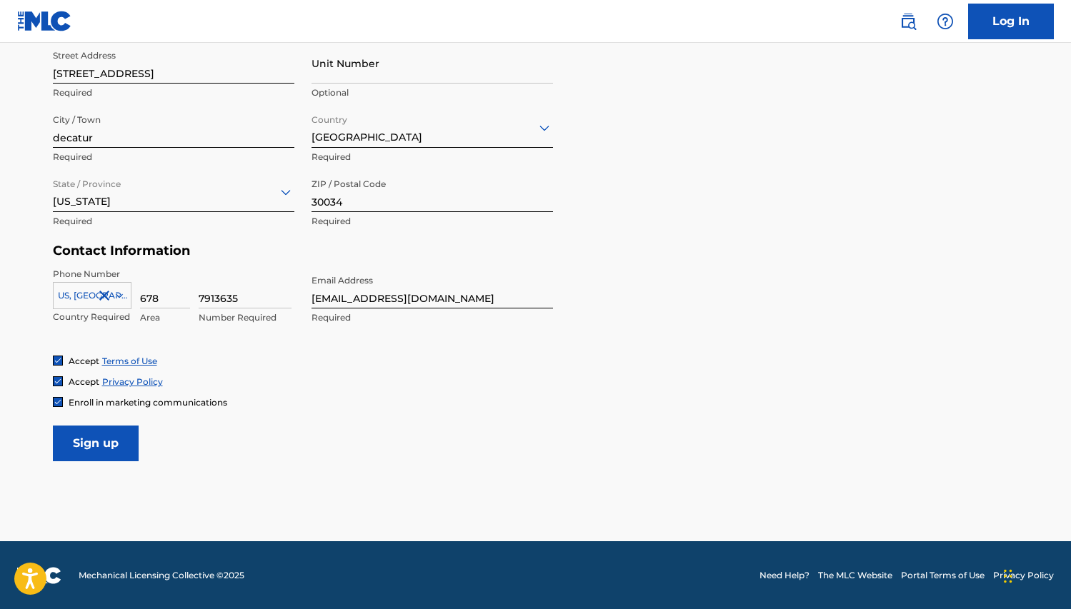
type input "[DATE]"
click at [92, 455] on input "Sign up" at bounding box center [96, 444] width 86 height 36
click at [442, 298] on input "[EMAIL_ADDRESS][DOMAIN_NAME]" at bounding box center [431, 288] width 241 height 41
type input "[EMAIL_ADDRESS][DOMAIN_NAME]"
click at [120, 434] on input "Sign up" at bounding box center [96, 444] width 86 height 36
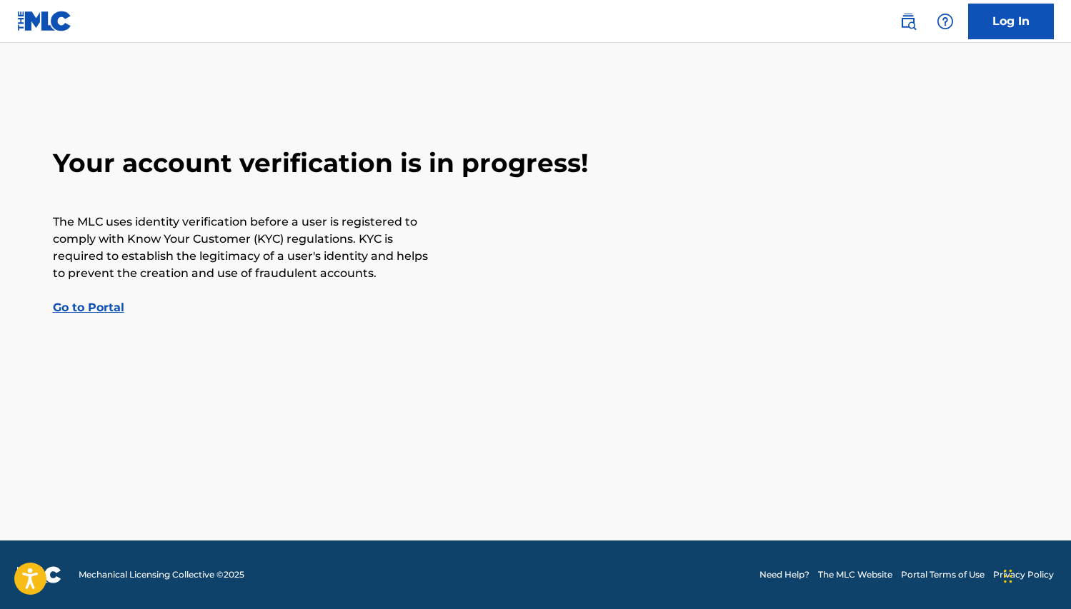
click at [98, 302] on link "Go to Portal" at bounding box center [88, 308] width 71 height 14
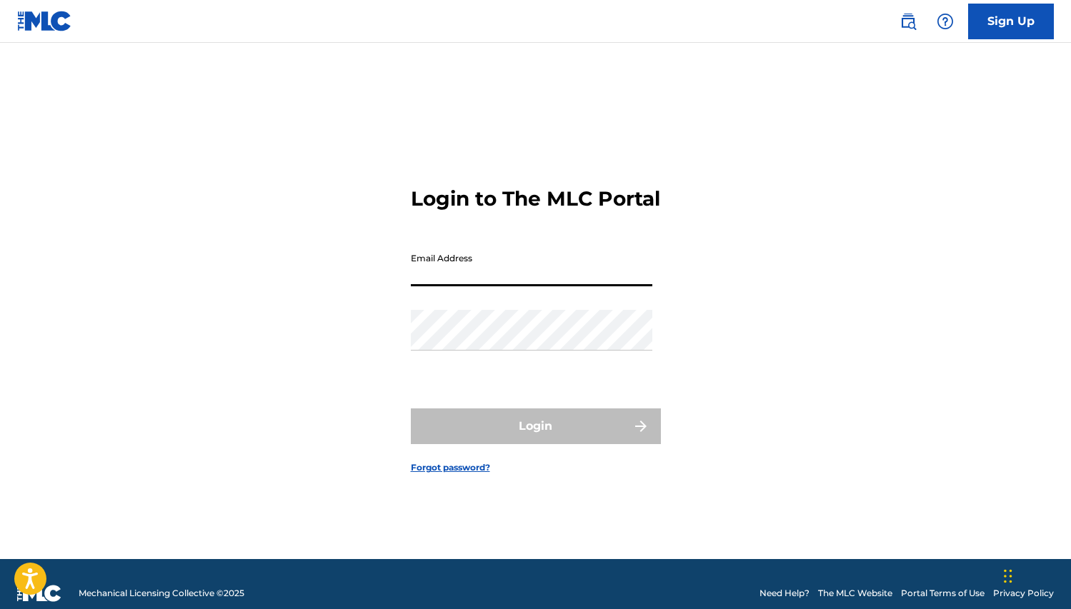
click at [435, 271] on input "Email Address" at bounding box center [531, 266] width 241 height 41
type input "[EMAIL_ADDRESS][DOMAIN_NAME]"
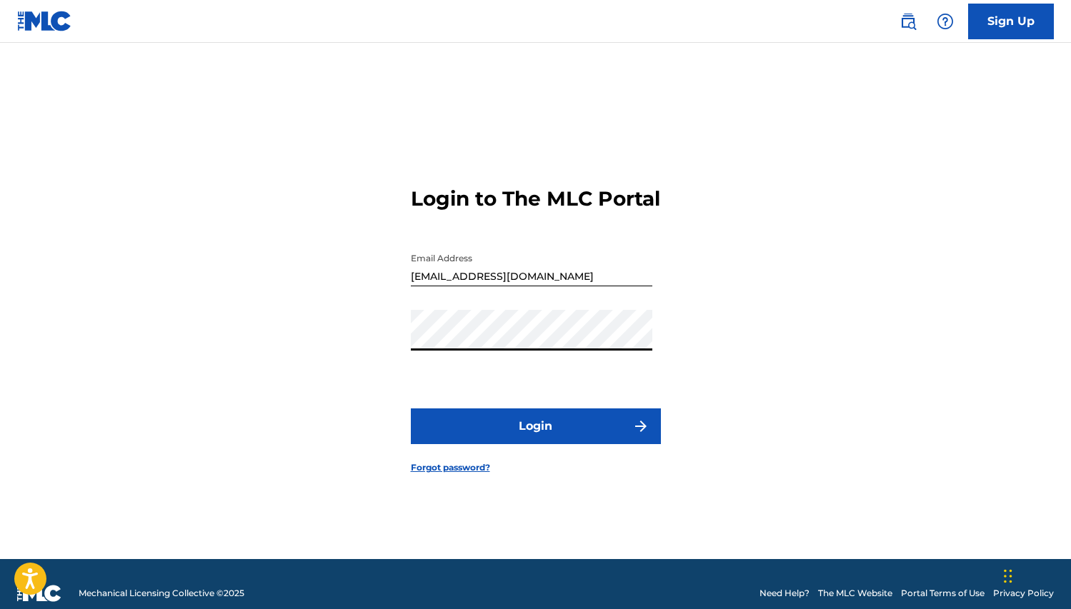
click at [411, 409] on button "Login" at bounding box center [536, 427] width 250 height 36
click at [510, 434] on button "Login" at bounding box center [536, 427] width 250 height 36
click at [528, 438] on button "Login" at bounding box center [536, 427] width 250 height 36
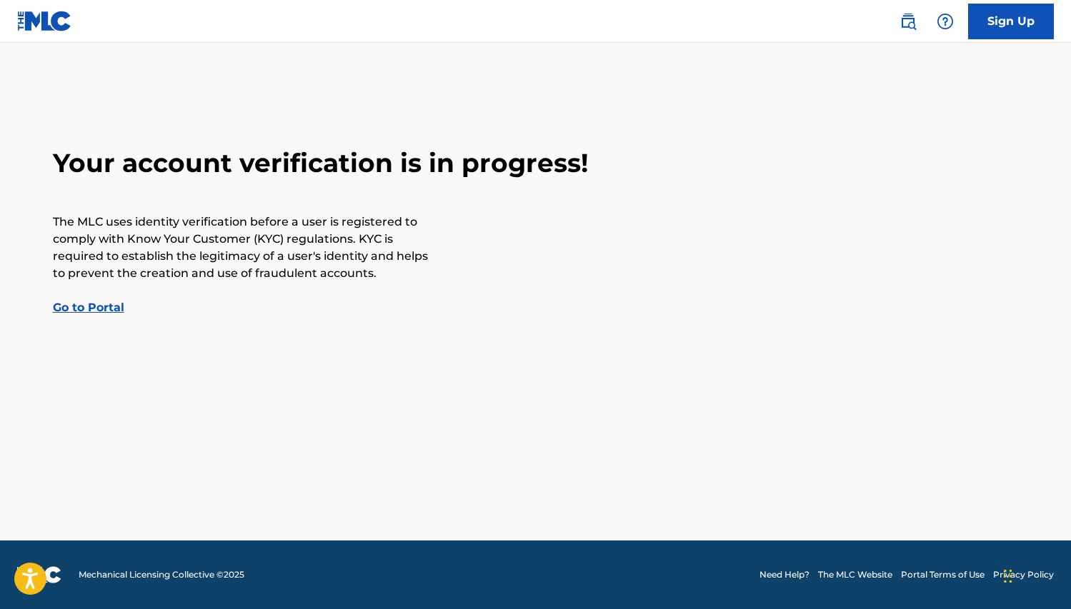
click at [104, 311] on link "Go to Portal" at bounding box center [88, 308] width 71 height 14
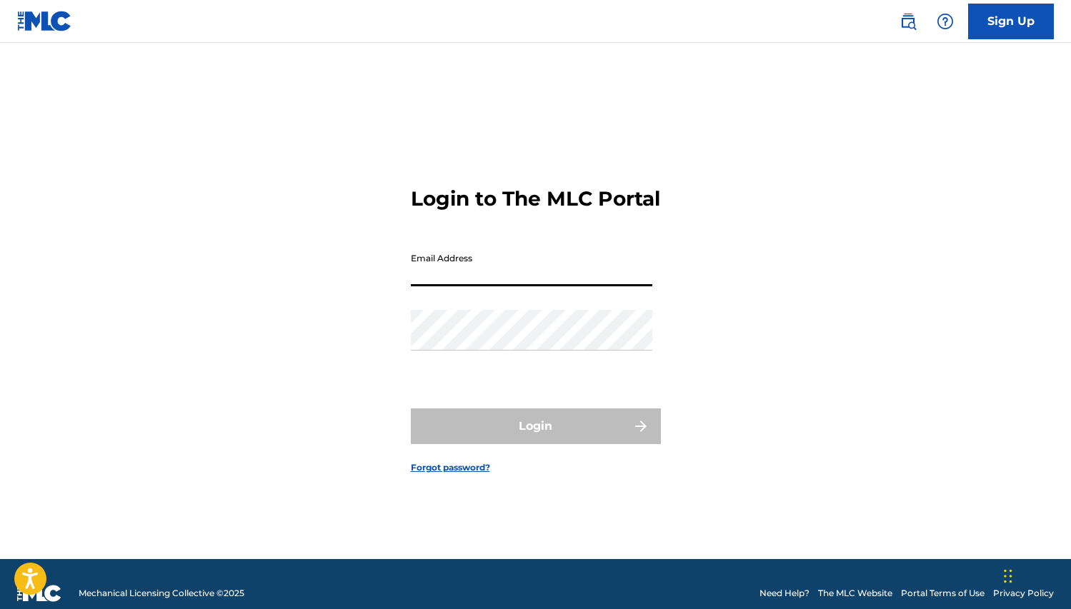
click at [441, 271] on input "Email Address" at bounding box center [531, 266] width 241 height 41
type input "[EMAIL_ADDRESS][DOMAIN_NAME]"
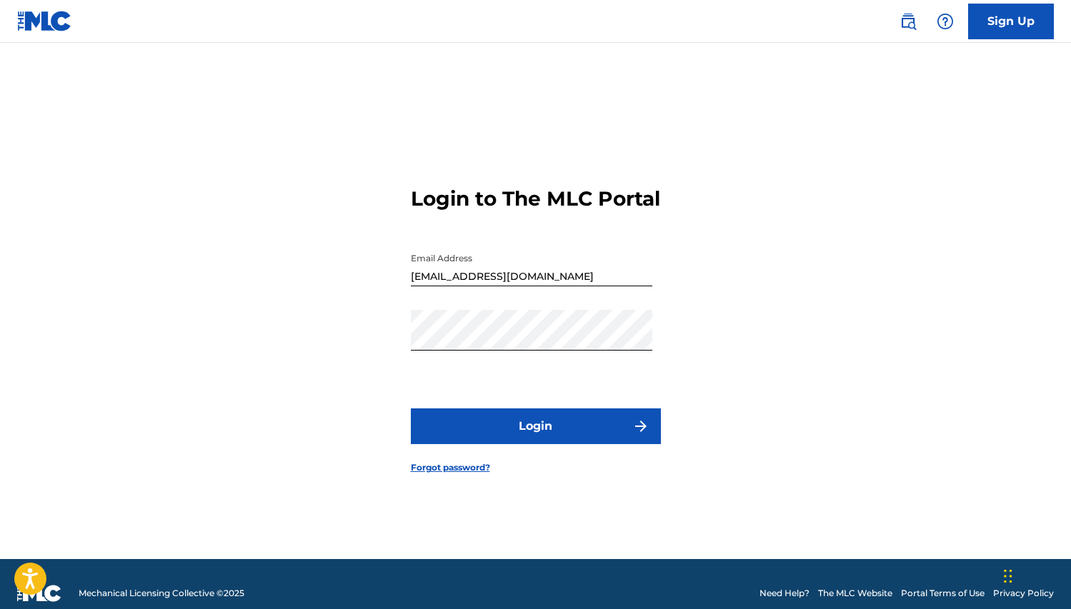
click at [459, 436] on button "Login" at bounding box center [536, 427] width 250 height 36
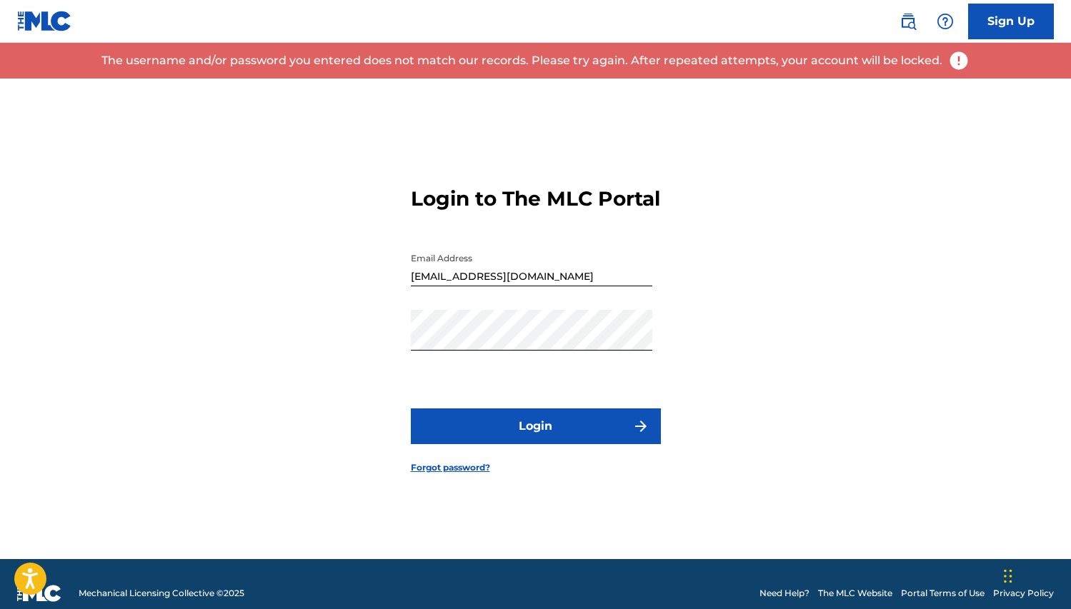
click at [449, 474] on link "Forgot password?" at bounding box center [450, 467] width 79 height 13
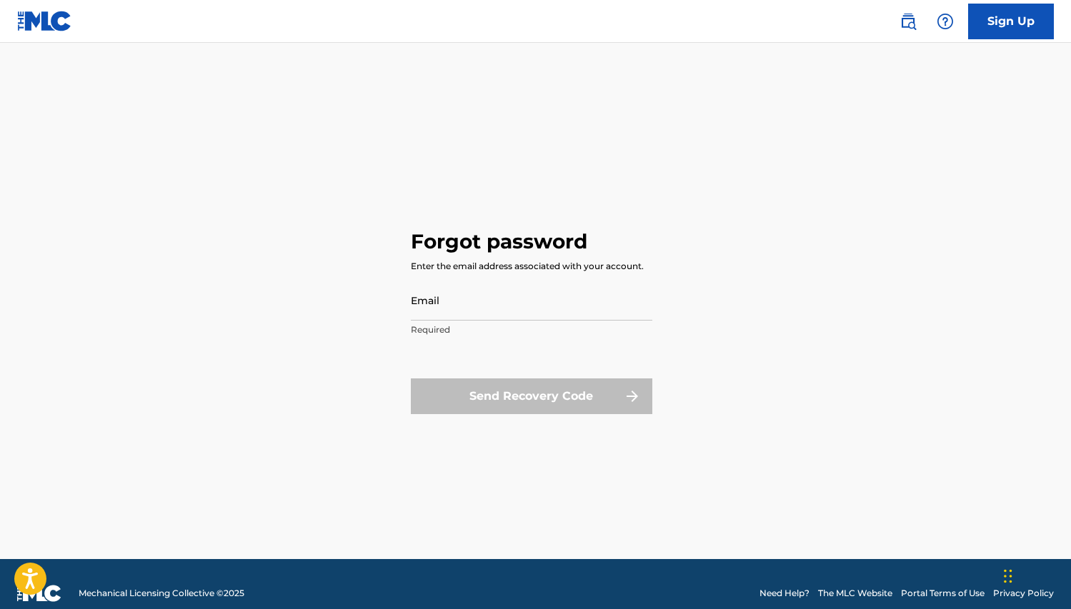
click at [478, 306] on input "Email" at bounding box center [531, 300] width 241 height 41
type input "[EMAIL_ADDRESS][DOMAIN_NAME]"
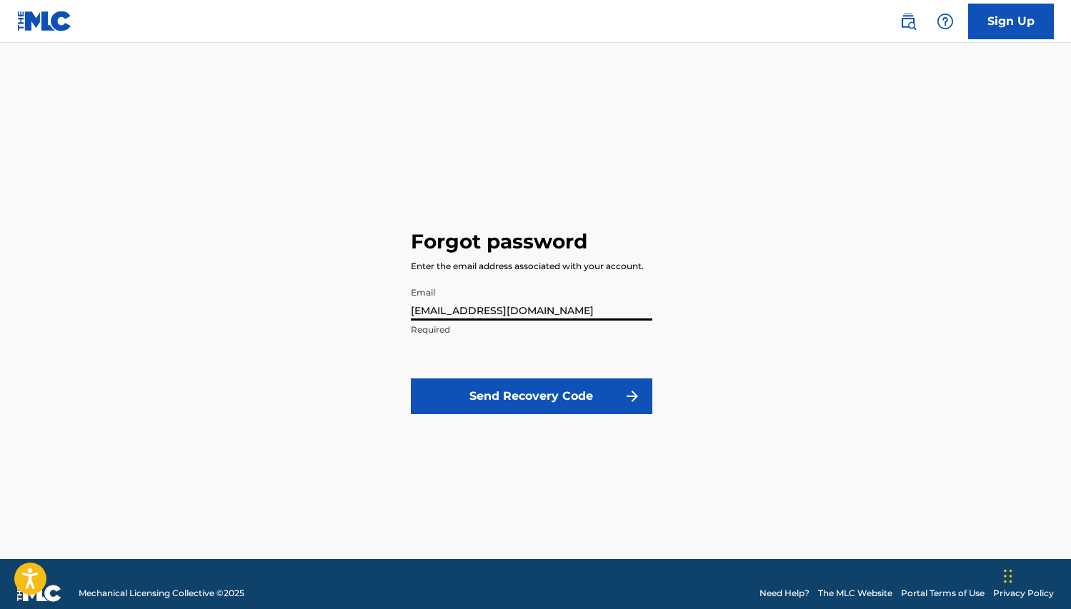
click at [506, 389] on button "Send Recovery Code" at bounding box center [531, 397] width 241 height 36
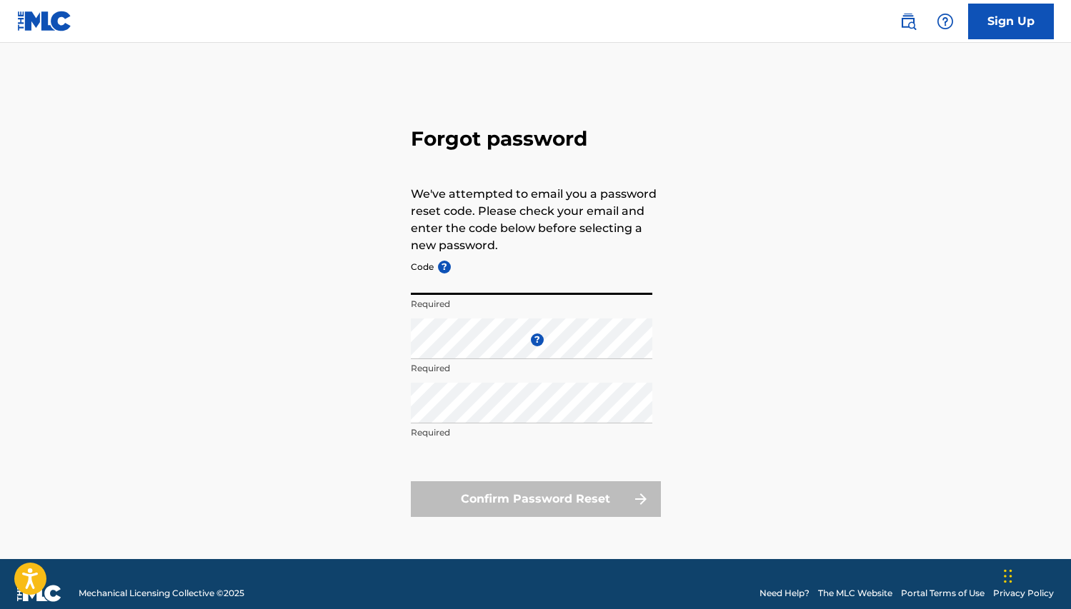
click at [434, 285] on input "Code ?" at bounding box center [531, 274] width 241 height 41
drag, startPoint x: 434, startPoint y: 285, endPoint x: 424, endPoint y: 289, distance: 10.6
click at [424, 289] on input "Code ?" at bounding box center [531, 274] width 241 height 41
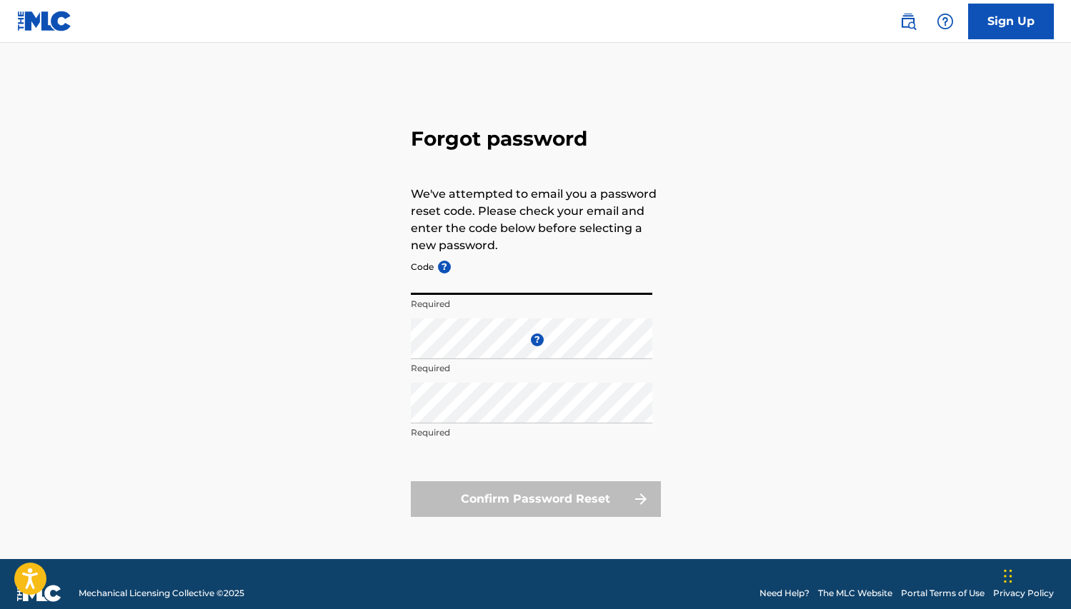
click at [424, 288] on input "Code ?" at bounding box center [531, 274] width 241 height 41
click at [299, 279] on div "Forgot password We've attempted to email you a password reset code. Please chec…" at bounding box center [536, 319] width 1000 height 481
click at [419, 286] on input "Code ?" at bounding box center [531, 274] width 241 height 41
click at [426, 283] on input "Code ?" at bounding box center [531, 274] width 241 height 41
paste input "FP_7e5cd1095eab7e3890dc76ea7f74"
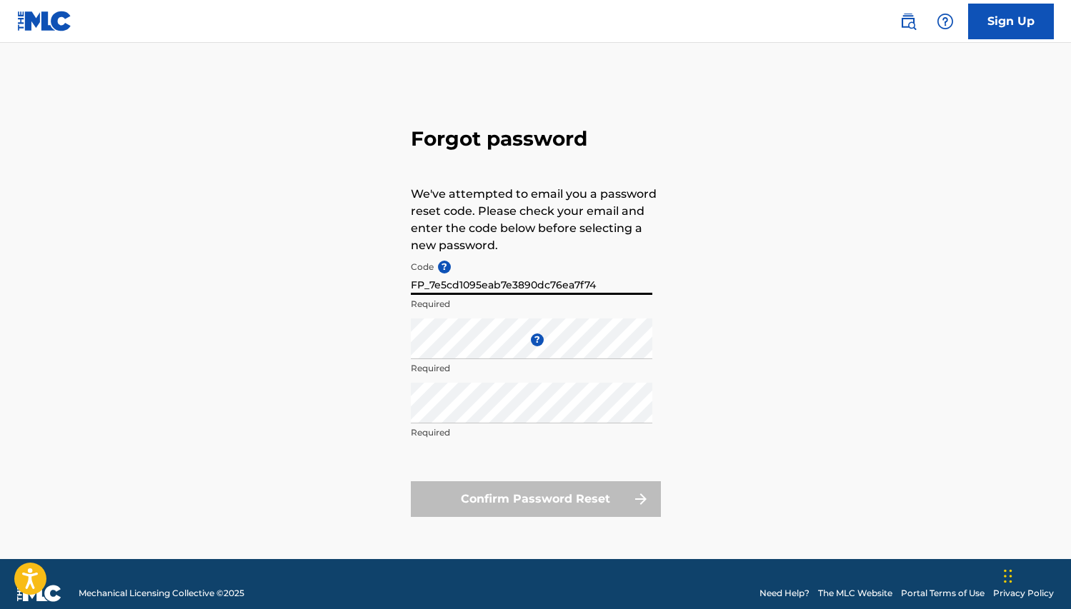
type input "FP_7e5cd1095eab7e3890dc76ea7f74"
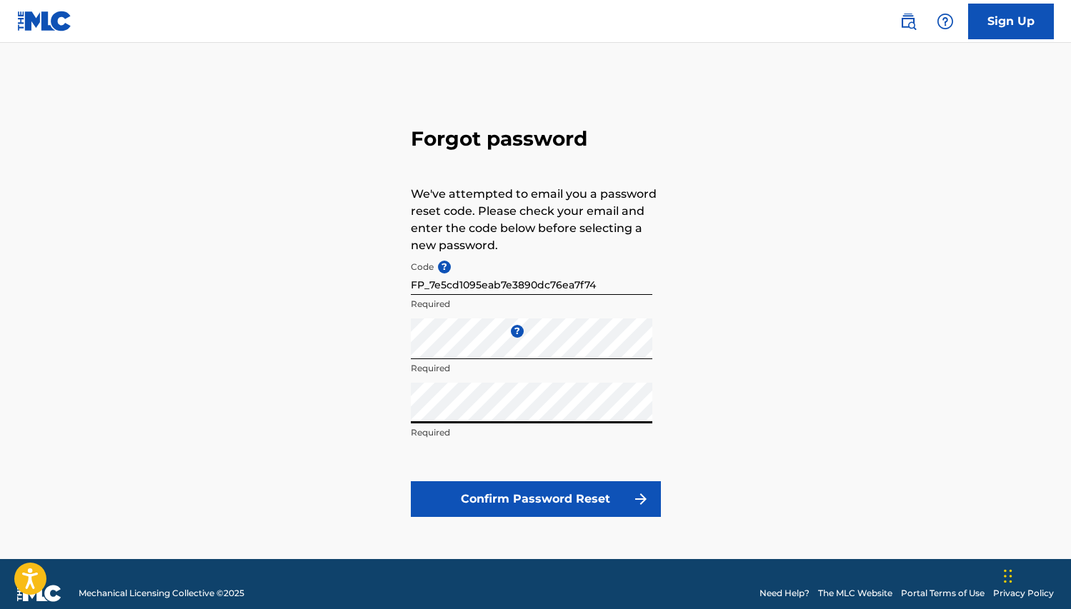
click at [525, 491] on button "Confirm Password Reset" at bounding box center [536, 499] width 250 height 36
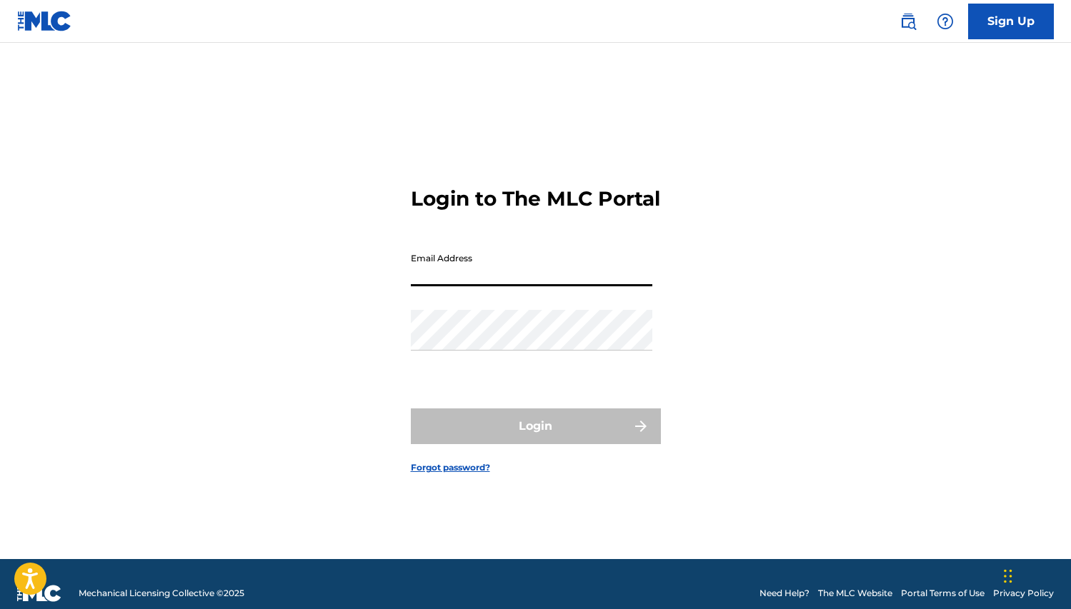
click at [454, 280] on input "Email Address" at bounding box center [531, 266] width 241 height 41
type input "[EMAIL_ADDRESS][DOMAIN_NAME]"
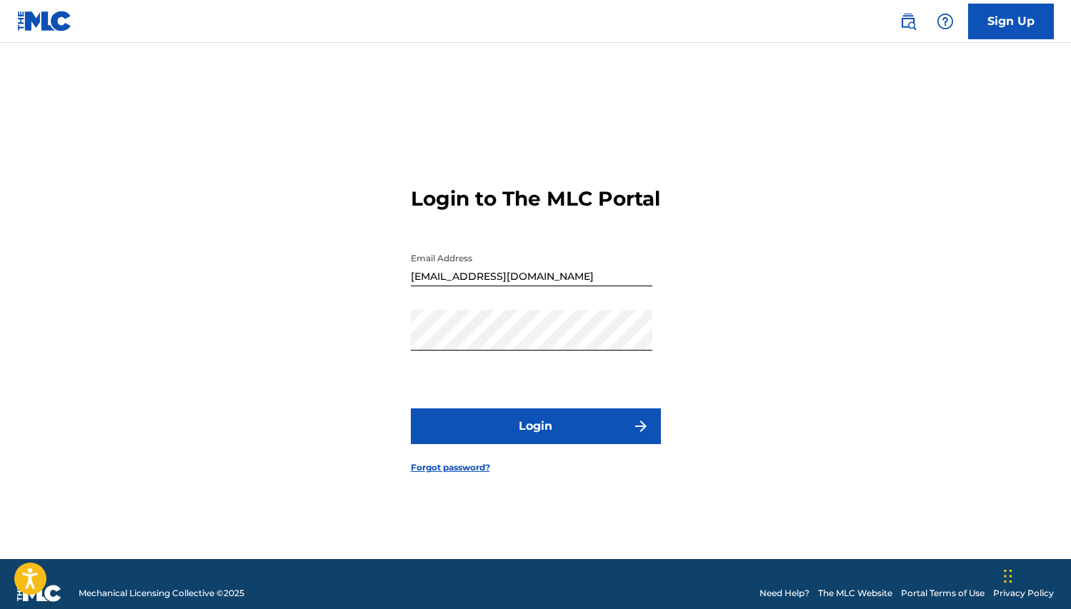
click at [500, 436] on button "Login" at bounding box center [536, 427] width 250 height 36
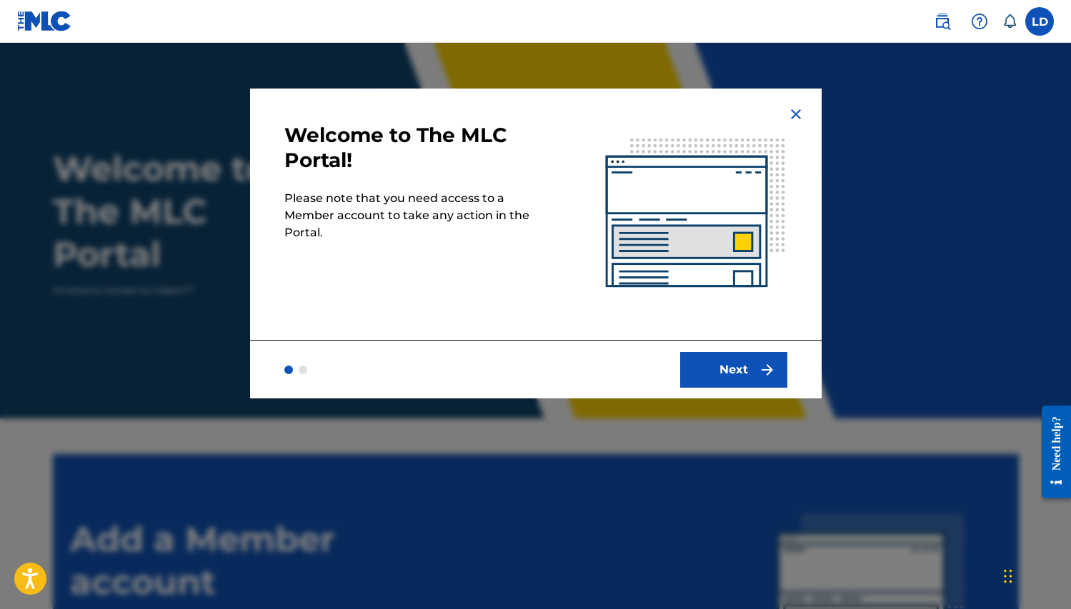
click at [736, 360] on button "Next" at bounding box center [733, 370] width 107 height 36
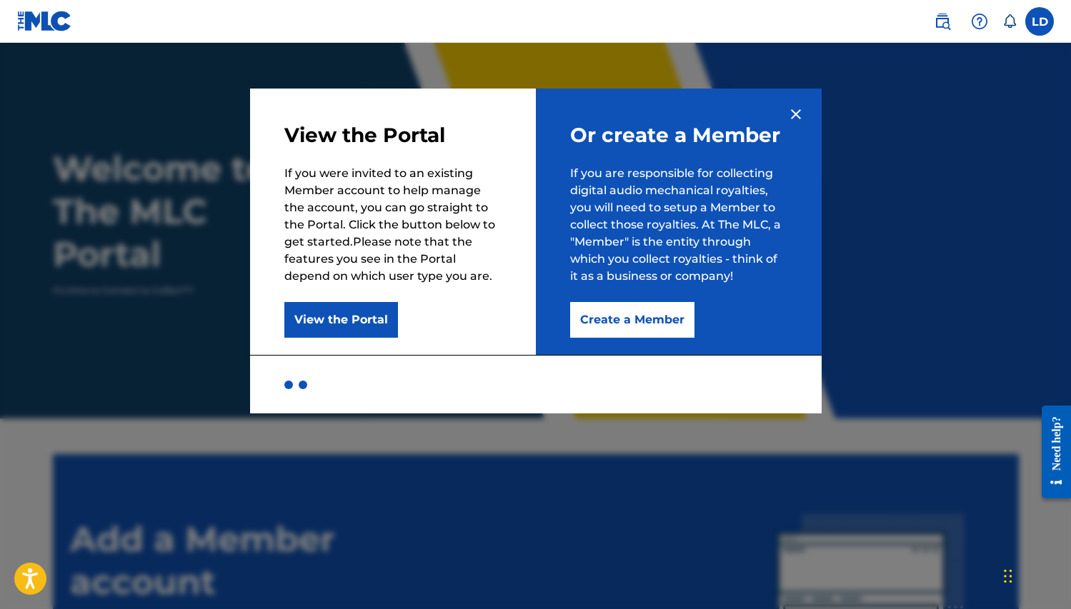
click at [651, 321] on button "Create a Member" at bounding box center [632, 320] width 124 height 36
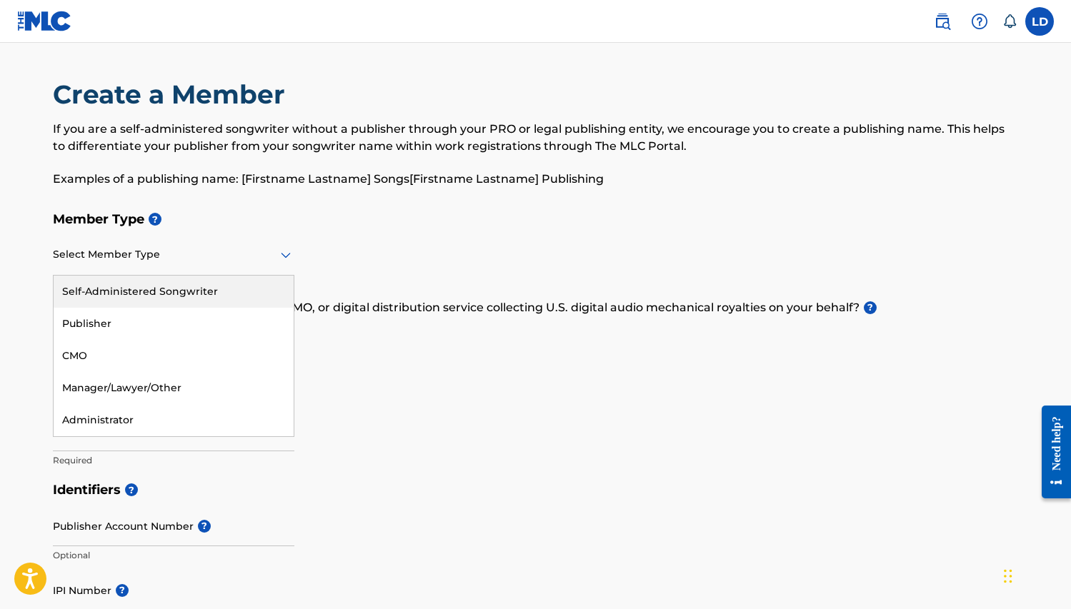
click at [290, 254] on icon at bounding box center [286, 256] width 10 height 6
click at [188, 290] on div "Self-Administered Songwriter" at bounding box center [174, 292] width 240 height 32
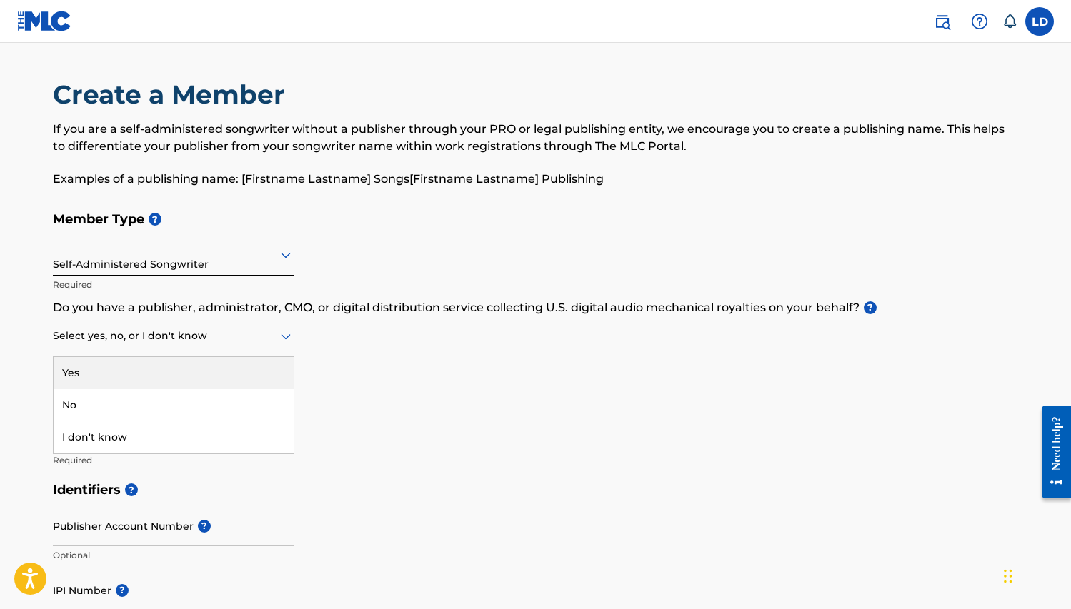
click at [90, 341] on div at bounding box center [173, 336] width 241 height 18
click at [86, 368] on div "Yes" at bounding box center [174, 373] width 240 height 32
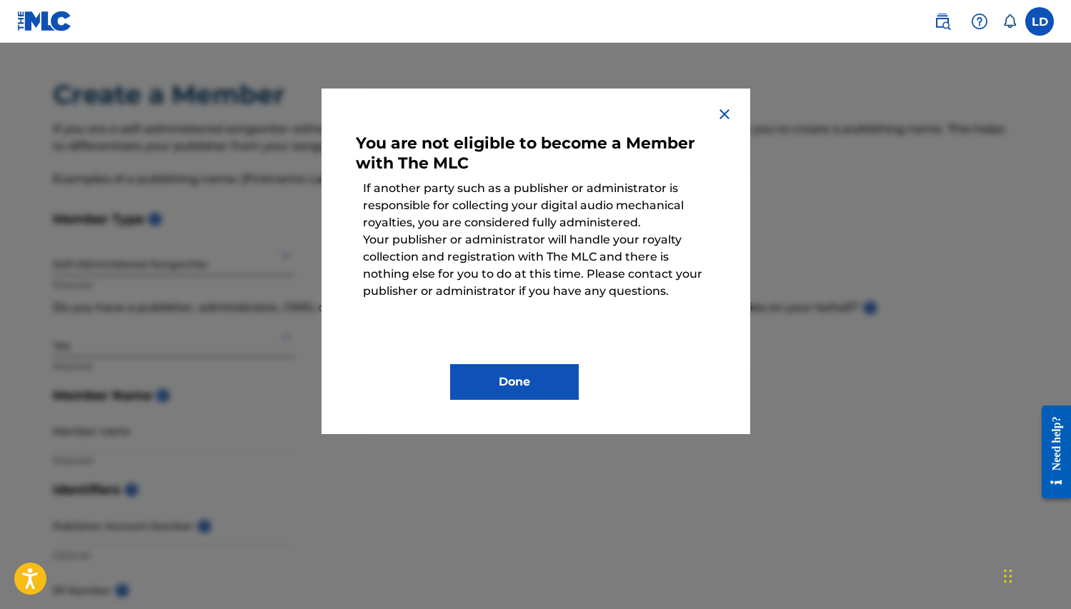
click at [539, 381] on button "Done" at bounding box center [514, 382] width 129 height 36
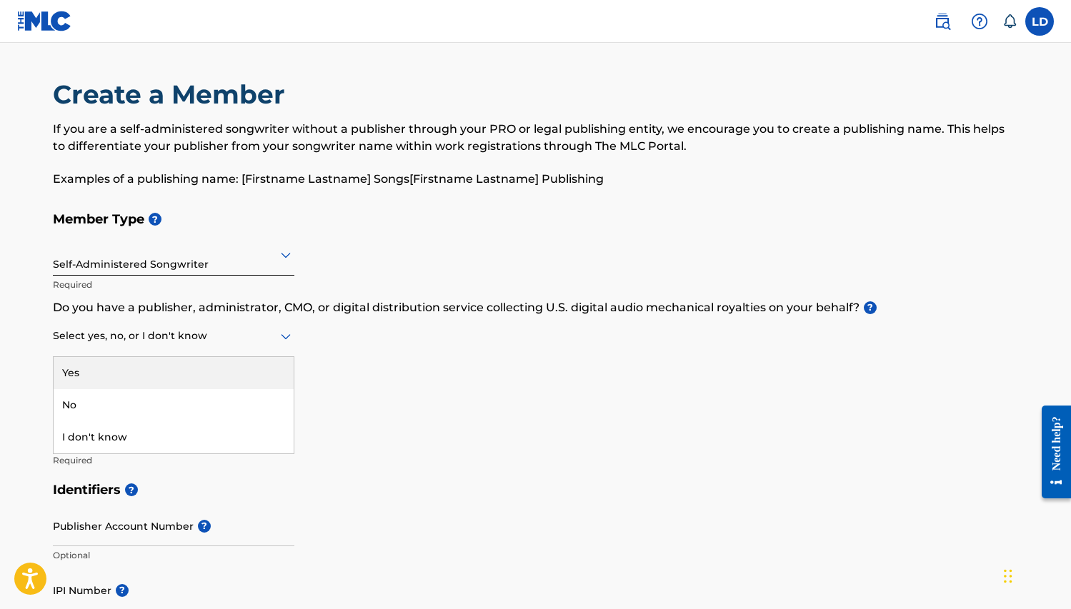
click at [281, 337] on icon at bounding box center [286, 337] width 10 height 6
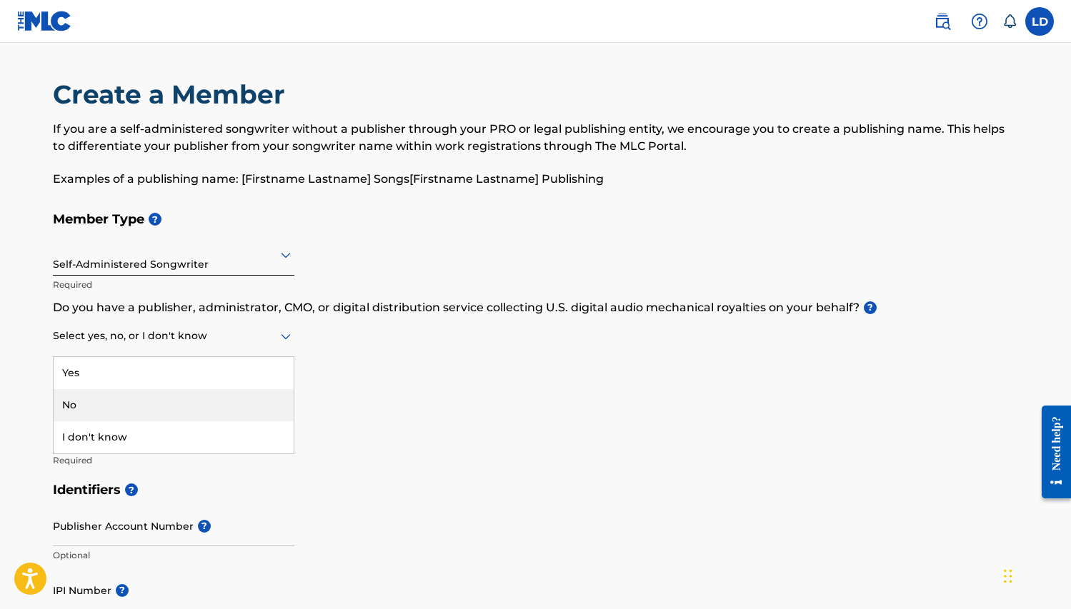
click at [227, 399] on div "No" at bounding box center [174, 405] width 240 height 32
click at [104, 444] on input "Member name" at bounding box center [173, 431] width 241 height 41
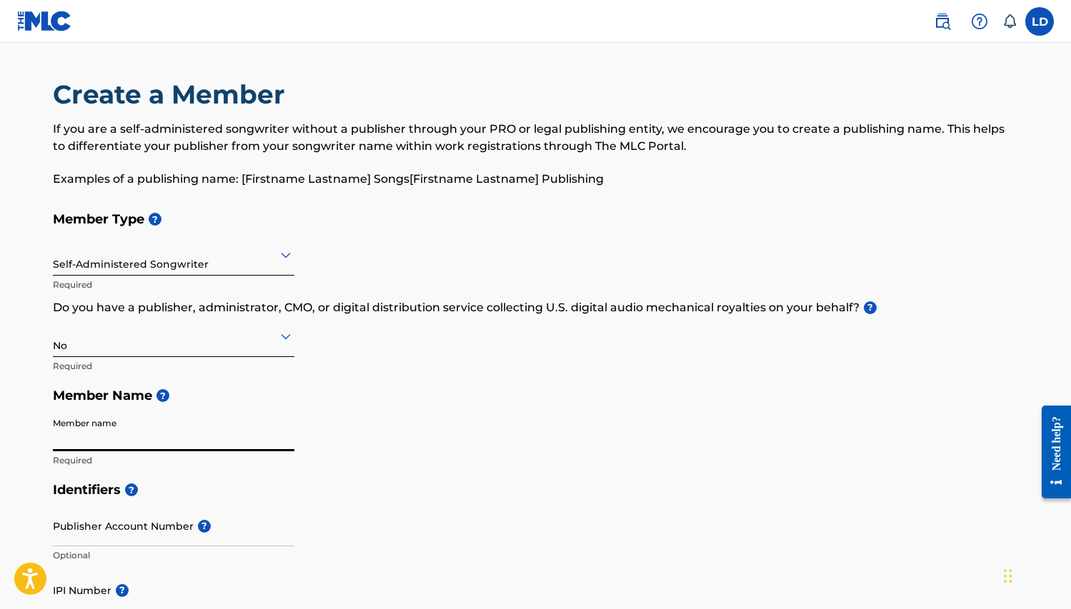
type input "Latisha Debose"
type input "[STREET_ADDRESS]"
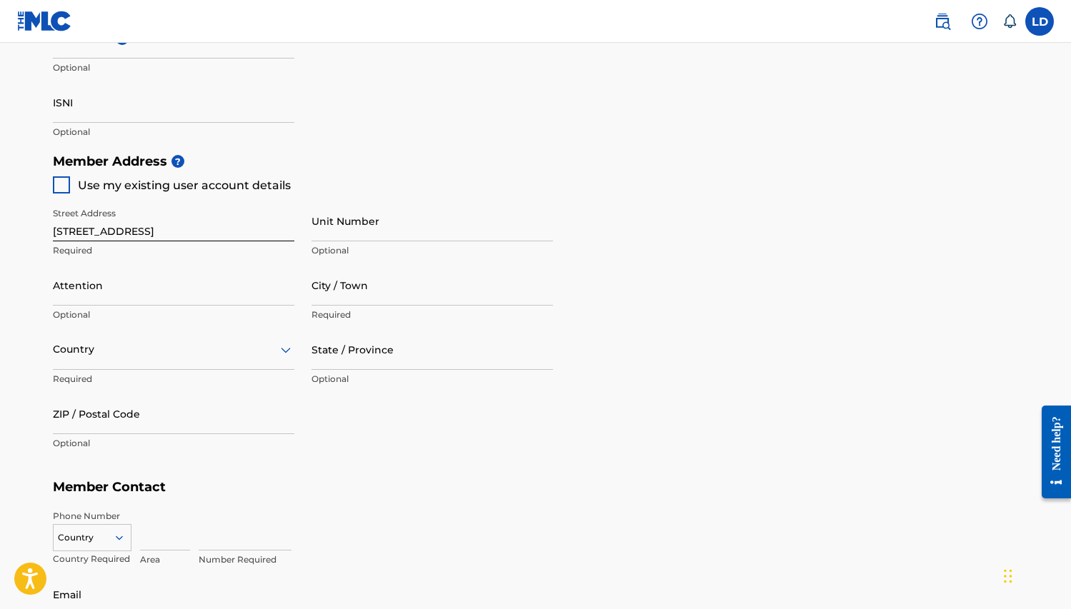
scroll to position [580, 0]
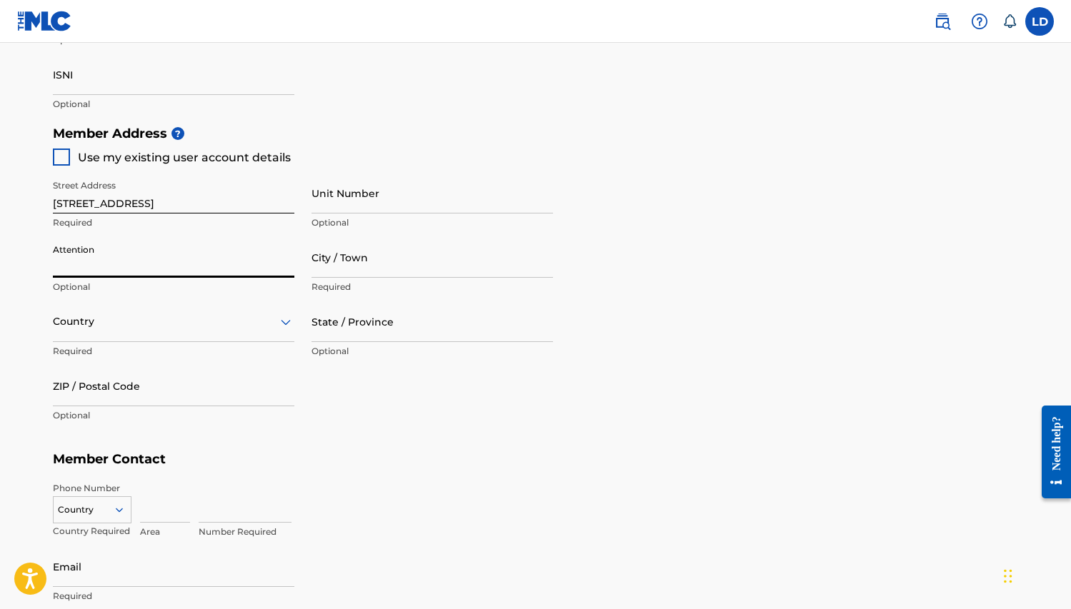
click at [118, 264] on input "Attention" at bounding box center [173, 257] width 241 height 41
click at [256, 236] on div "Street Address 3452 Lehigh Way Required" at bounding box center [173, 205] width 241 height 64
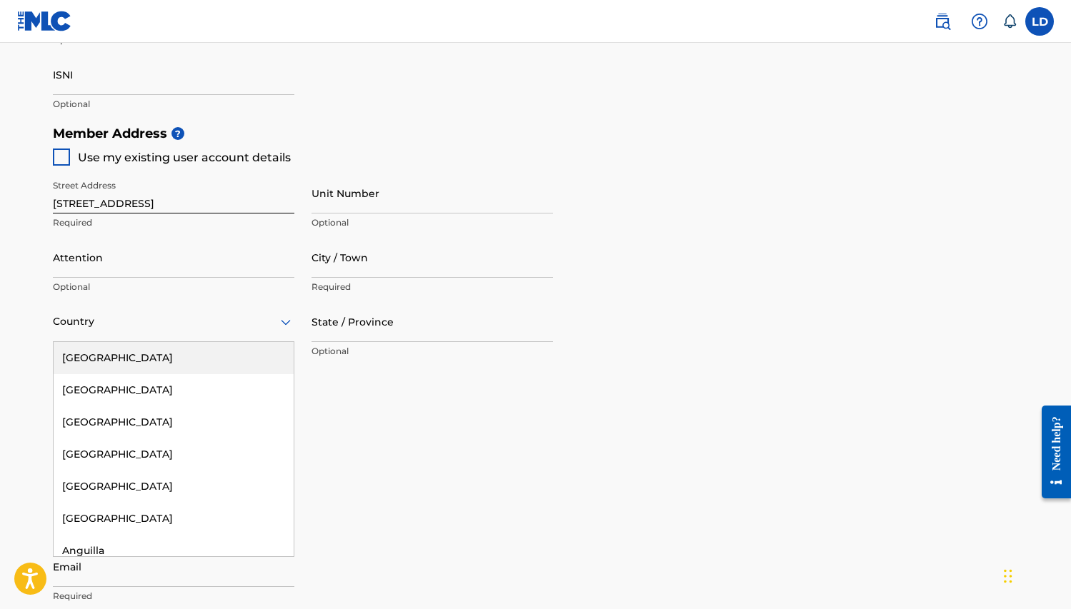
click at [284, 320] on icon at bounding box center [285, 322] width 17 height 17
click at [254, 343] on div "[GEOGRAPHIC_DATA]" at bounding box center [174, 358] width 240 height 32
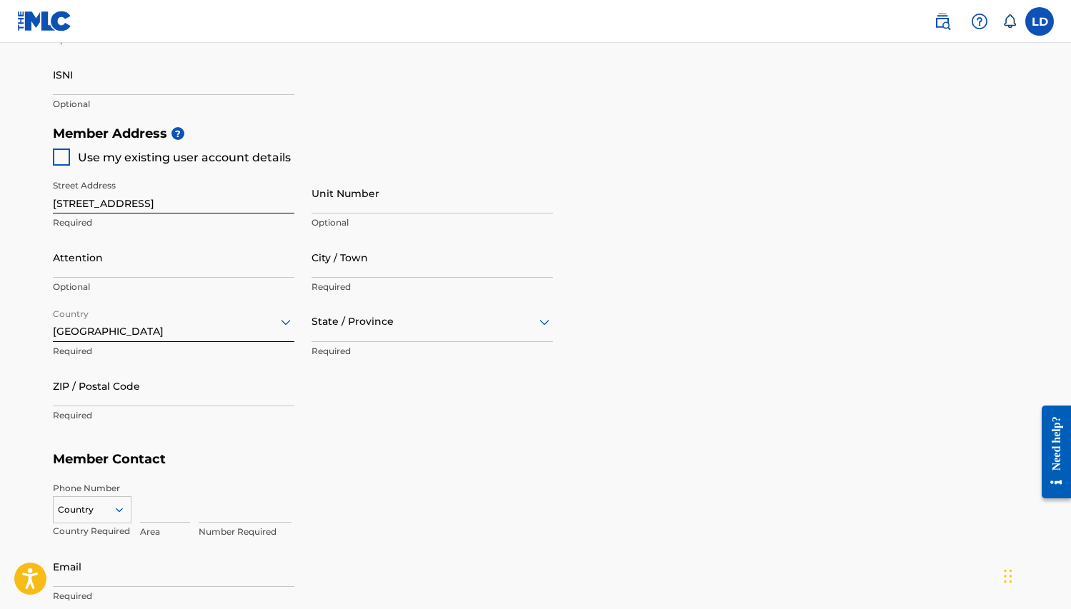
click at [144, 391] on input "ZIP / Postal Code" at bounding box center [173, 386] width 241 height 41
type input "30034"
type input "Latisha Debose"
type input "decatur"
type input "[GEOGRAPHIC_DATA]"
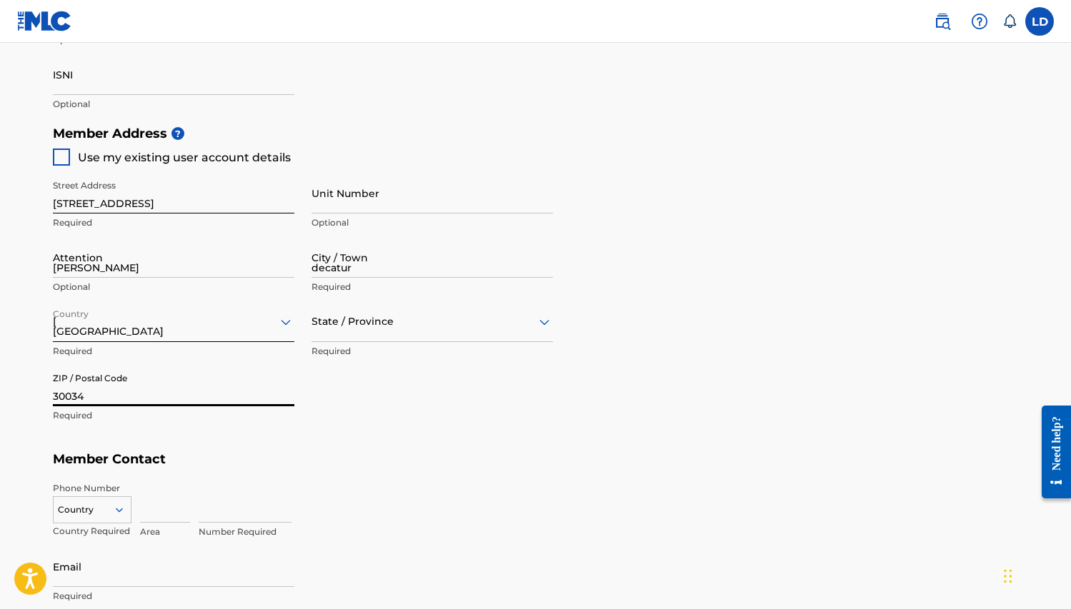
type input "GA"
type input "678"
type input "7913635"
type input "[EMAIL_ADDRESS][DOMAIN_NAME]"
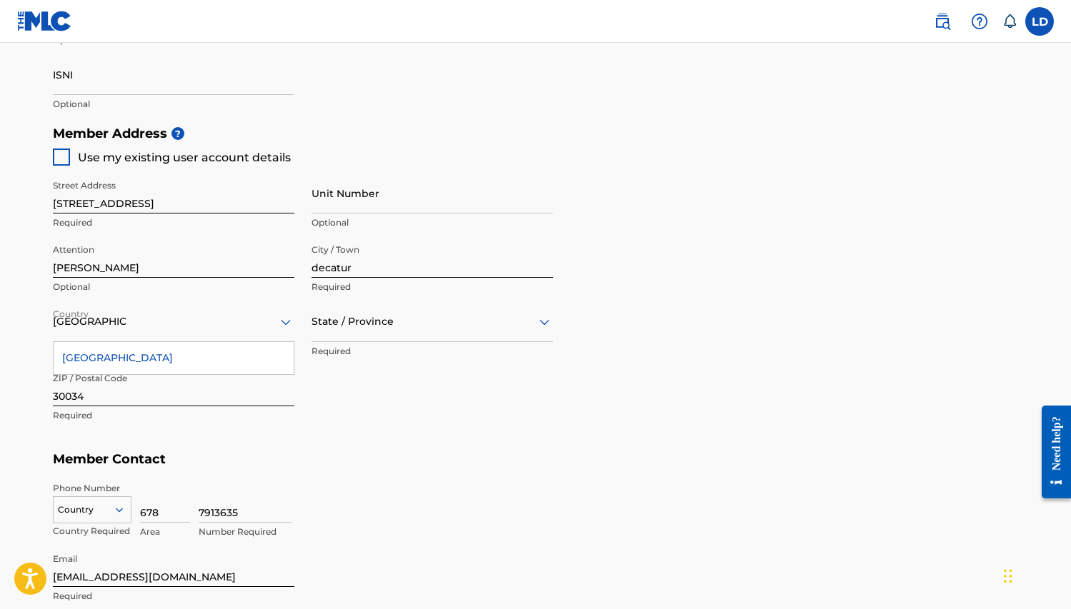
click at [545, 322] on icon at bounding box center [544, 322] width 10 height 6
click at [367, 456] on div "[US_STATE]" at bounding box center [432, 460] width 240 height 32
click at [287, 370] on div "[GEOGRAPHIC_DATA]" at bounding box center [174, 358] width 240 height 32
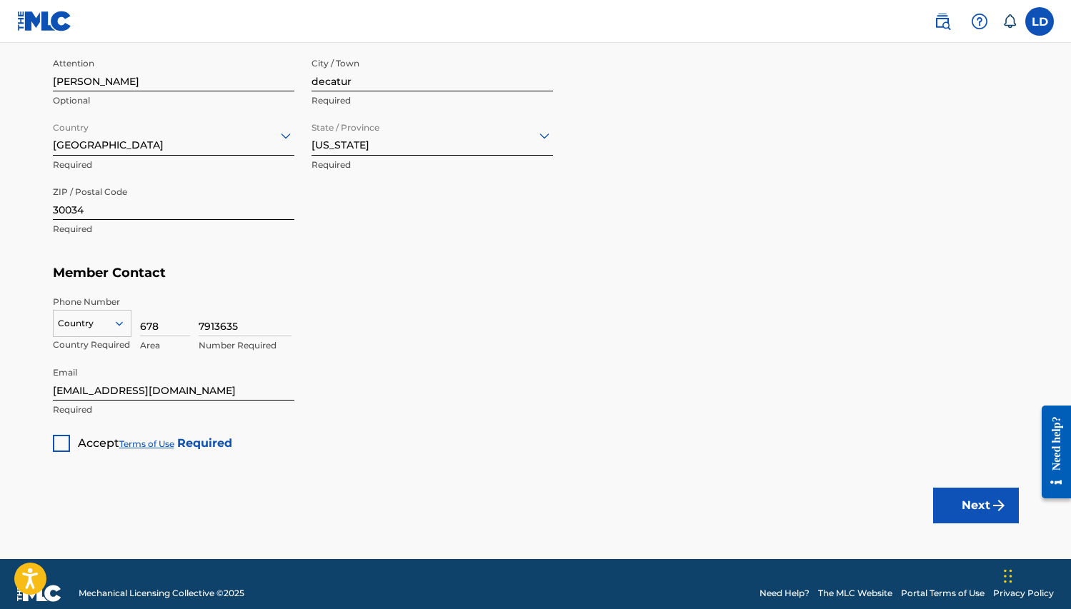
scroll to position [769, 0]
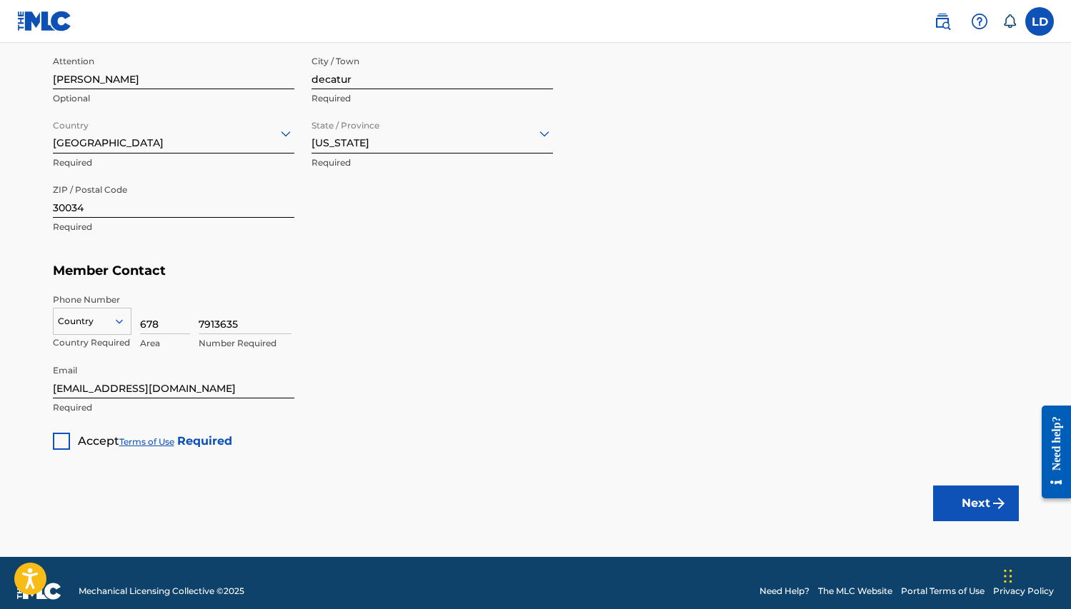
click at [983, 501] on button "Next" at bounding box center [976, 504] width 86 height 36
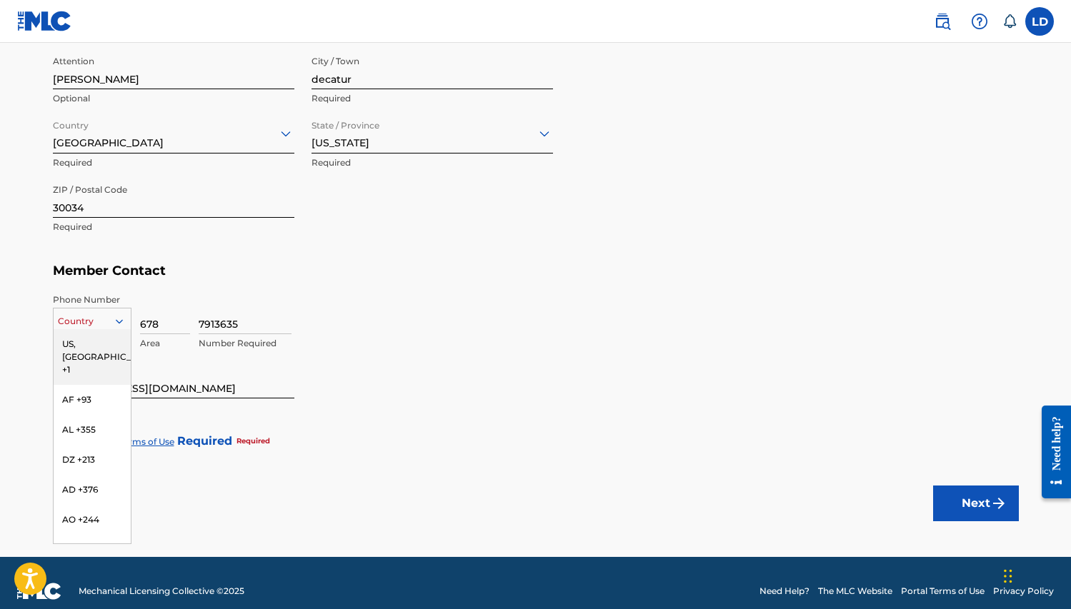
click at [121, 319] on icon at bounding box center [118, 321] width 7 height 4
click at [113, 344] on div "US, [GEOGRAPHIC_DATA] +1" at bounding box center [92, 357] width 77 height 56
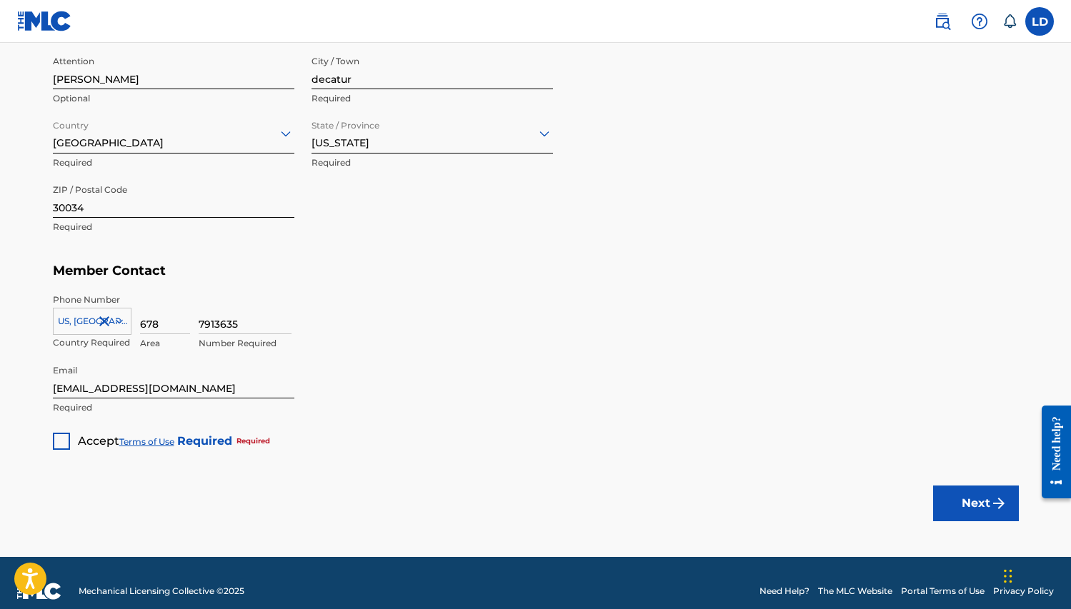
click at [987, 503] on button "Next" at bounding box center [976, 504] width 86 height 36
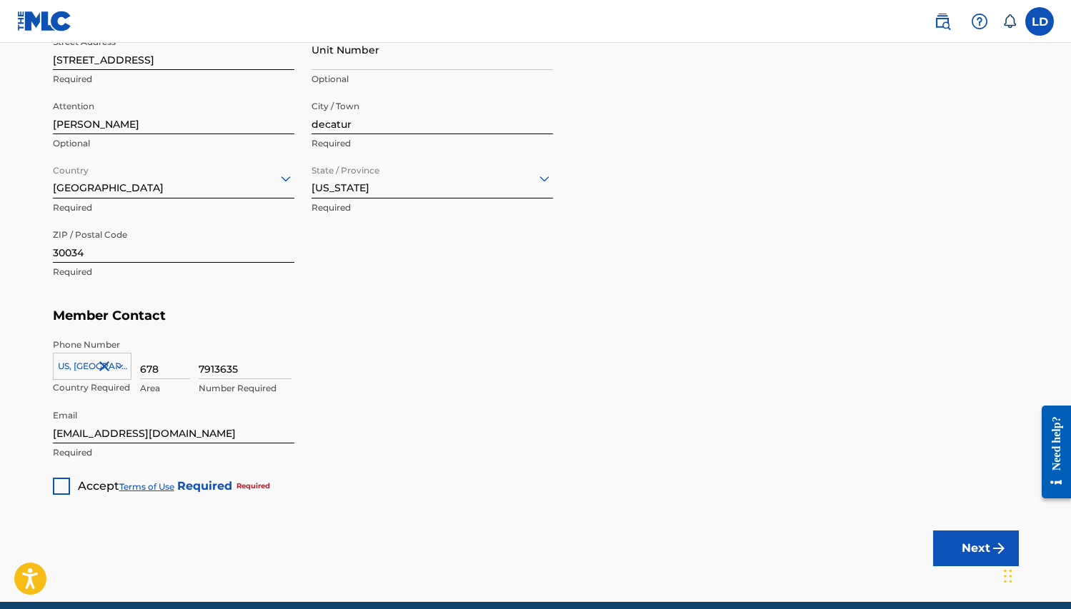
scroll to position [784, 0]
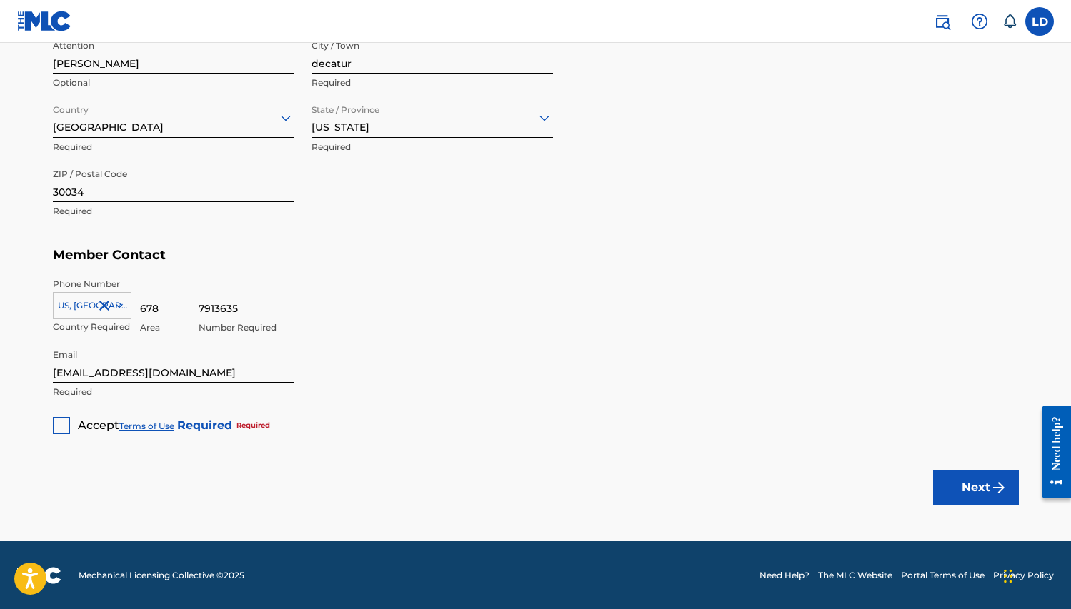
click at [59, 424] on div at bounding box center [61, 425] width 17 height 17
click at [997, 489] on img "submit" at bounding box center [998, 487] width 17 height 17
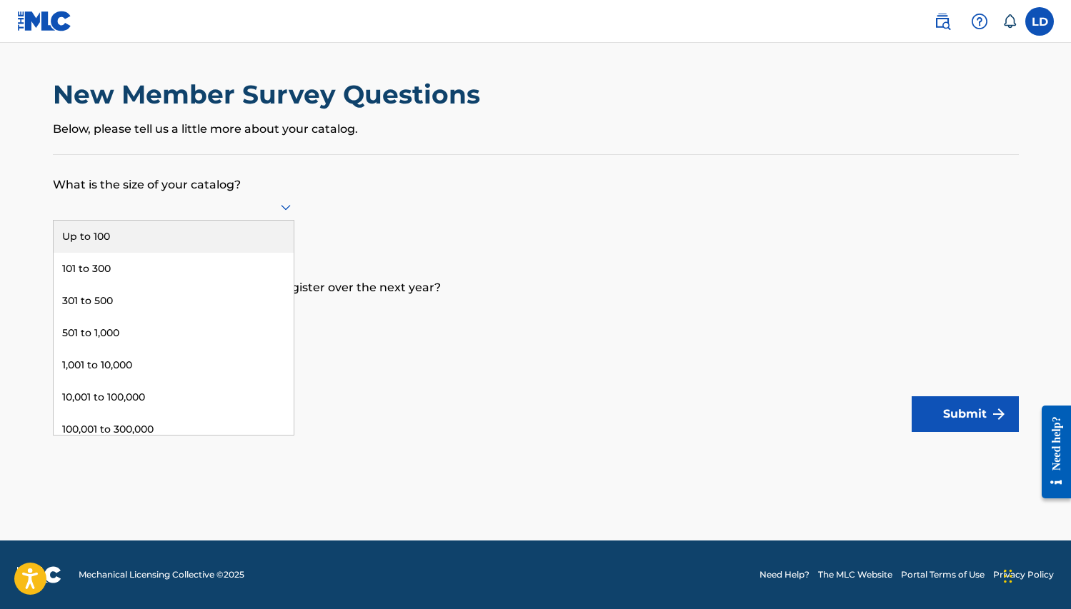
click at [288, 204] on icon at bounding box center [285, 207] width 17 height 17
click at [240, 228] on div "Up to 100" at bounding box center [174, 237] width 240 height 32
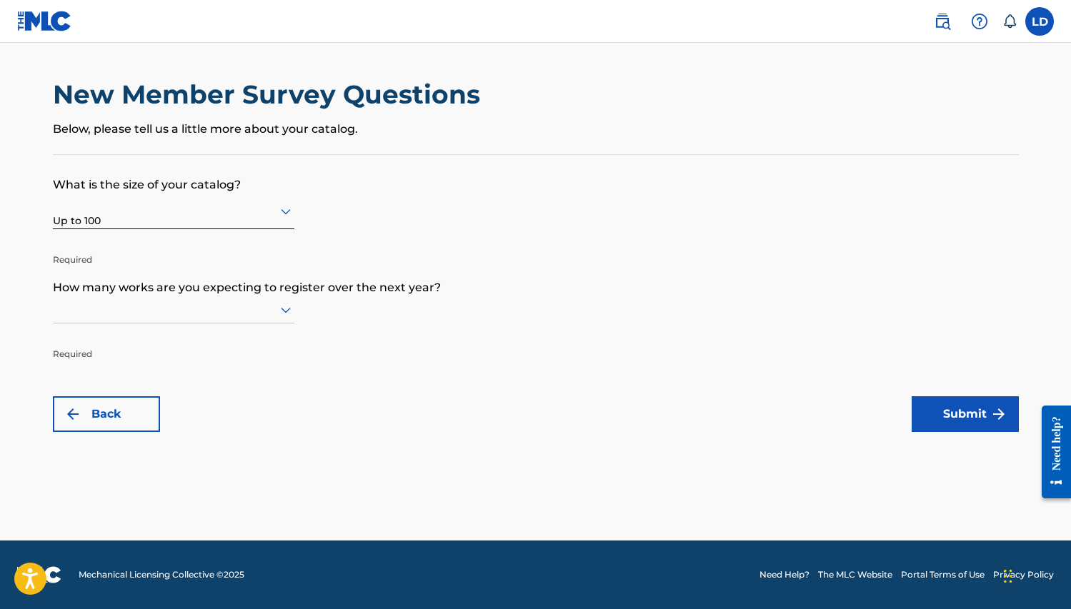
click at [284, 309] on icon at bounding box center [286, 311] width 10 height 6
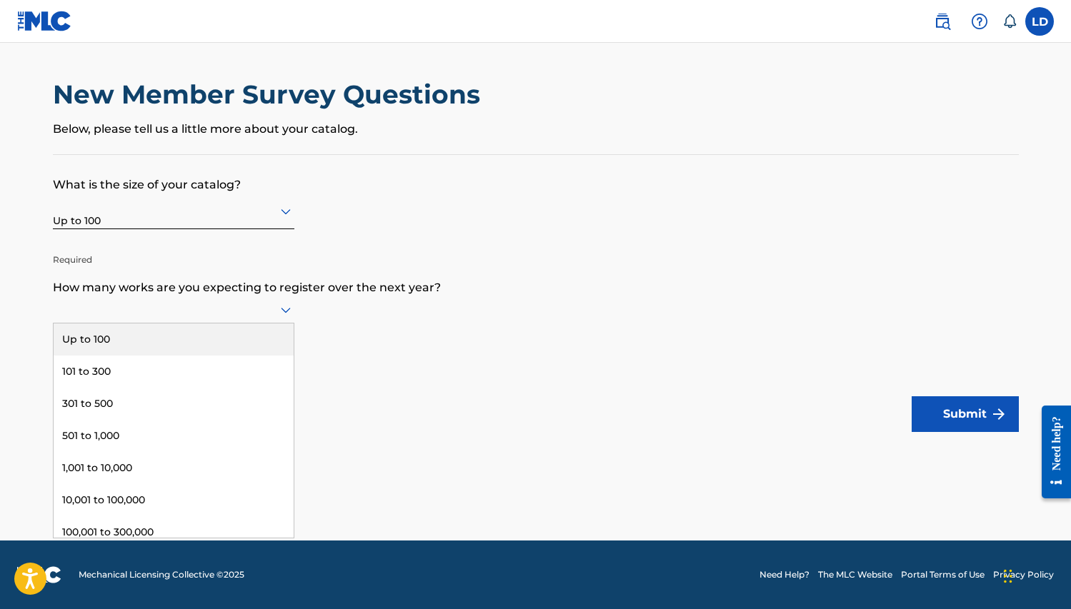
click at [263, 336] on div "Up to 100" at bounding box center [174, 340] width 240 height 32
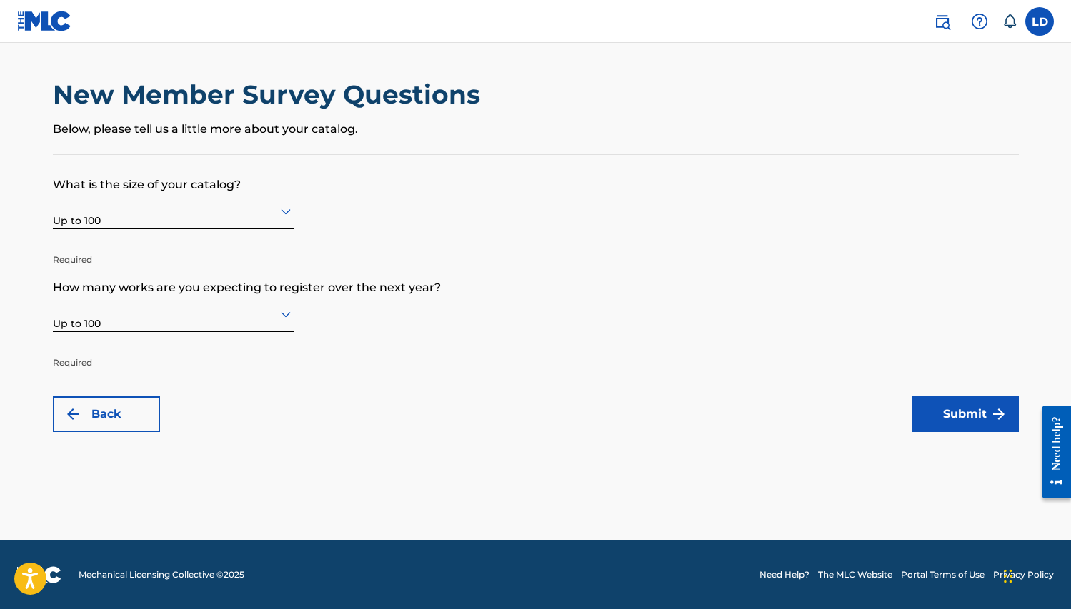
click at [978, 406] on button "Submit" at bounding box center [964, 414] width 107 height 36
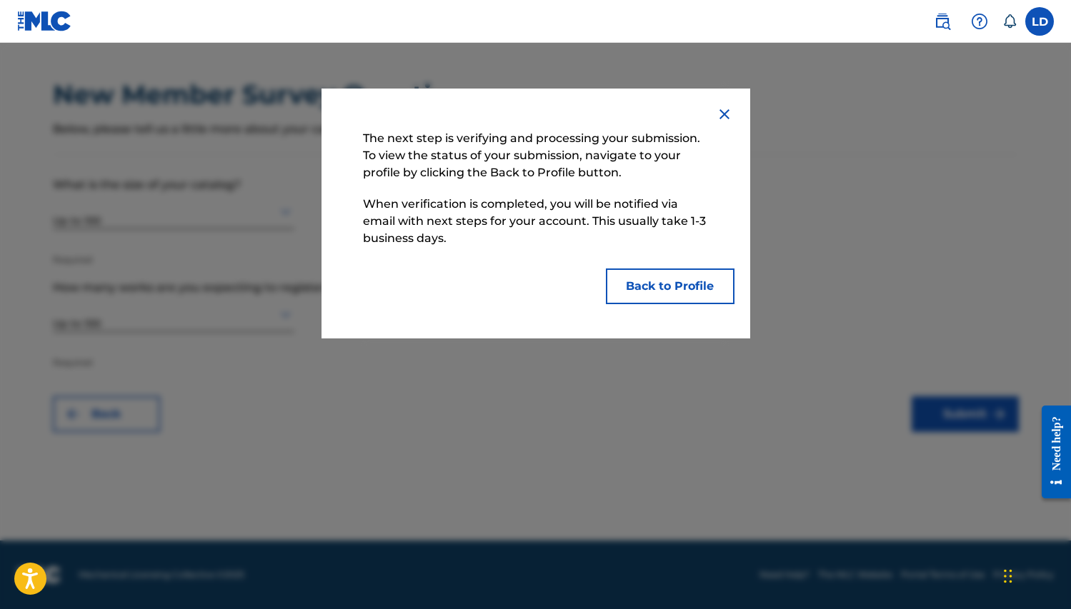
click at [668, 289] on button "Back to Profile" at bounding box center [670, 287] width 129 height 36
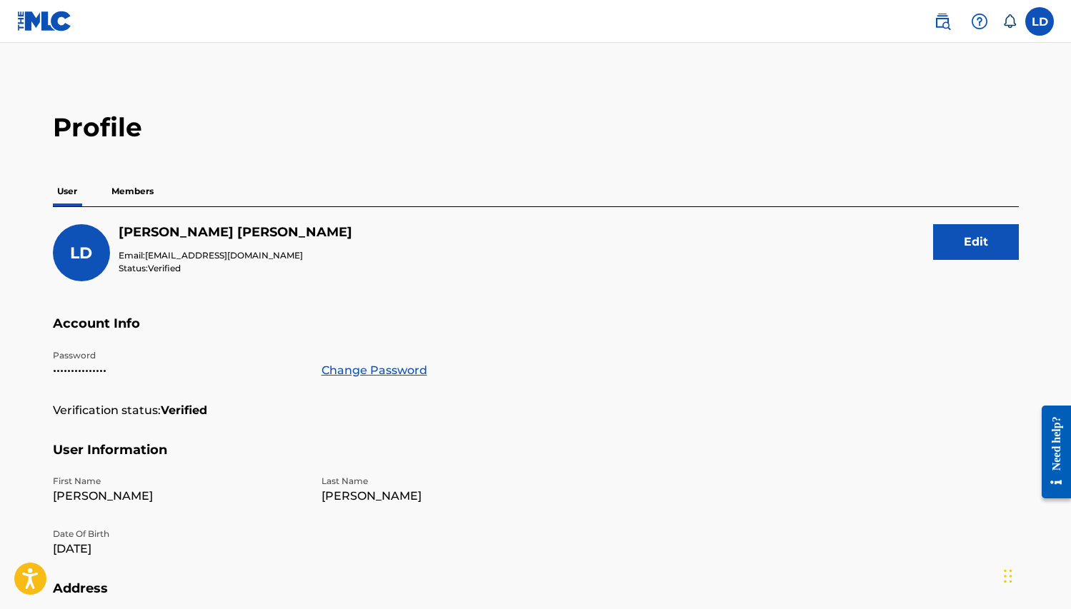
click at [946, 19] on img at bounding box center [942, 21] width 17 height 17
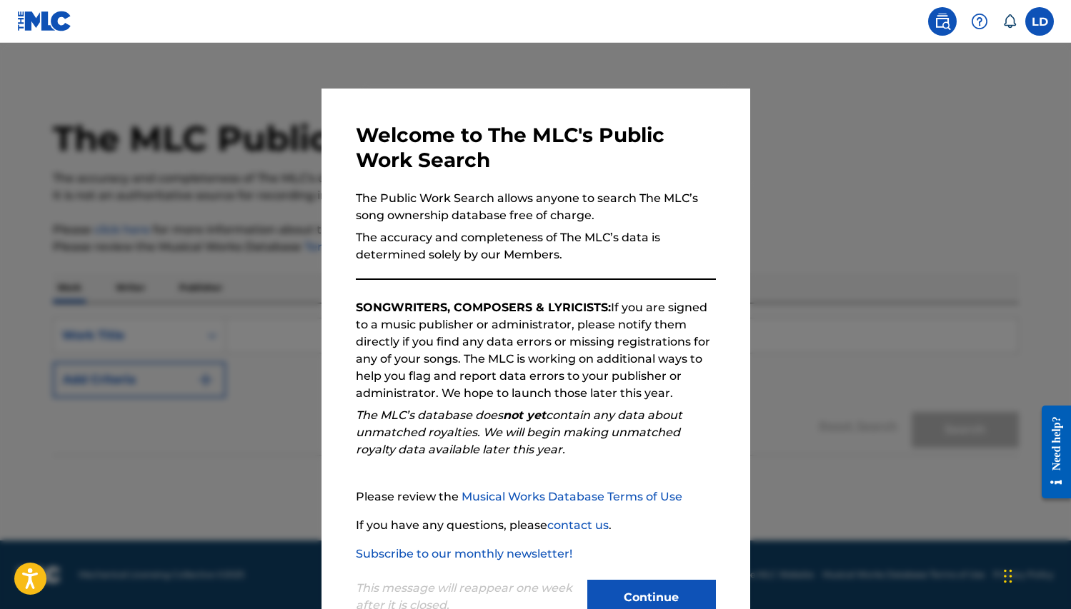
click at [805, 230] on div at bounding box center [535, 347] width 1071 height 609
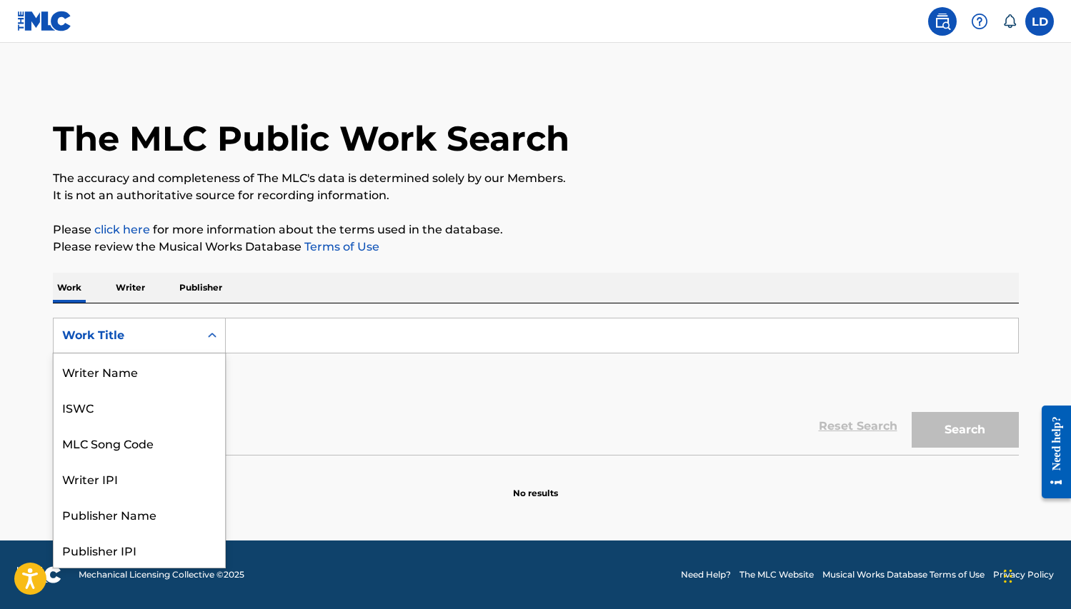
scroll to position [71, 0]
click at [209, 337] on icon "Search Form" at bounding box center [212, 336] width 14 height 14
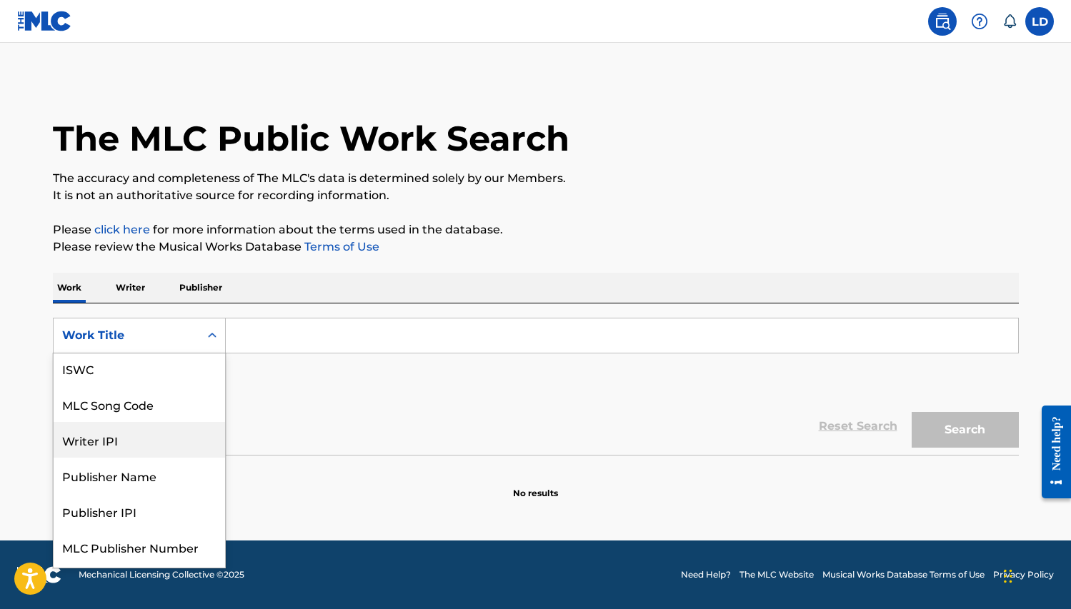
scroll to position [0, 0]
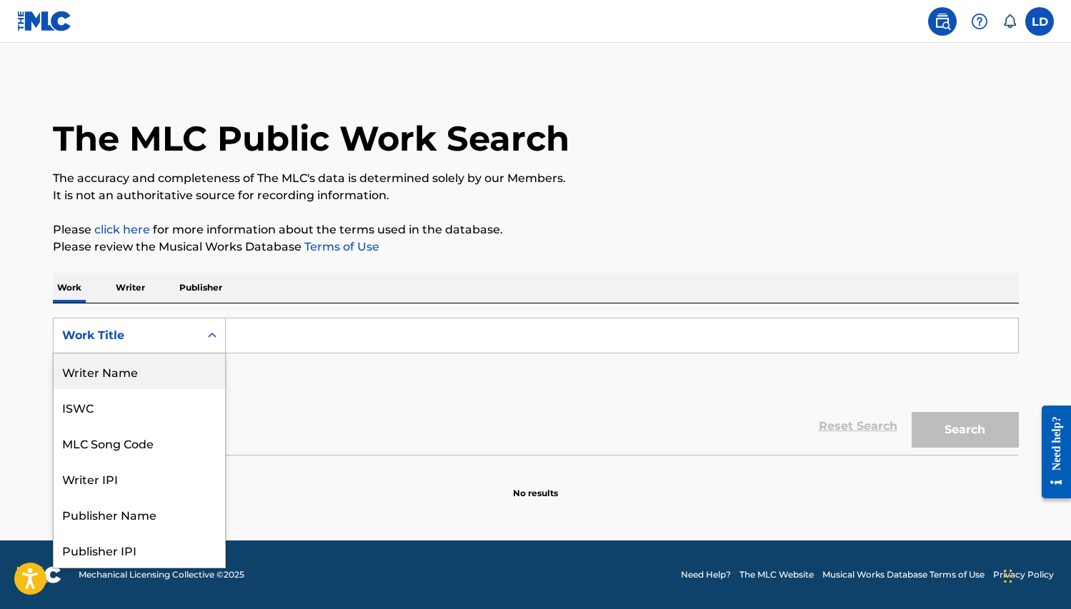
click at [169, 374] on div "Writer Name" at bounding box center [139, 372] width 171 height 36
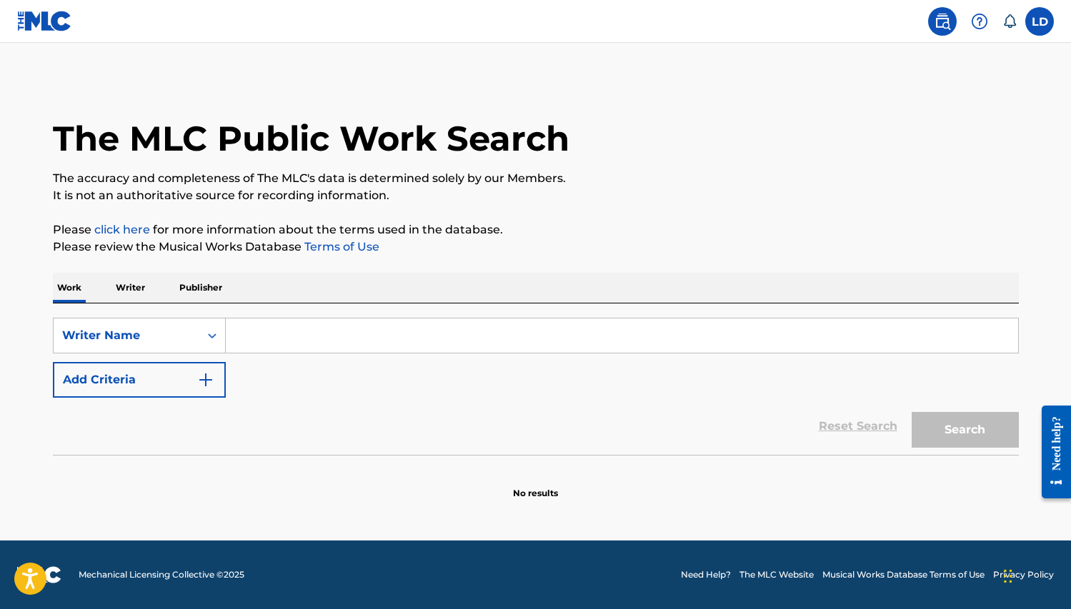
click at [206, 379] on img "Search Form" at bounding box center [205, 379] width 17 height 17
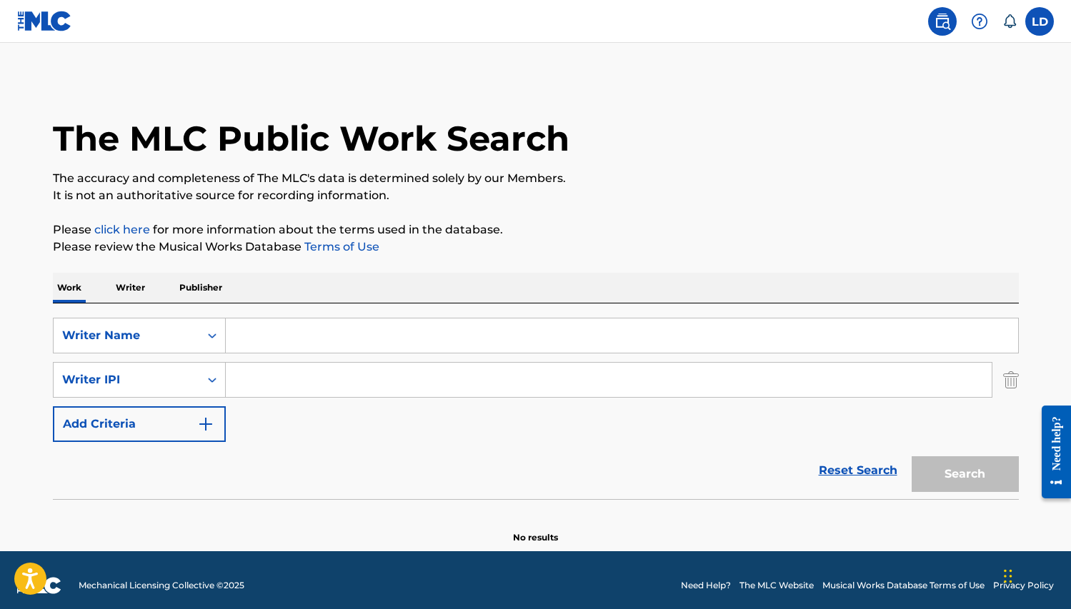
click at [261, 332] on input "Search Form" at bounding box center [622, 336] width 792 height 34
type input "Latisha Debose"
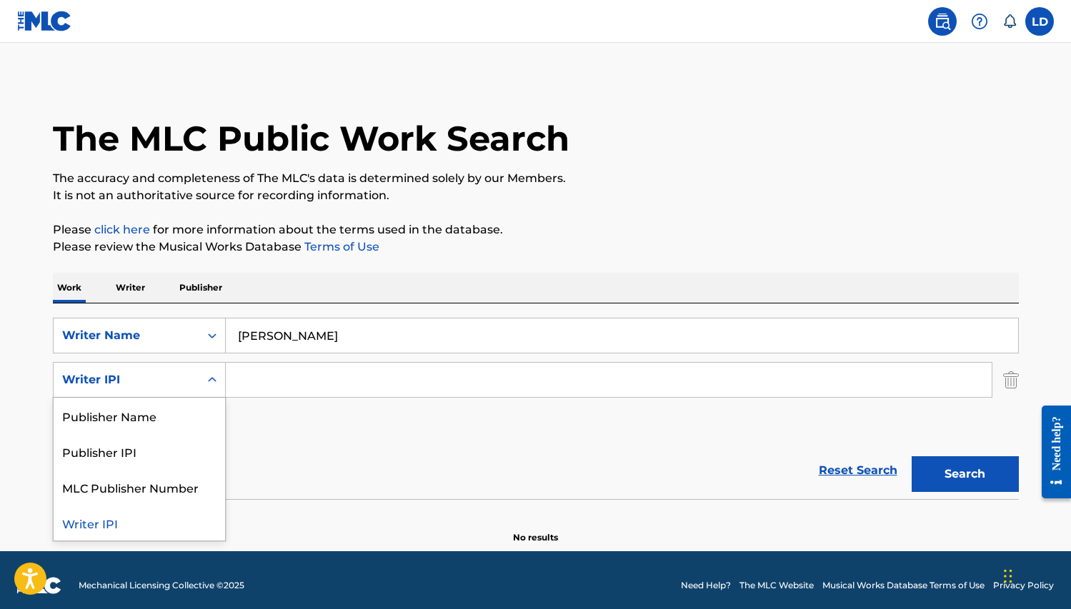
click at [213, 381] on icon "Search Form" at bounding box center [212, 380] width 14 height 14
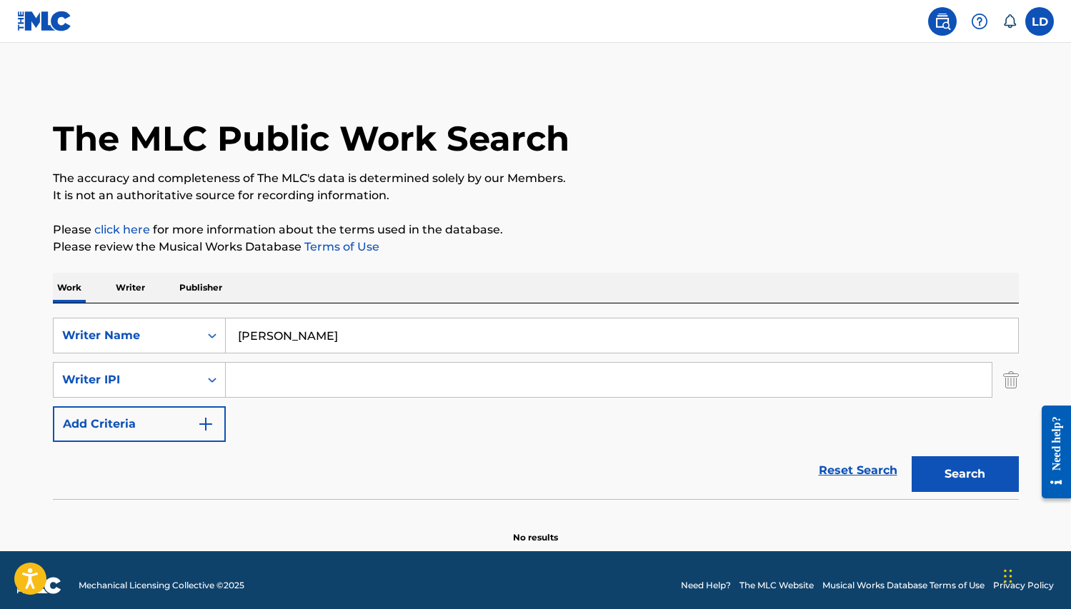
click at [138, 231] on link "click here" at bounding box center [122, 230] width 56 height 14
